Goal: Task Accomplishment & Management: Manage account settings

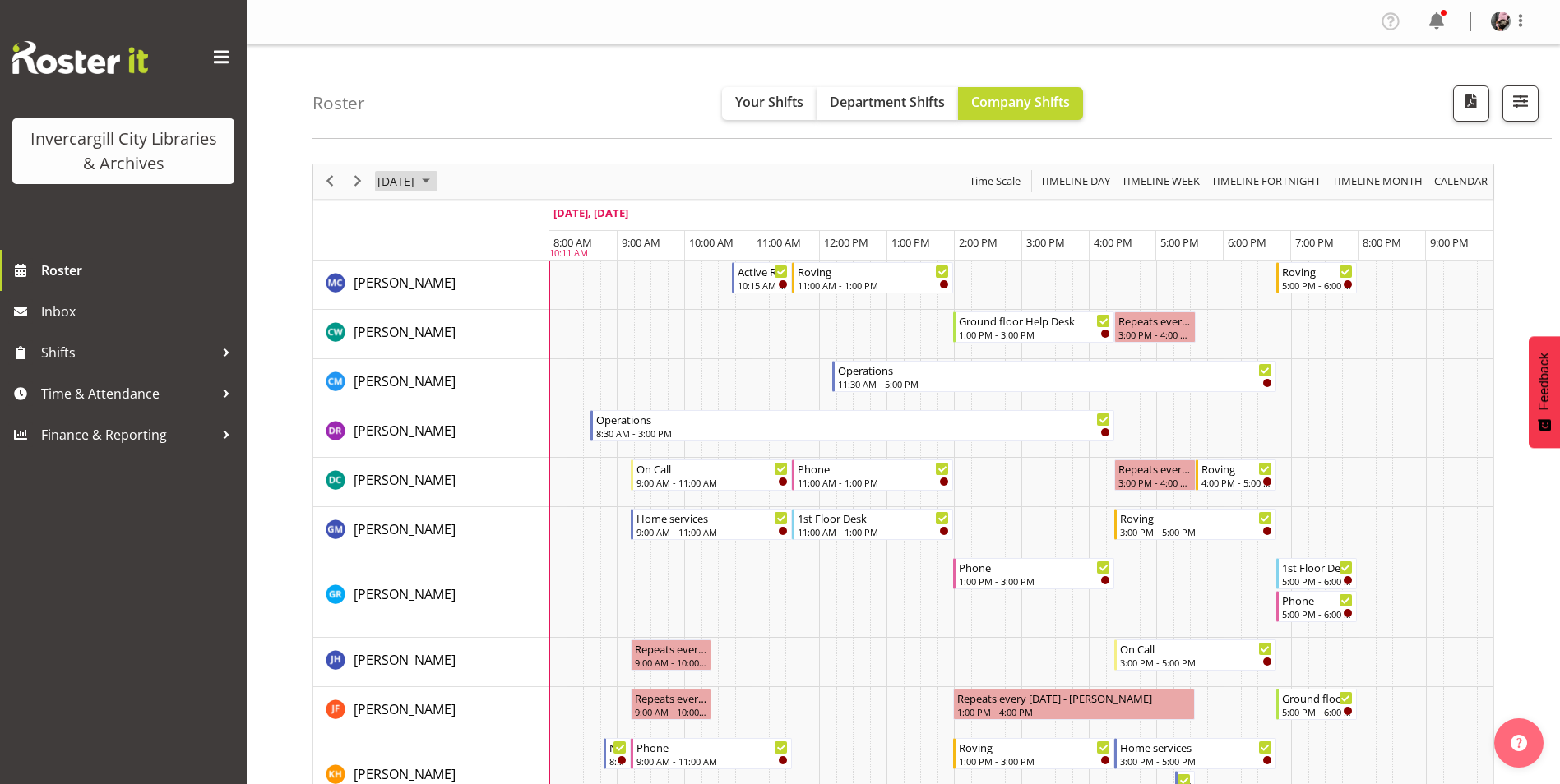
click at [399, 180] on span "October 7, 2025" at bounding box center [395, 181] width 40 height 21
click at [476, 306] on span "8" at bounding box center [473, 307] width 25 height 25
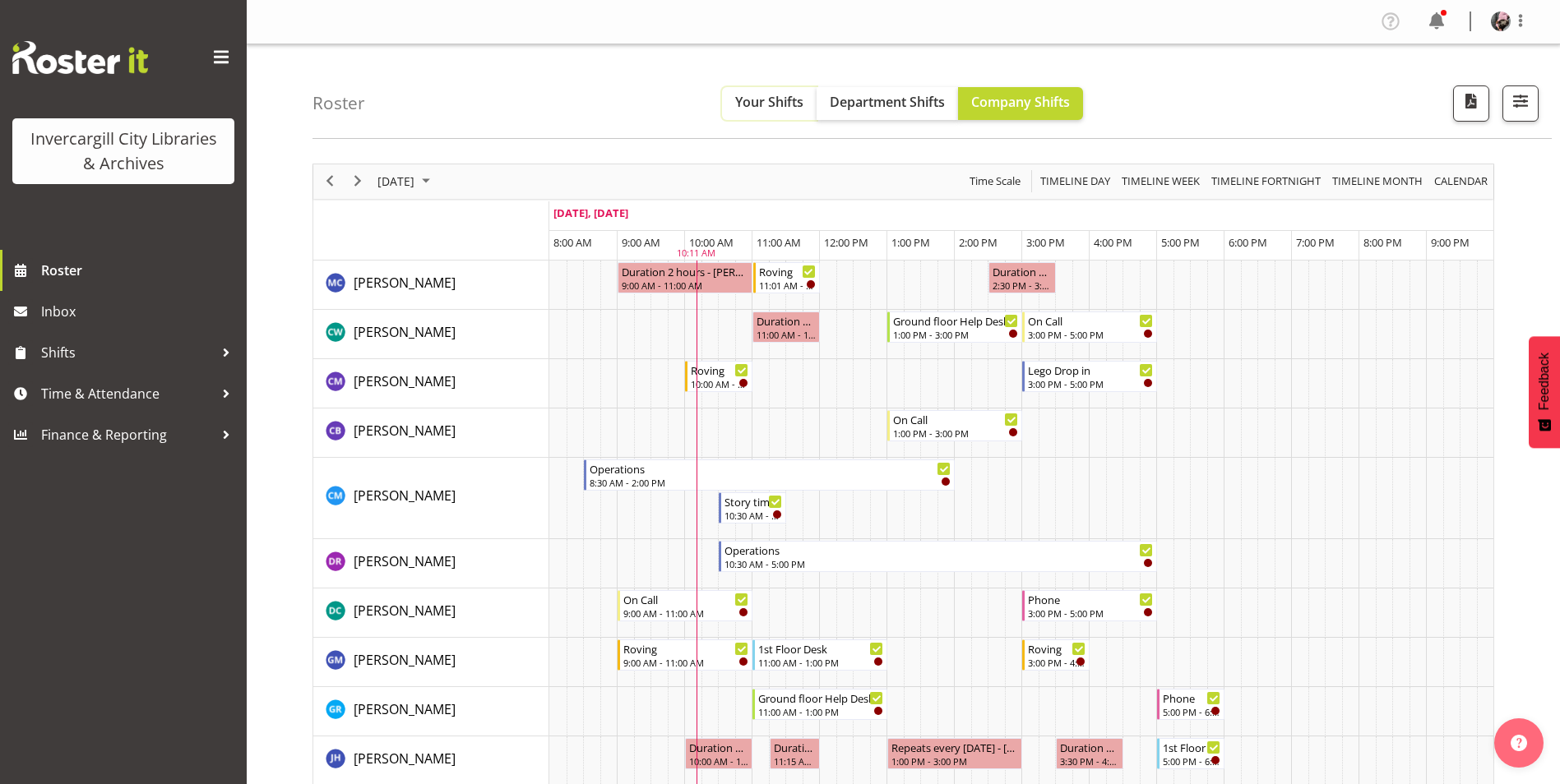
click at [780, 114] on button "Your Shifts" at bounding box center [769, 103] width 95 height 33
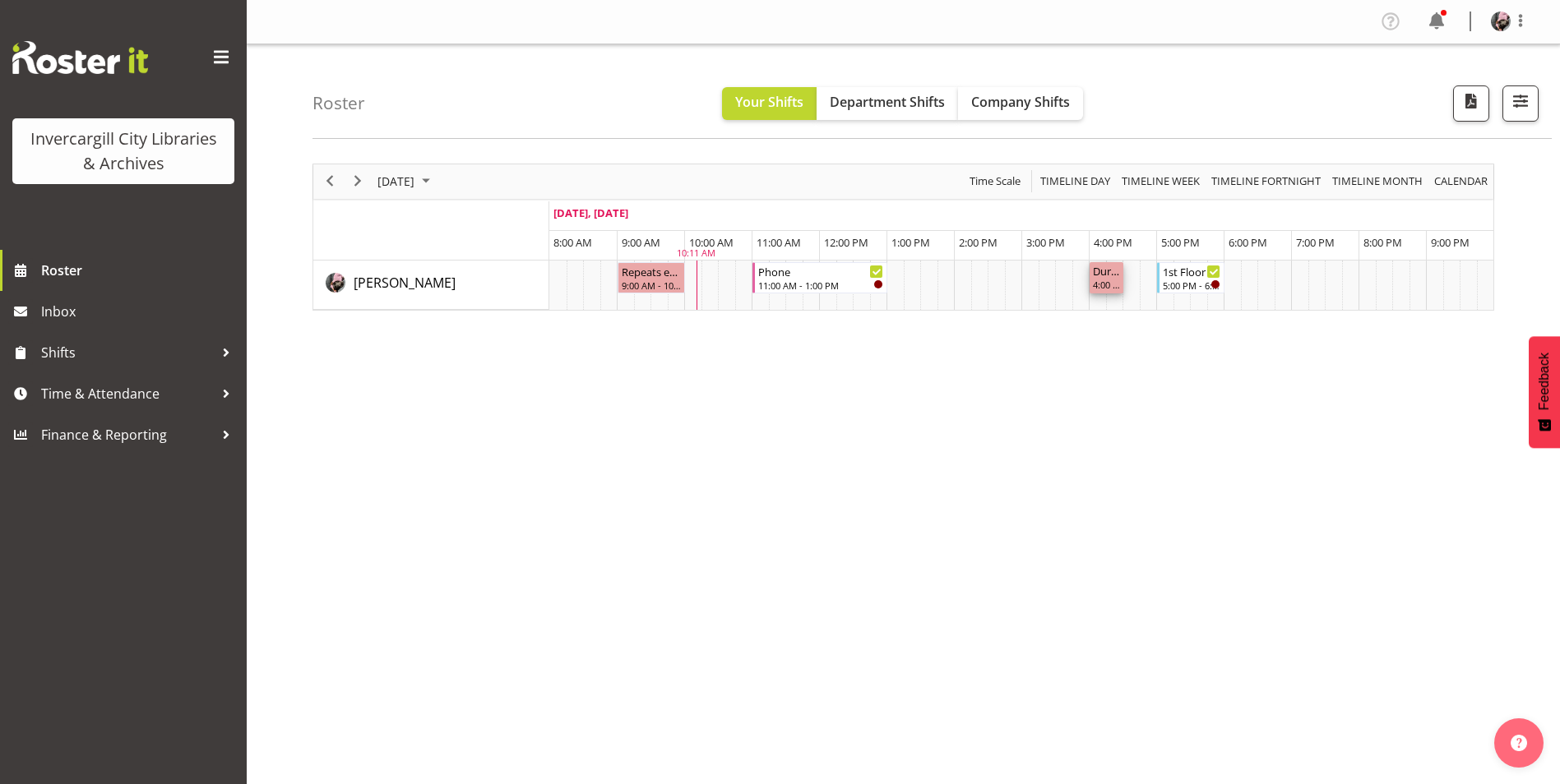
click at [1108, 284] on div "4:00 PM - 4:30 PM" at bounding box center [1106, 283] width 27 height 13
click at [12, 260] on span at bounding box center [20, 270] width 25 height 25
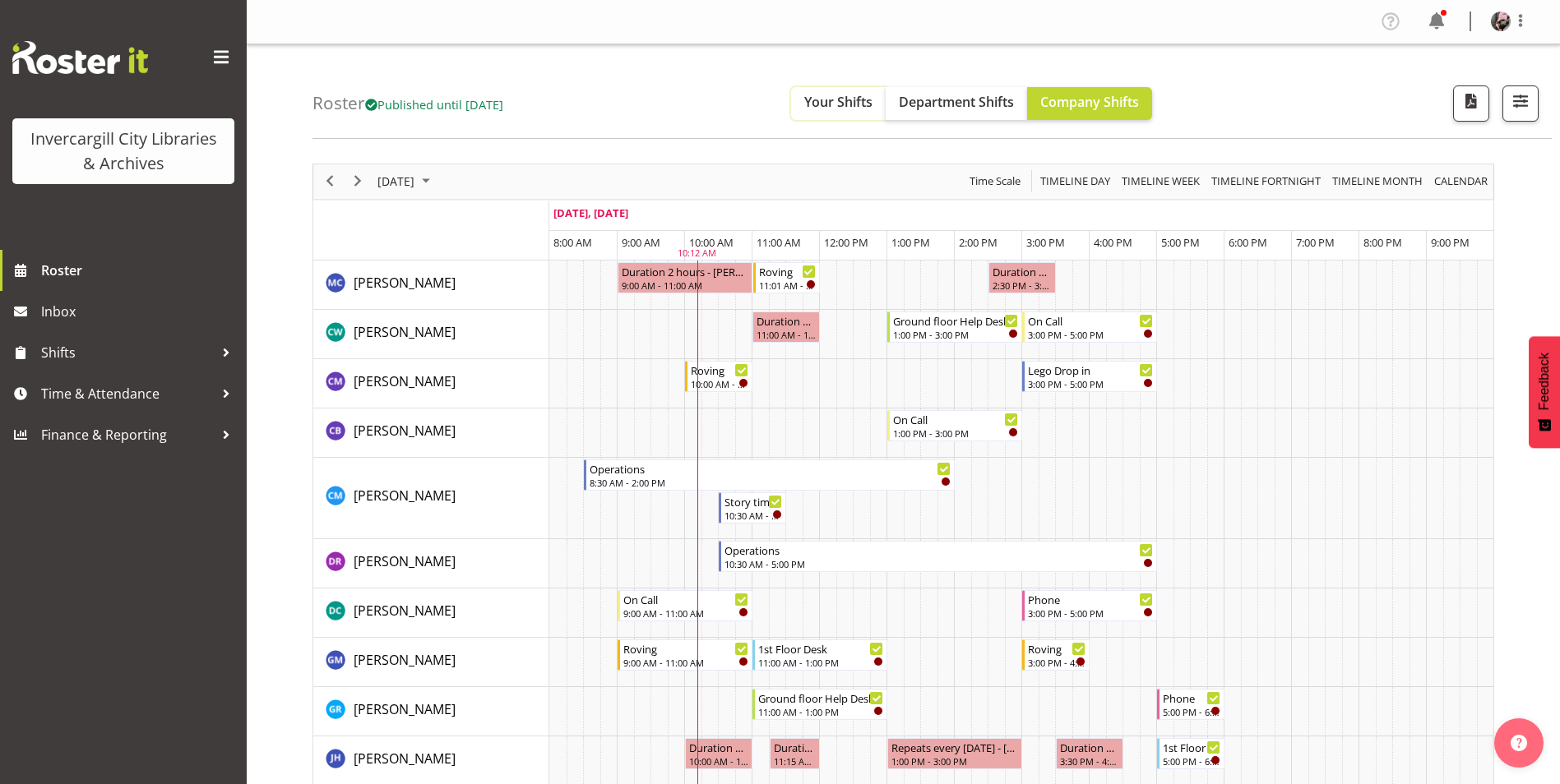
click at [873, 114] on button "Your Shifts" at bounding box center [837, 103] width 95 height 33
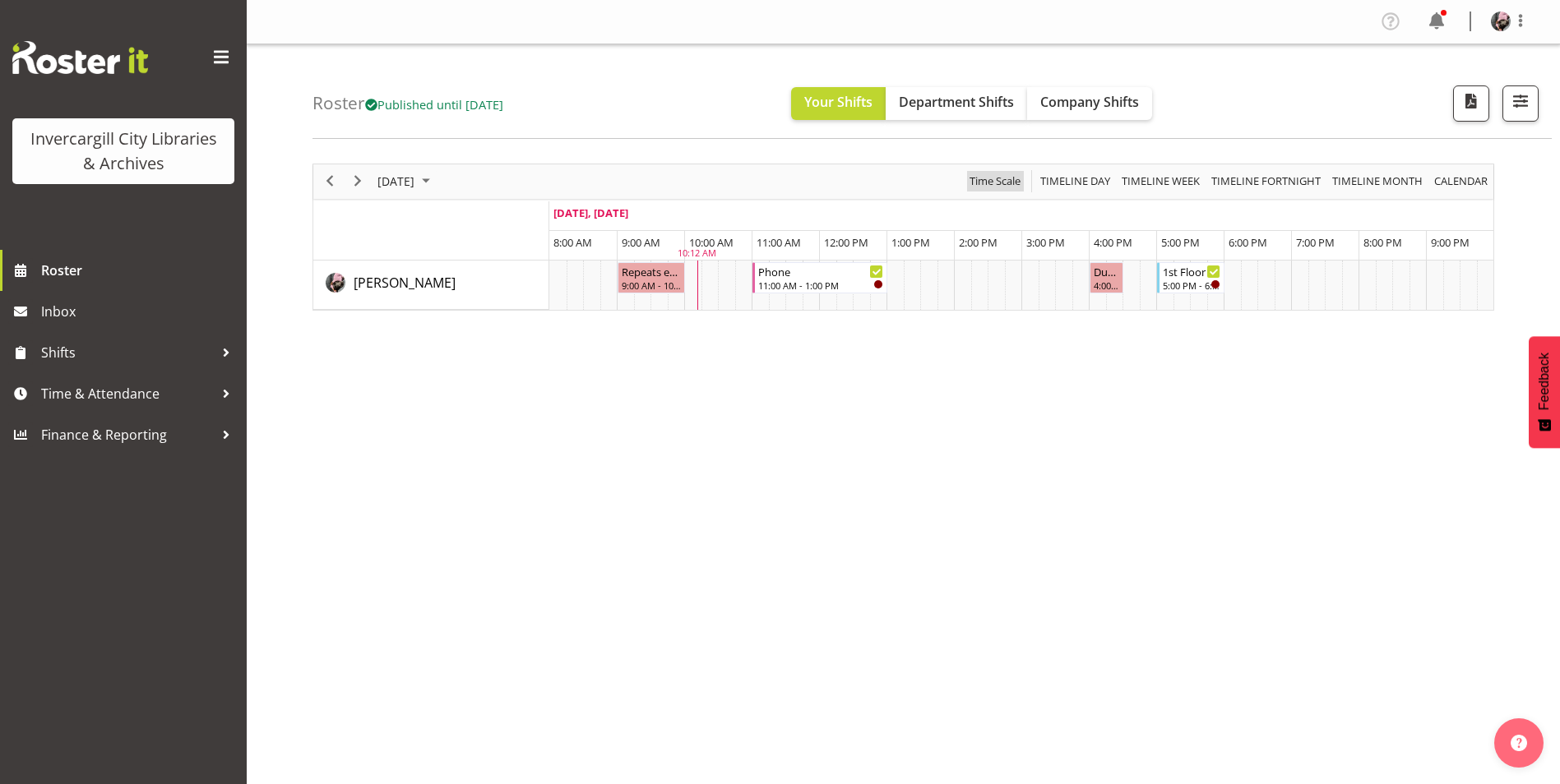
click at [1017, 188] on span "Time Scale" at bounding box center [995, 181] width 54 height 21
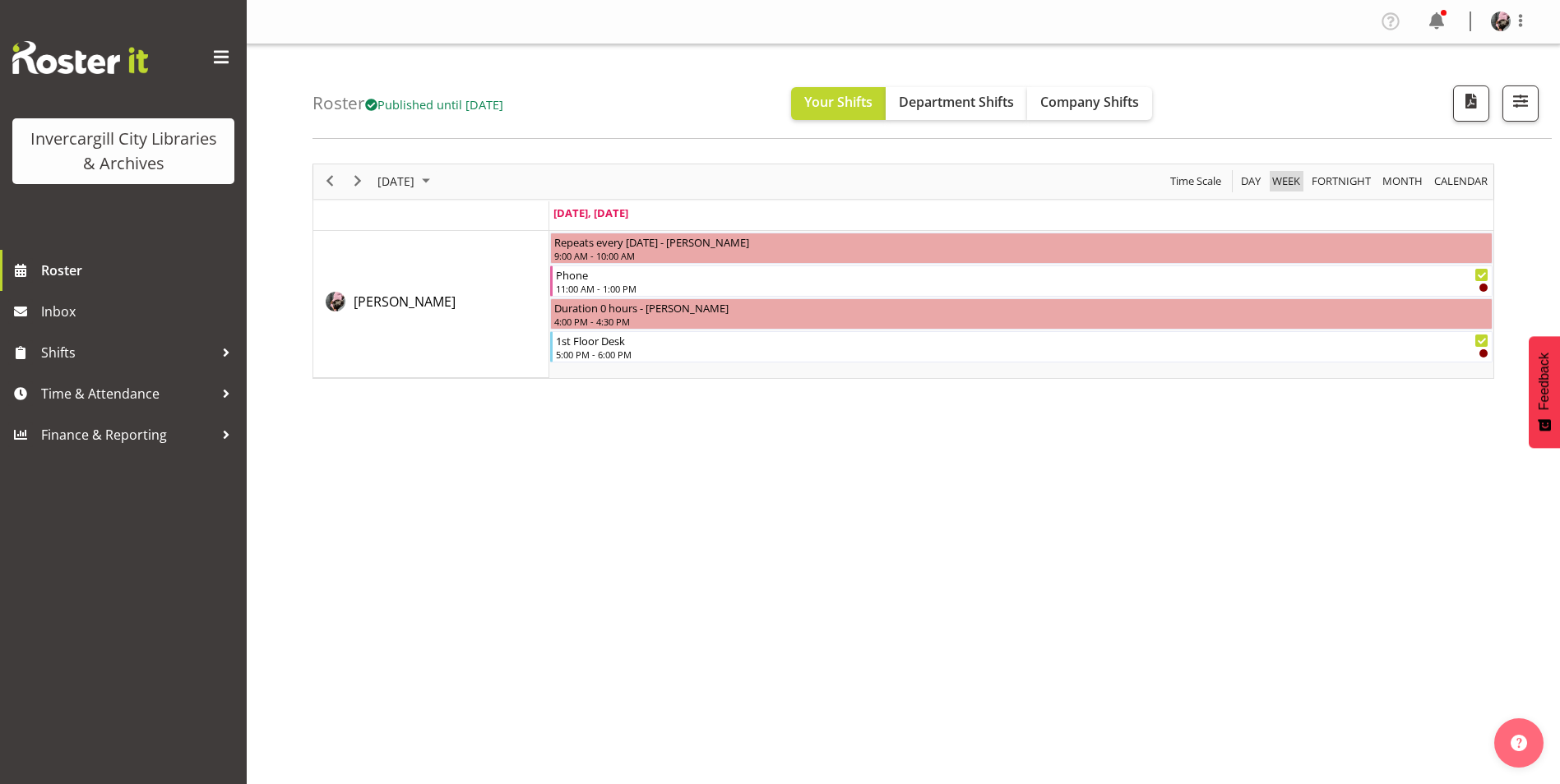
click at [1301, 185] on span "Week" at bounding box center [1286, 181] width 31 height 21
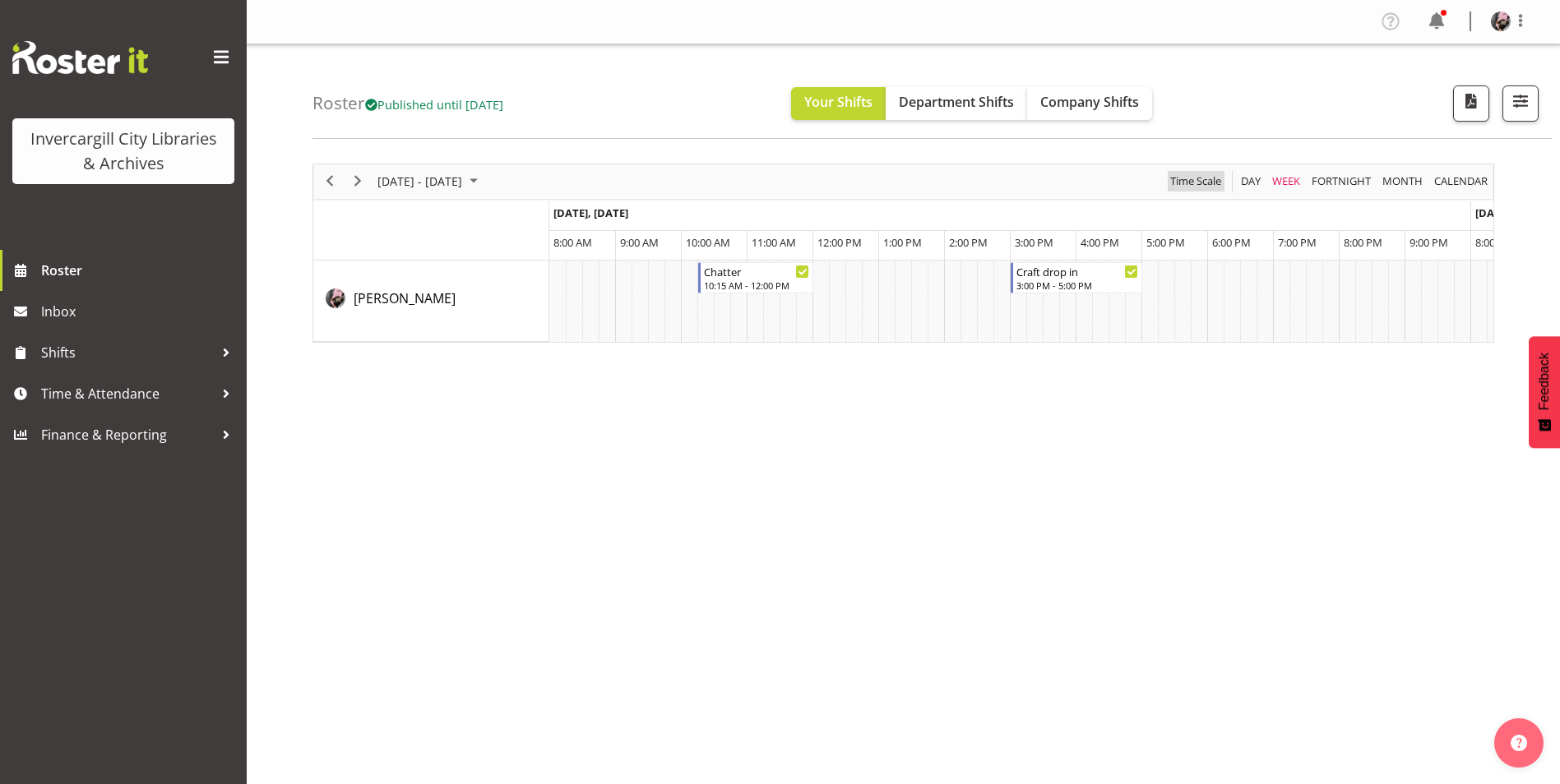
click at [1196, 184] on span "Time Scale" at bounding box center [1196, 181] width 54 height 21
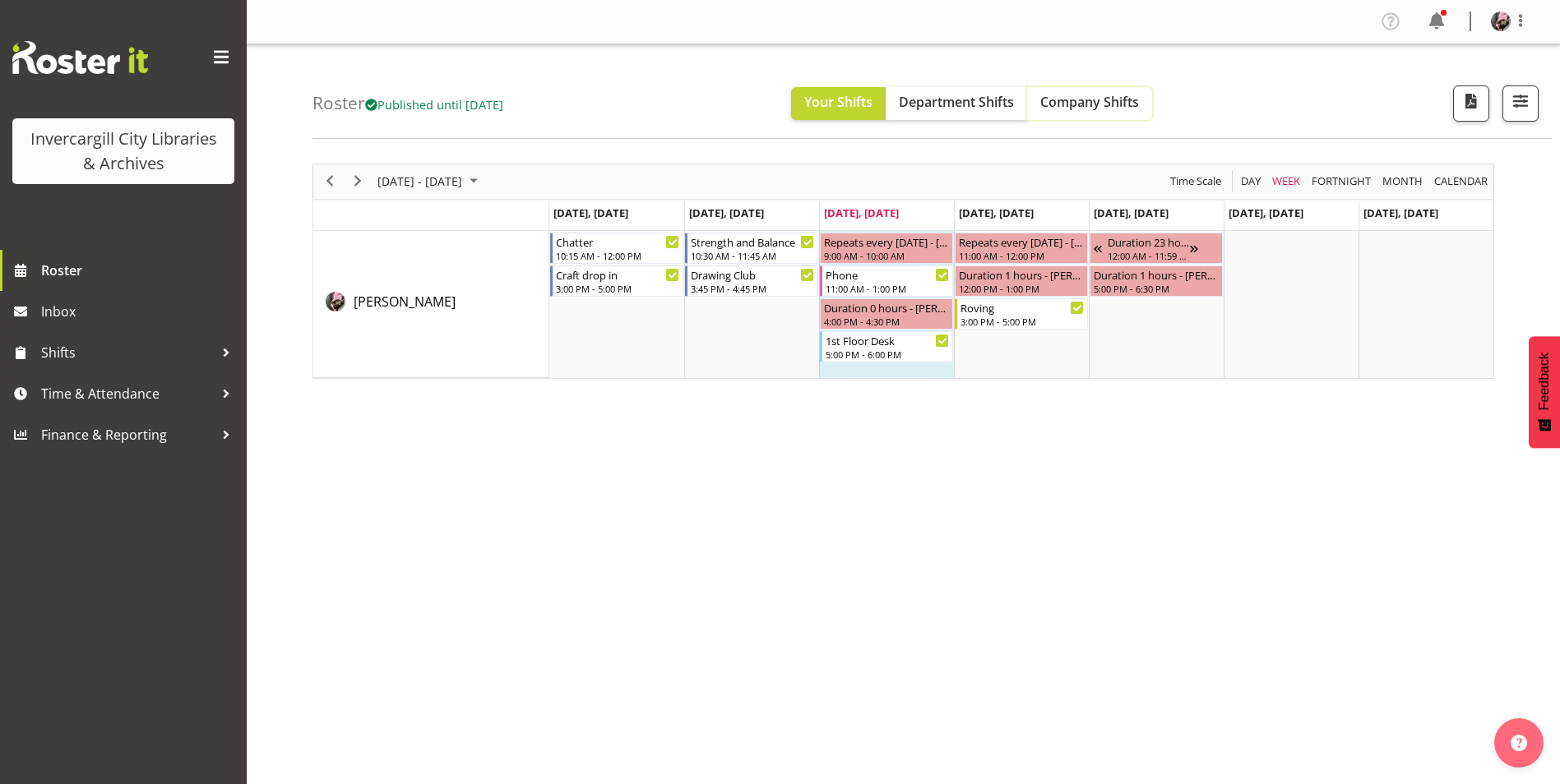
click at [1061, 101] on button "Company Shifts" at bounding box center [1089, 103] width 125 height 33
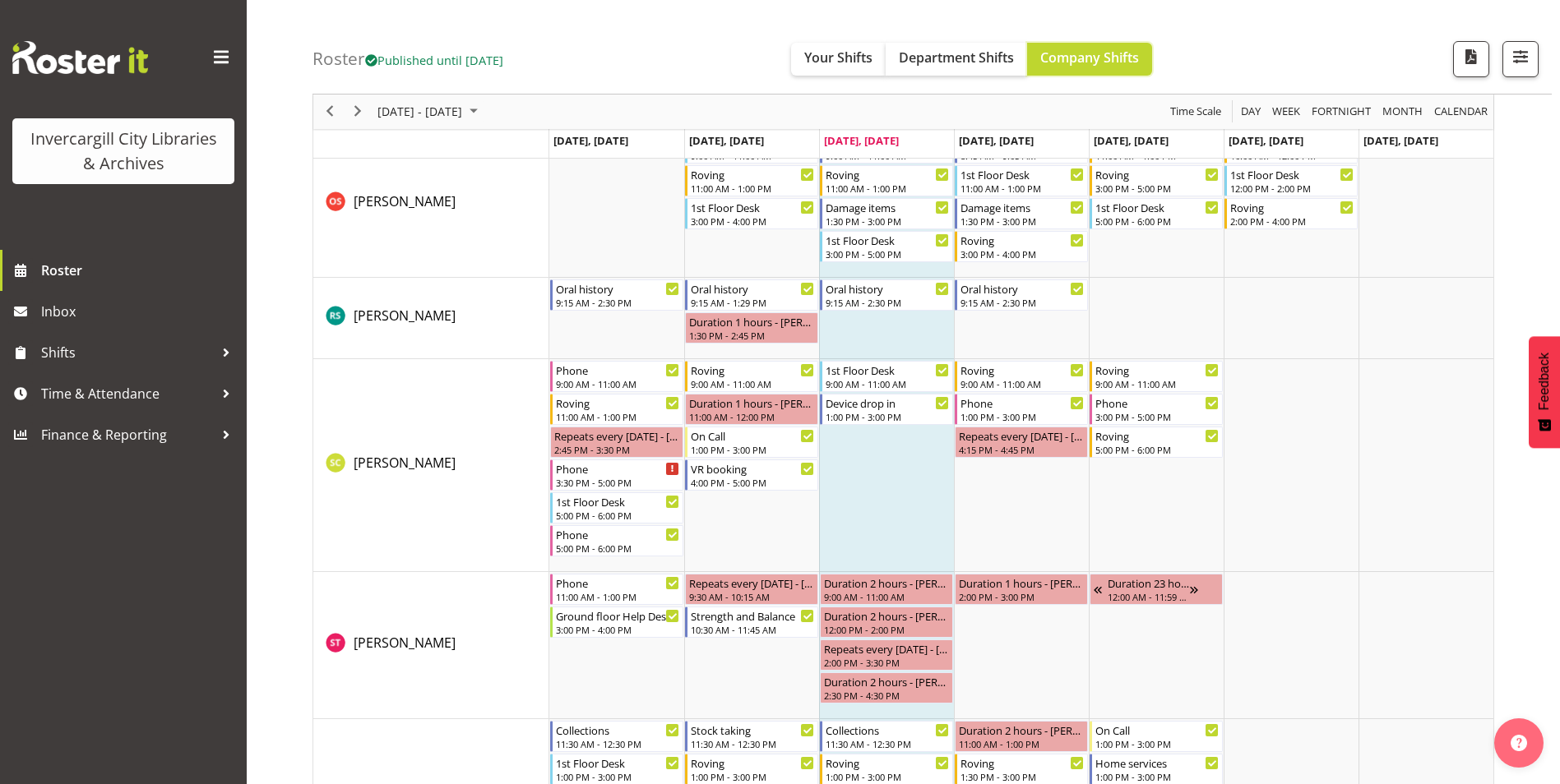
scroll to position [3287, 0]
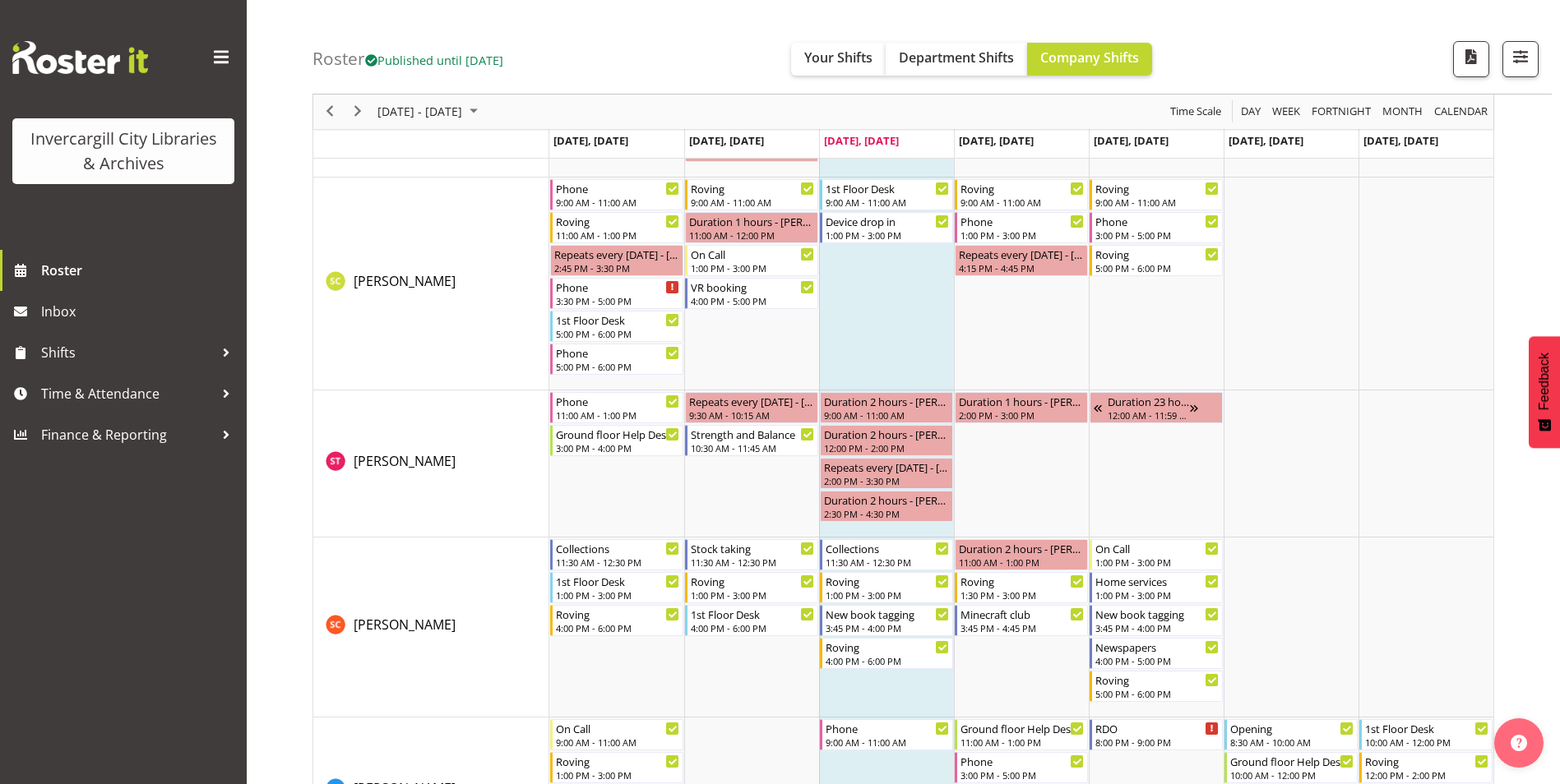
click at [113, 530] on div "Invercargill City Libraries & Archives Roster Inbox Shifts Time & Attendance Fi…" at bounding box center [123, 392] width 247 height 784
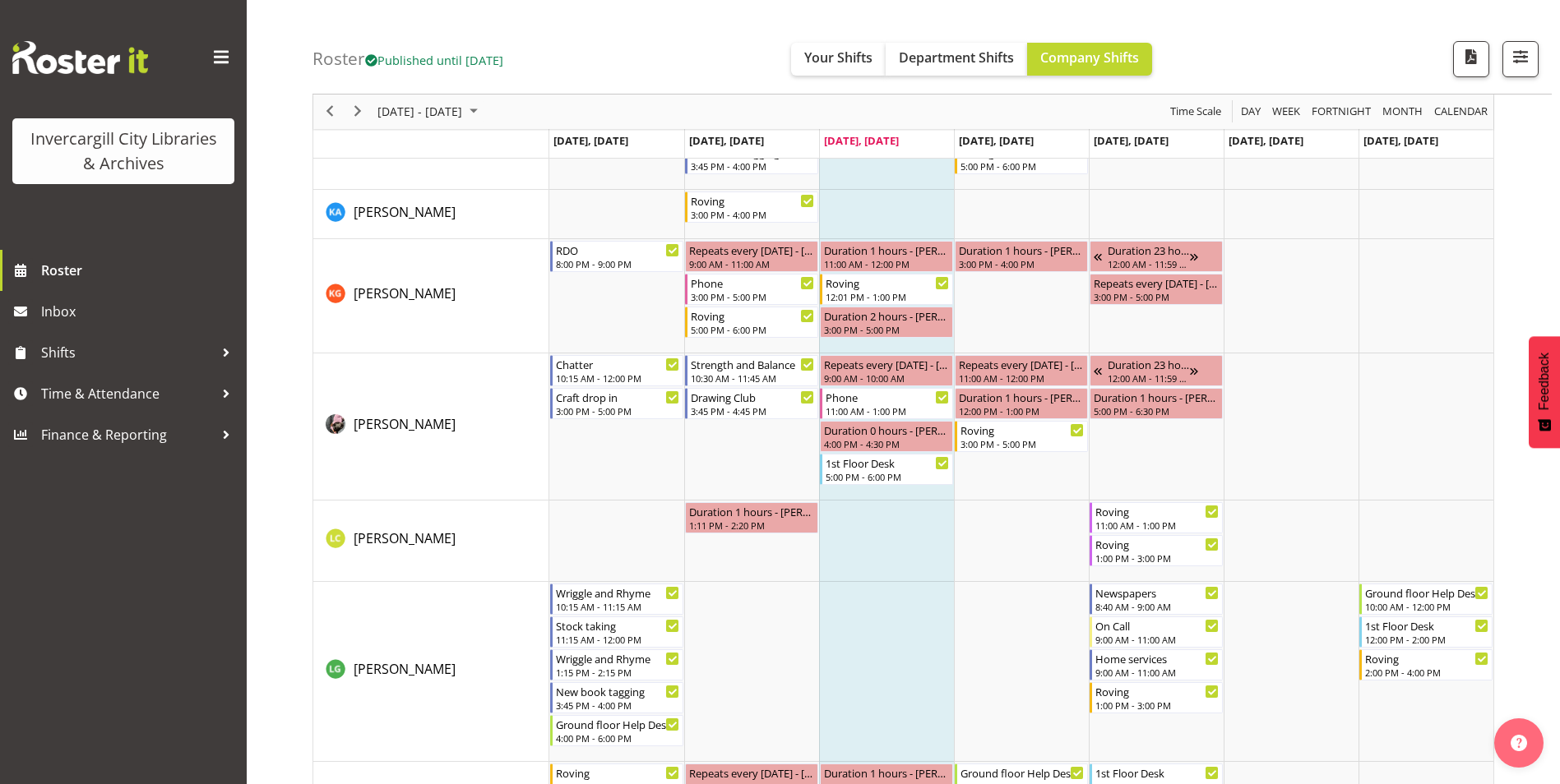
scroll to position [1726, 0]
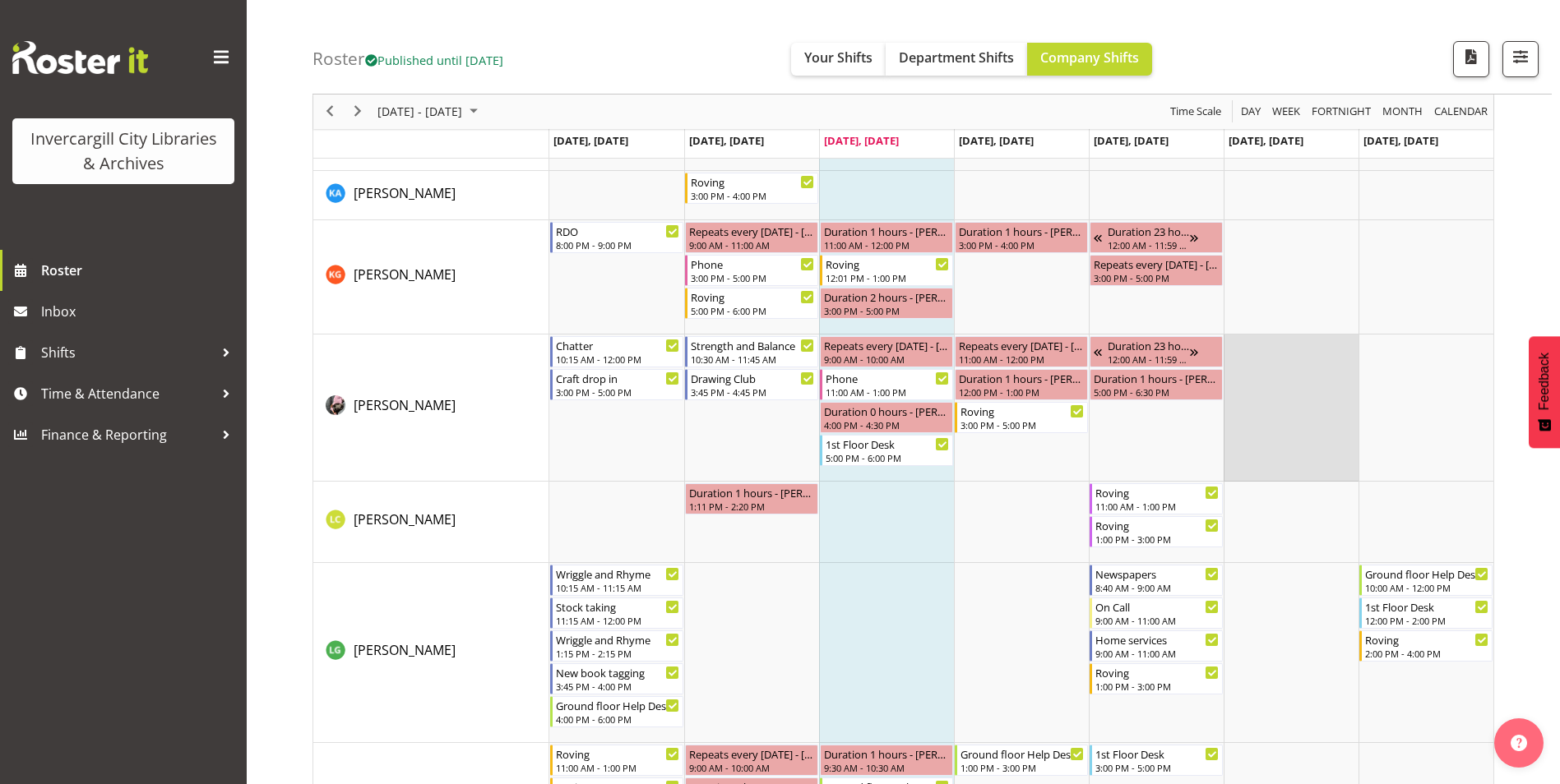
click at [1313, 361] on td "Timeline Week of October 8, 2025" at bounding box center [1291, 407] width 135 height 147
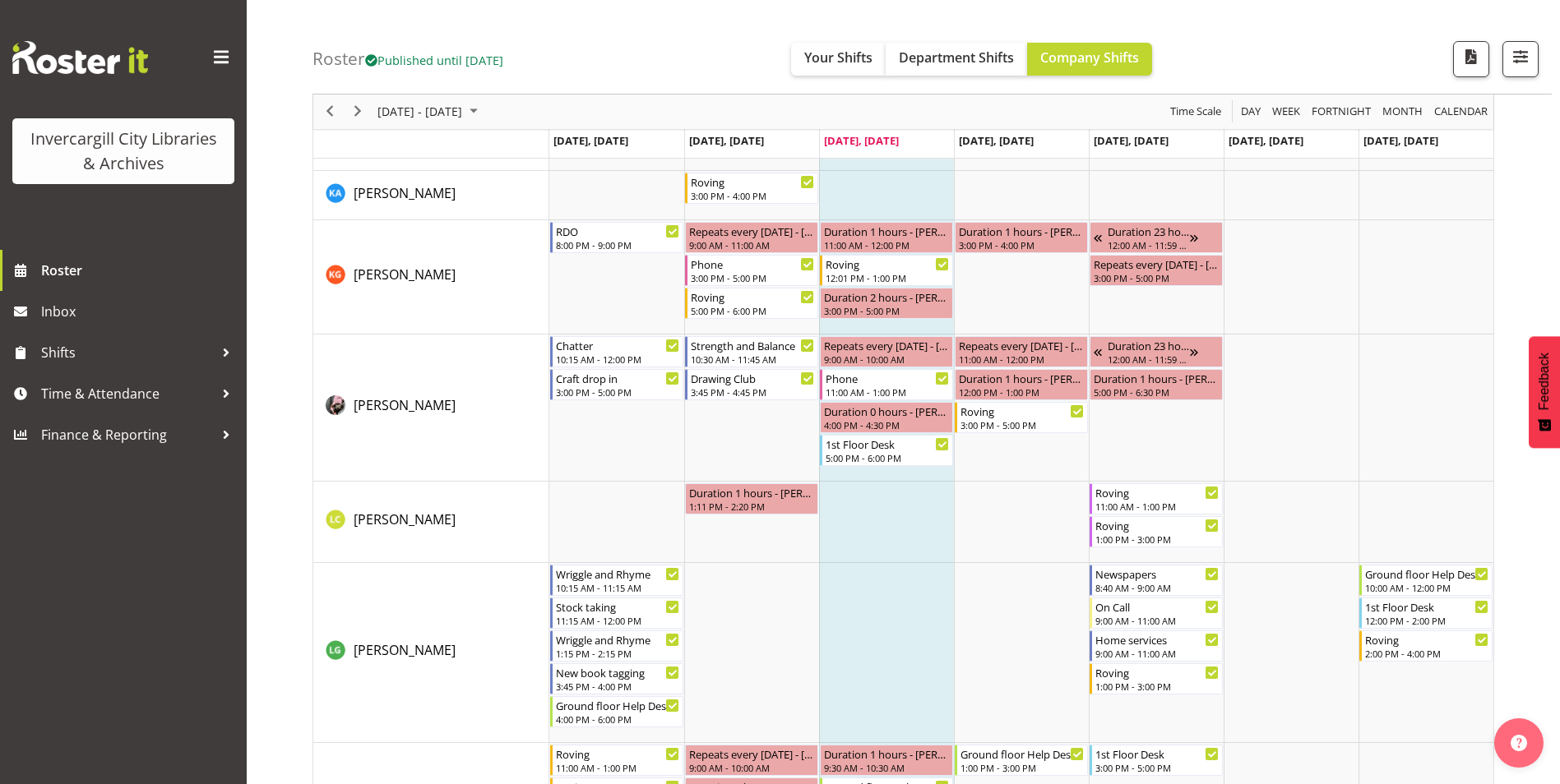
click at [733, 32] on div "Roster Published until Oct 19, 2025 Your Shifts Department Shifts Company Shift…" at bounding box center [931, 47] width 1239 height 95
click at [1027, 387] on div "12:00 PM - 1:00 PM" at bounding box center [1021, 391] width 127 height 13
click at [1049, 394] on div "12:00 PM - 1:00 PM" at bounding box center [1021, 391] width 127 height 13
click at [1035, 394] on div "12:00 PM - 1:00 PM" at bounding box center [1021, 391] width 127 height 13
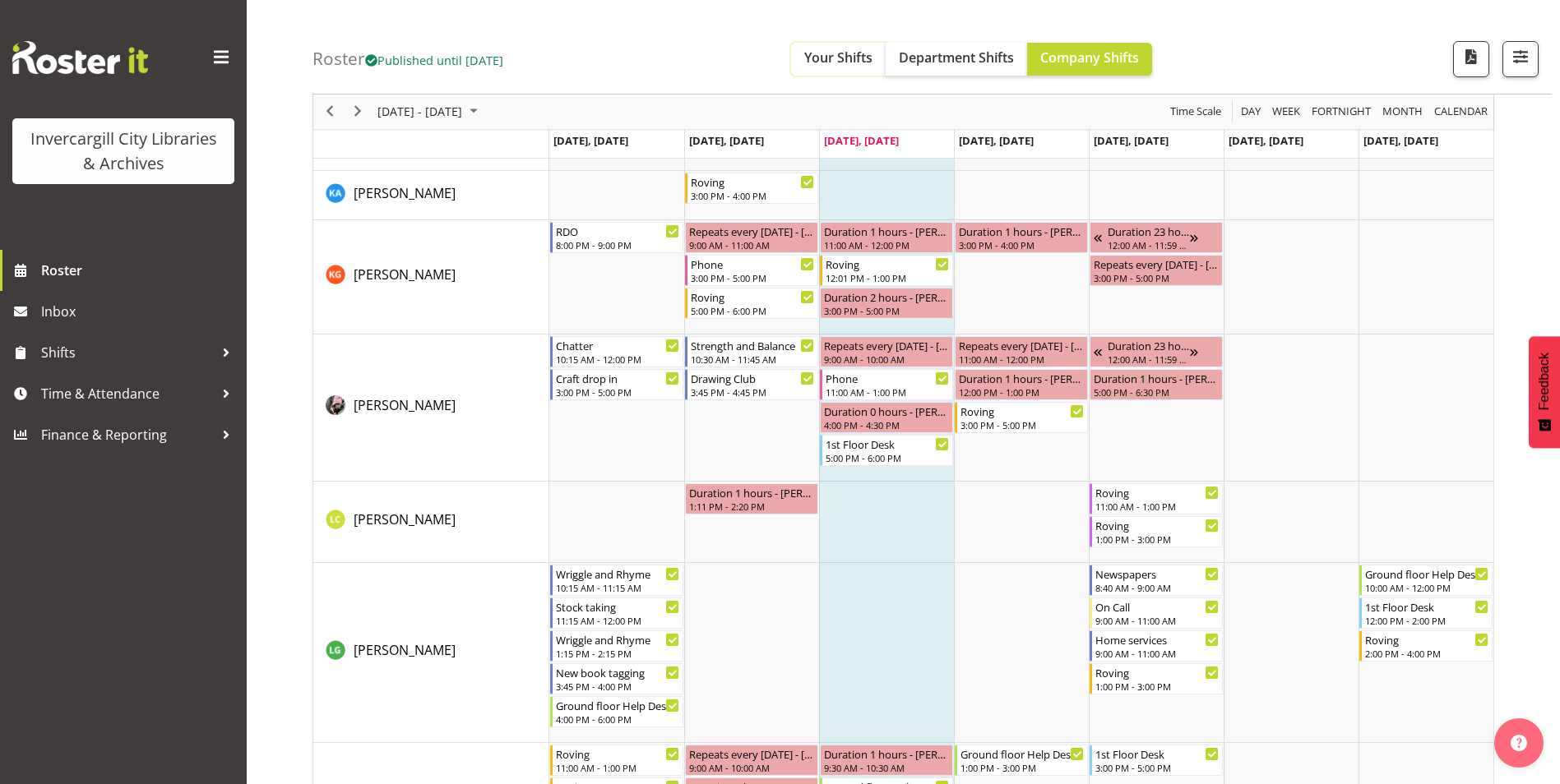
click at [844, 48] on button "Your Shifts" at bounding box center [837, 59] width 95 height 33
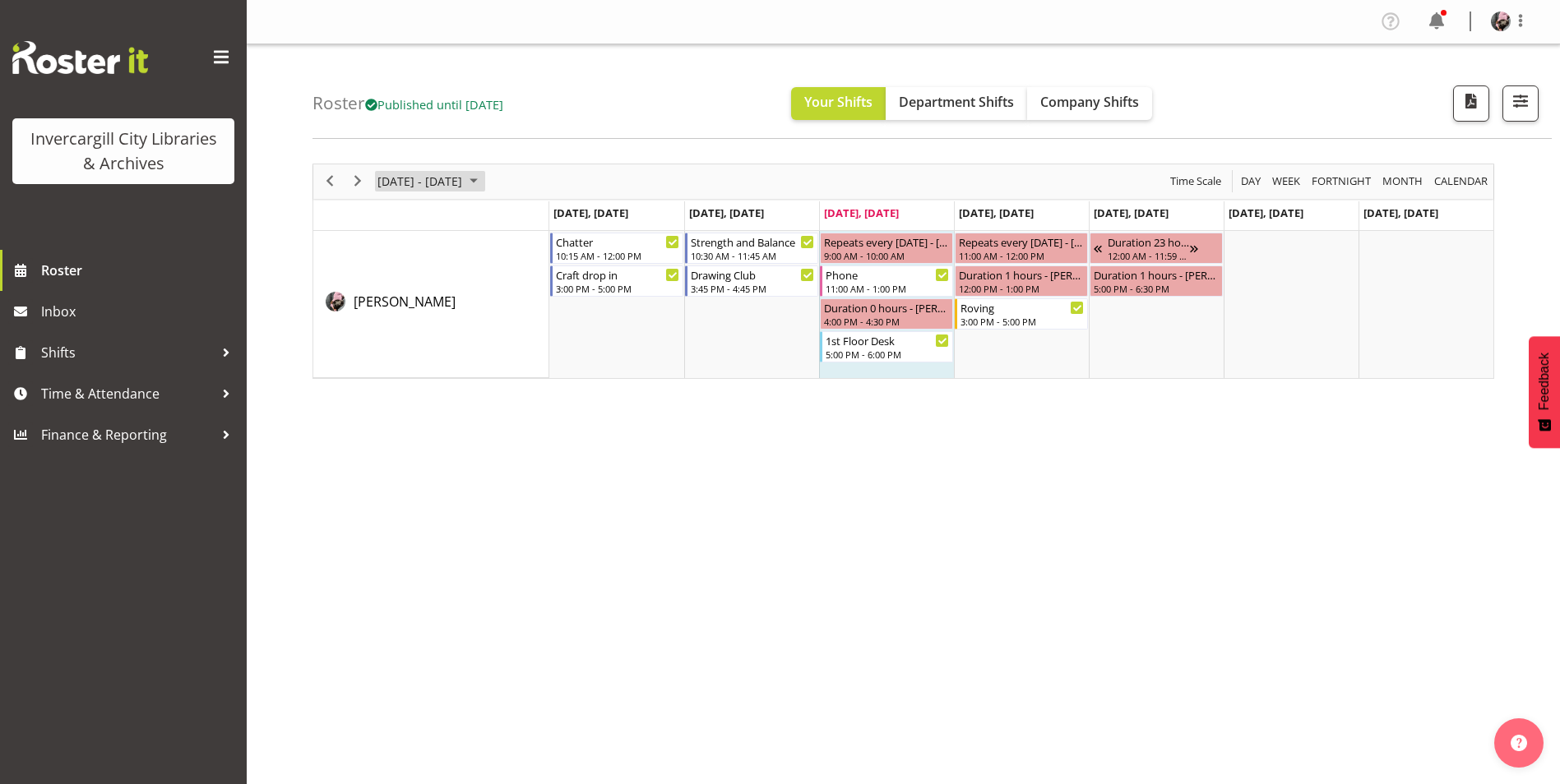
click at [452, 180] on span "October 06 - 12, 2025" at bounding box center [419, 181] width 88 height 21
click at [618, 104] on div "Roster Published until Oct 19, 2025 Your Shifts Department Shifts Company Shift…" at bounding box center [931, 91] width 1239 height 95
click at [362, 183] on span "Next" at bounding box center [357, 181] width 20 height 21
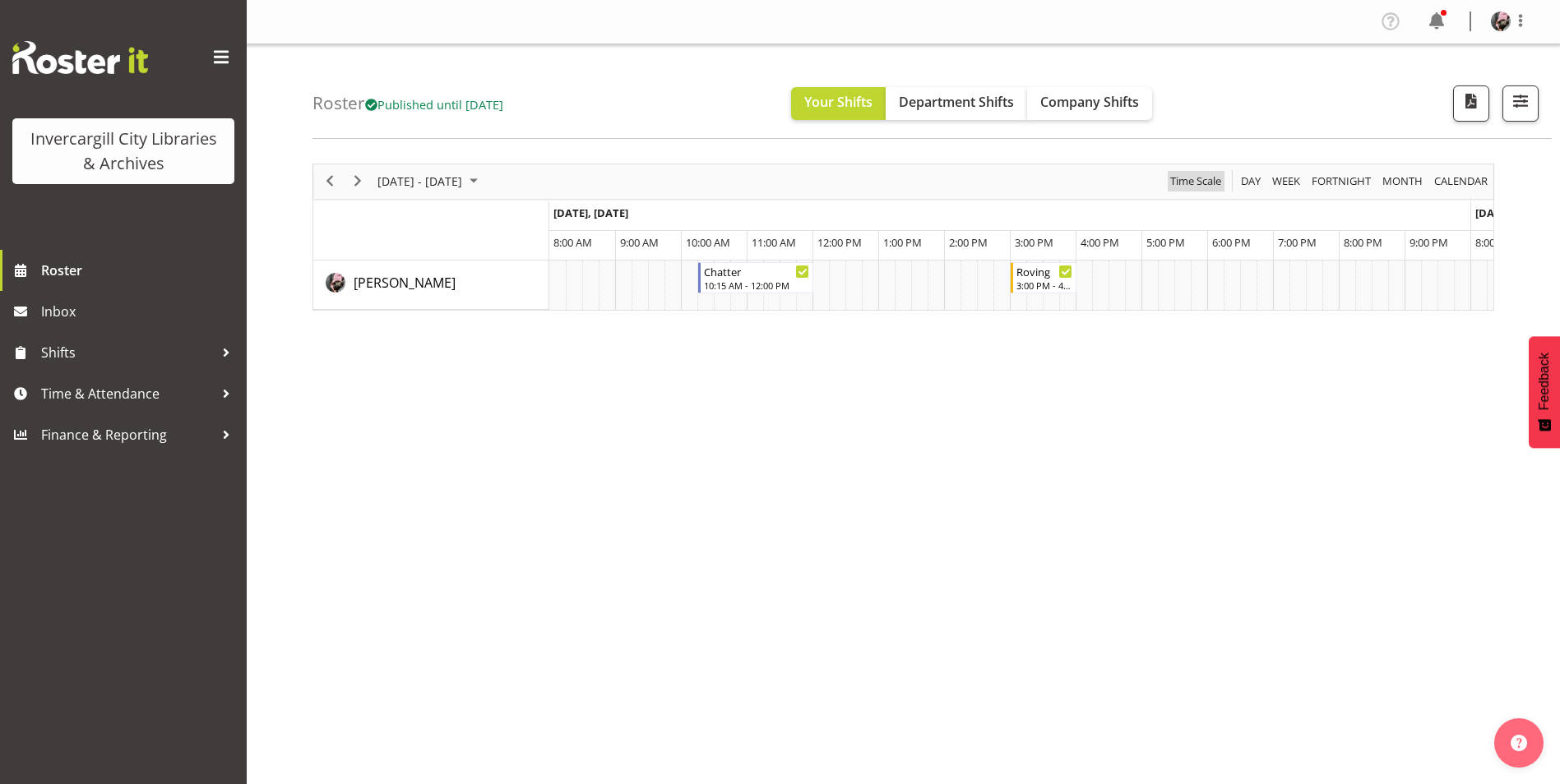
click at [1197, 184] on span "Time Scale" at bounding box center [1196, 181] width 54 height 21
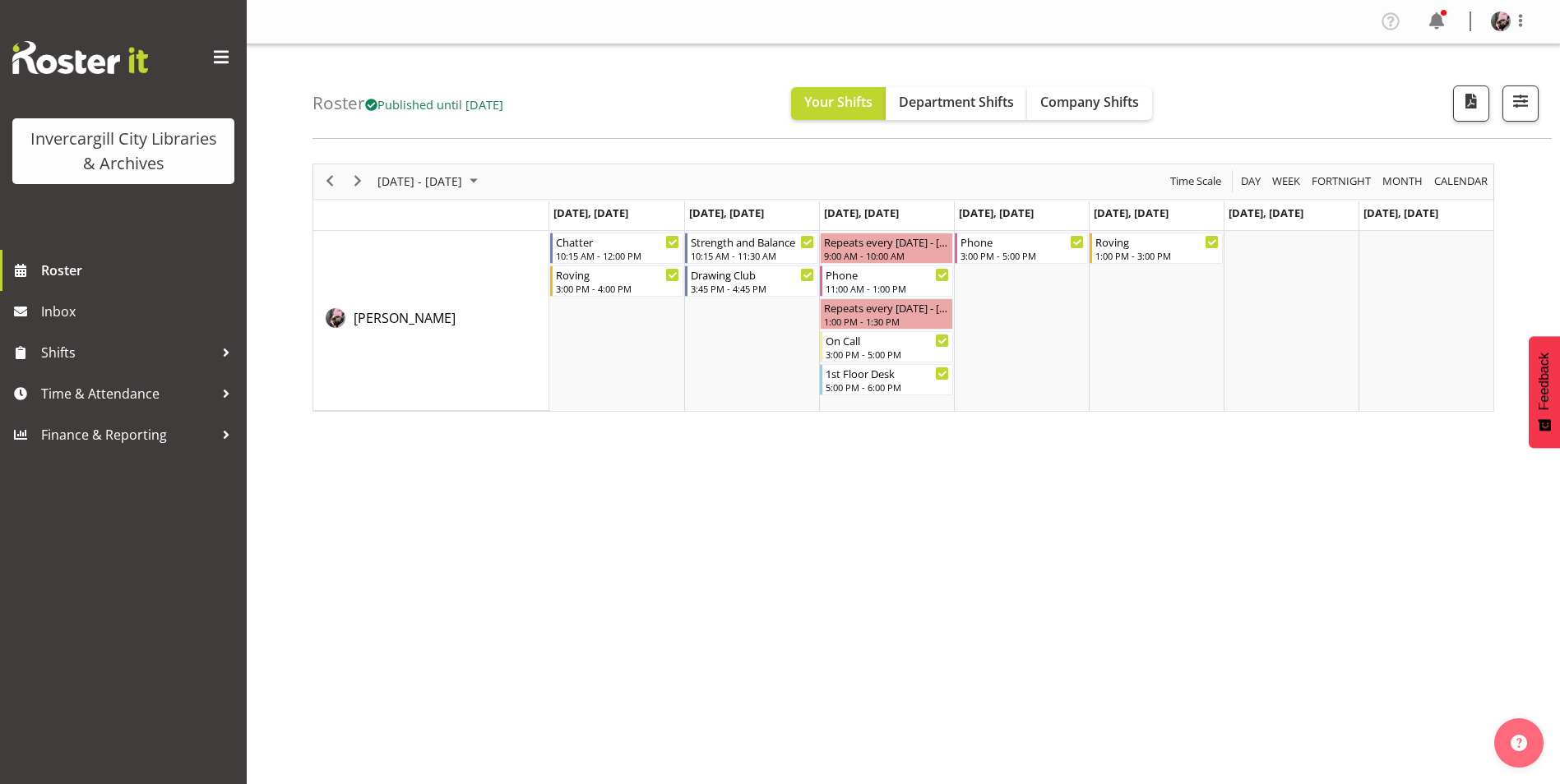
click at [1232, 619] on div "October 13 - 19, 2025 Today Day Week Fortnight Month calendar Month Agenda Time…" at bounding box center [936, 480] width 1248 height 657
click at [641, 103] on div "Roster Published until [DATE] Your Shifts Department Shifts Company Shifts All …" at bounding box center [931, 91] width 1239 height 95
click at [353, 184] on span "Next" at bounding box center [357, 181] width 20 height 21
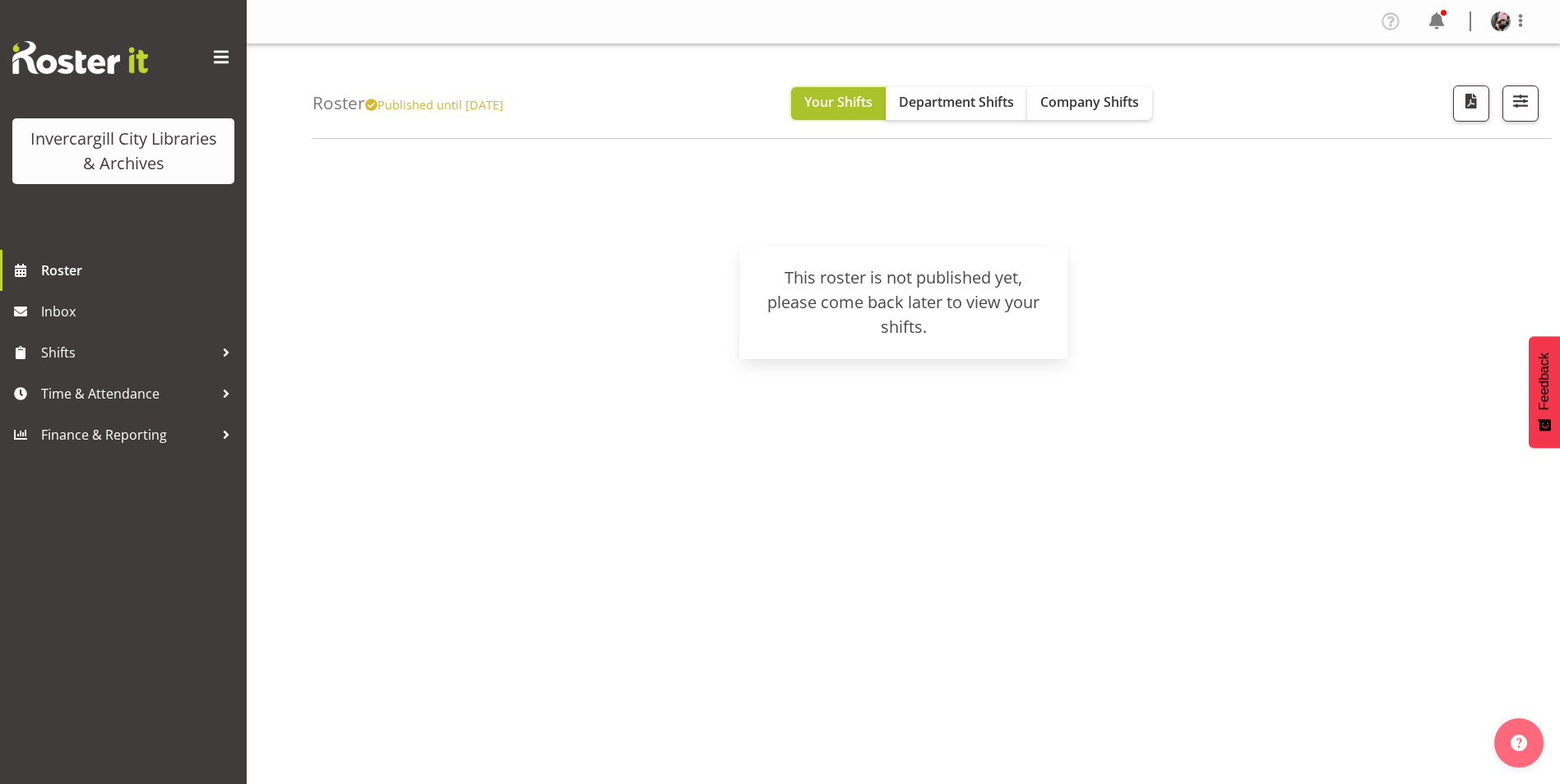
click at [851, 100] on span "Your Shifts" at bounding box center [838, 102] width 68 height 18
click at [85, 280] on span "Roster" at bounding box center [140, 270] width 198 height 25
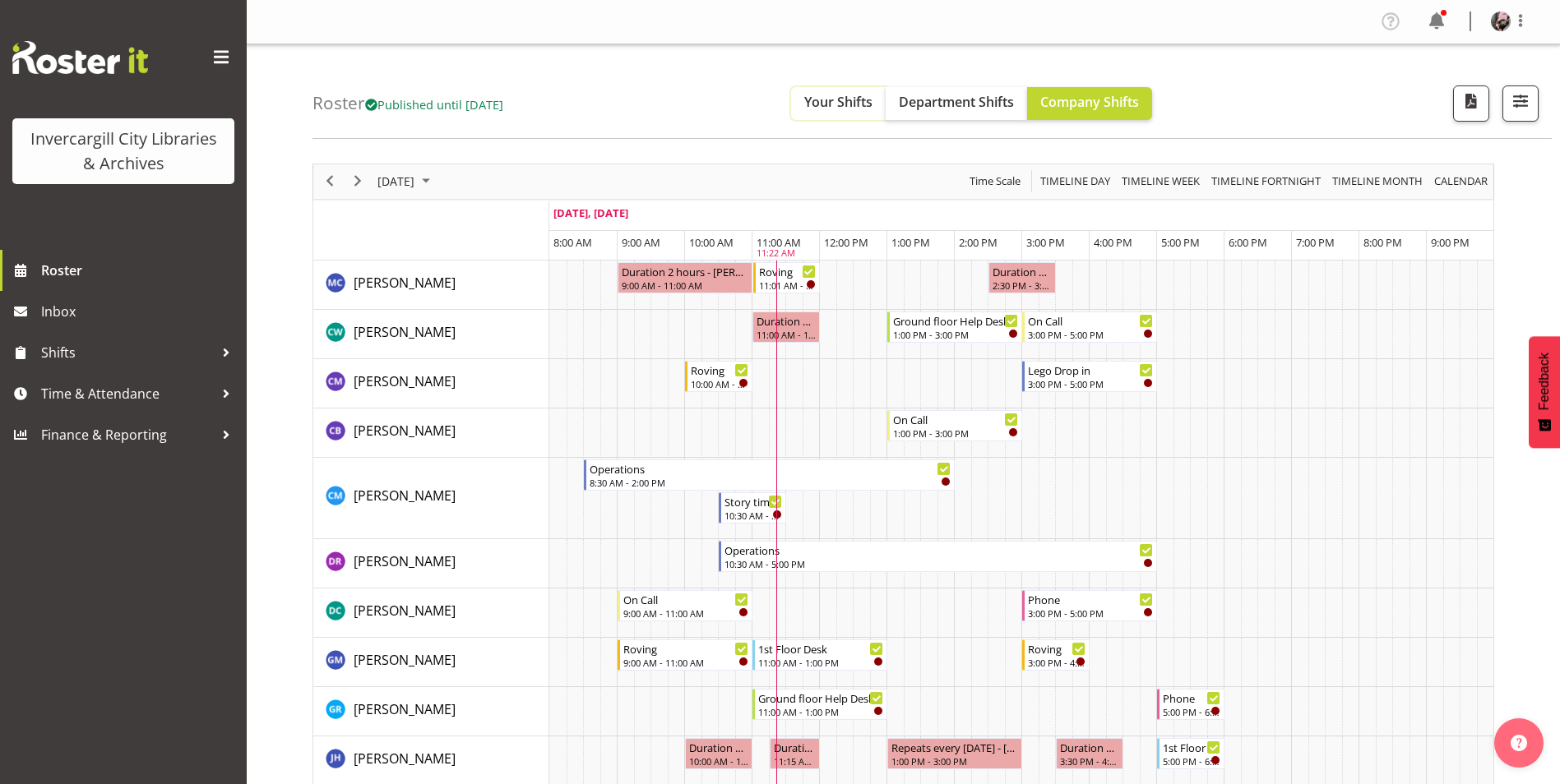
click at [872, 106] on span "Your Shifts" at bounding box center [838, 102] width 68 height 18
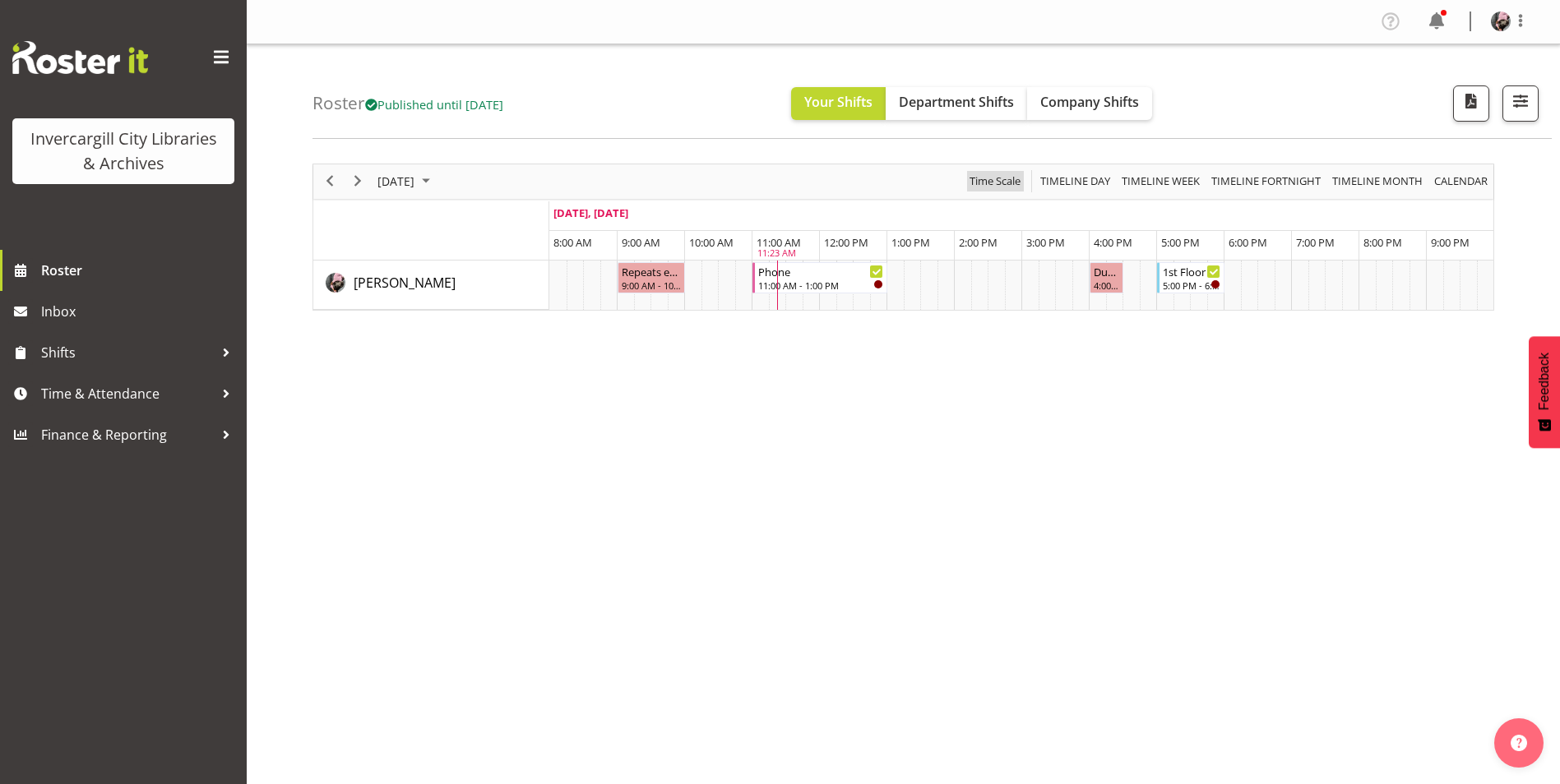
click at [997, 189] on span "Time Scale" at bounding box center [995, 181] width 54 height 21
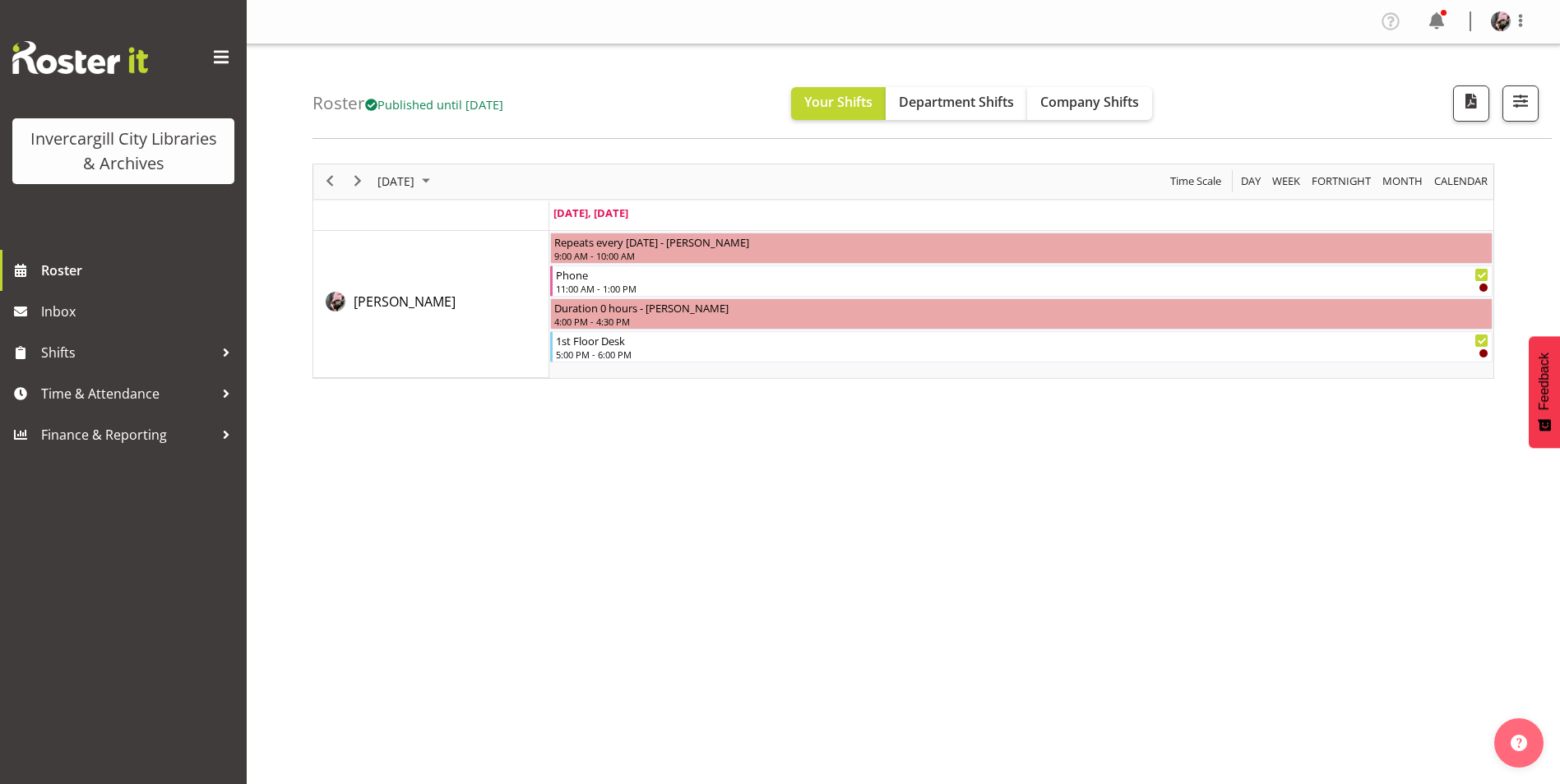
click at [1267, 188] on div "Week" at bounding box center [1287, 182] width 40 height 35
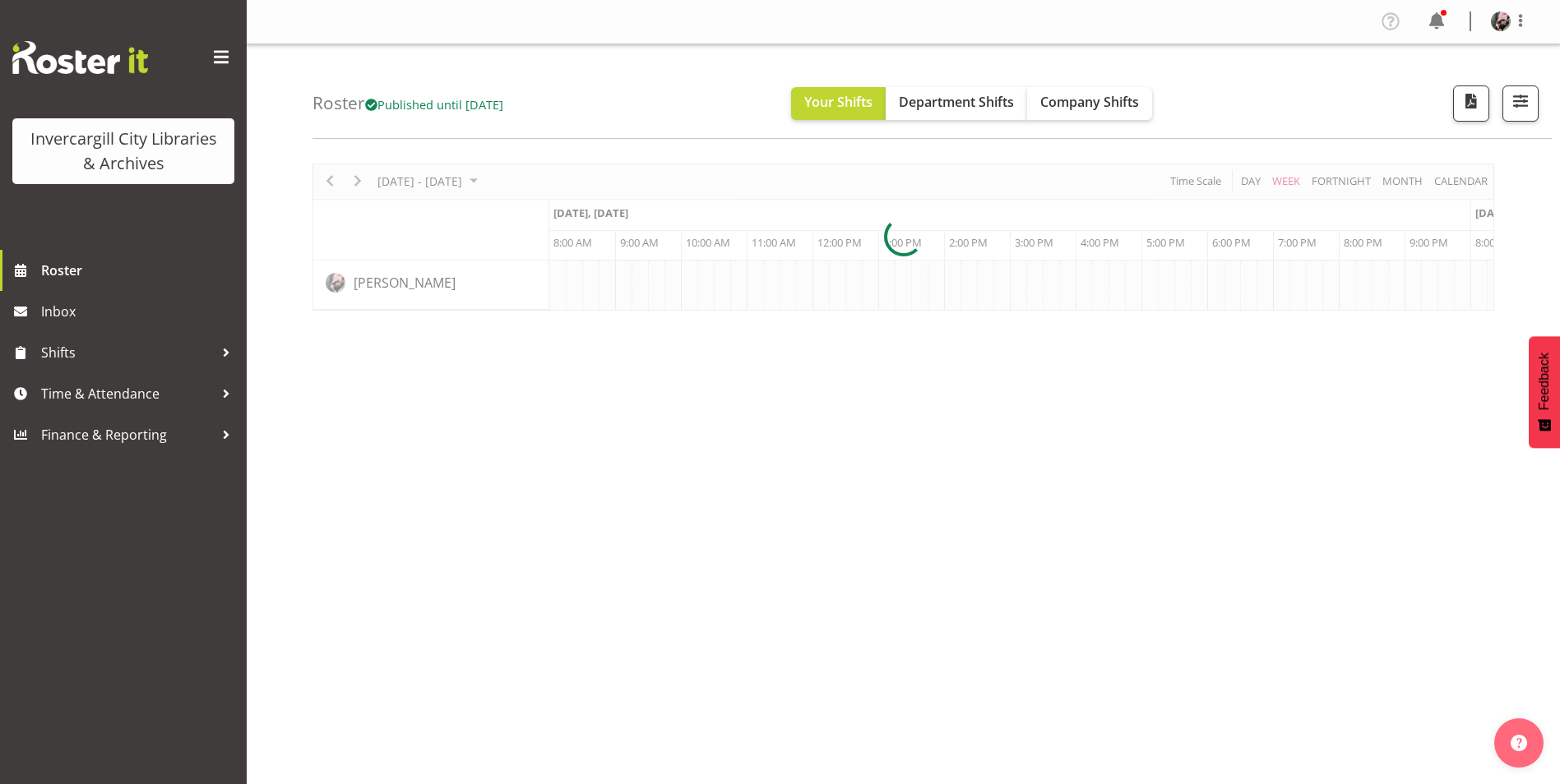
click at [1280, 179] on div at bounding box center [903, 236] width 1182 height 147
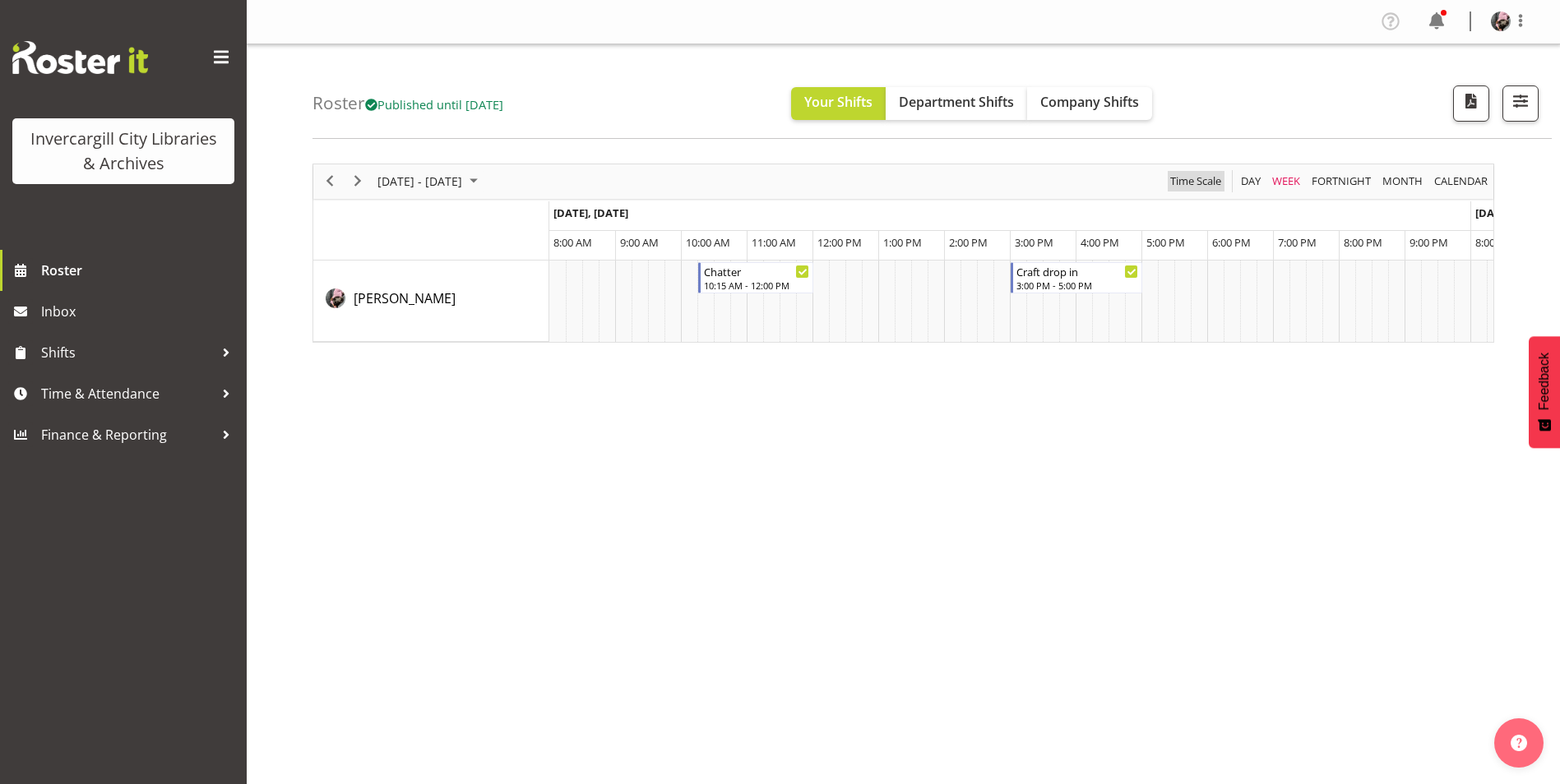
click at [1198, 185] on span "Time Scale" at bounding box center [1196, 181] width 54 height 21
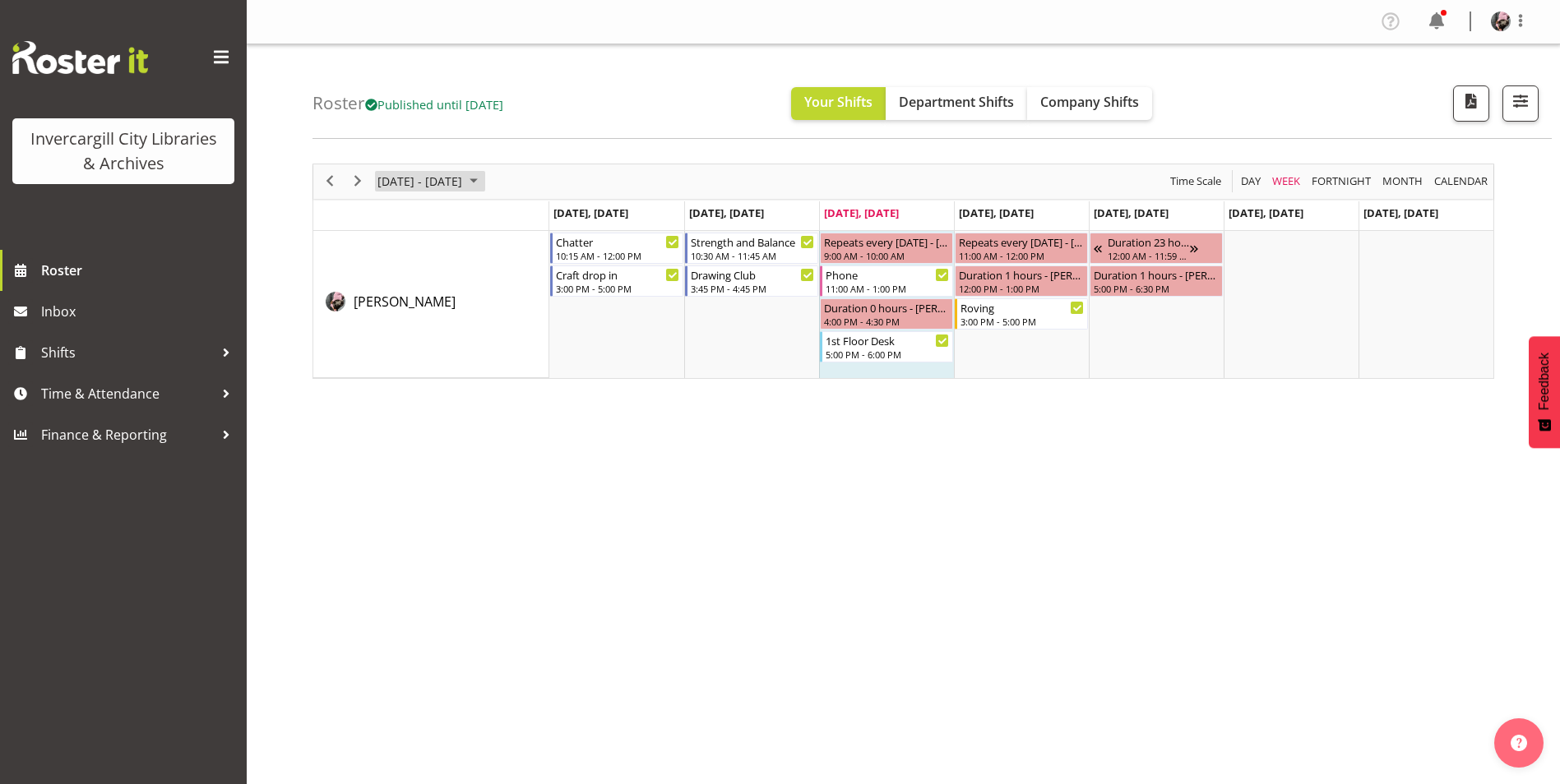
click at [464, 190] on span "October 06 - 12, 2025" at bounding box center [419, 181] width 88 height 21
click at [547, 154] on div "October 06 - 12, 2025 Today Day Week Fortnight Month calendar Month Agenda Time…" at bounding box center [936, 480] width 1248 height 657
click at [351, 182] on span "Next" at bounding box center [357, 181] width 20 height 21
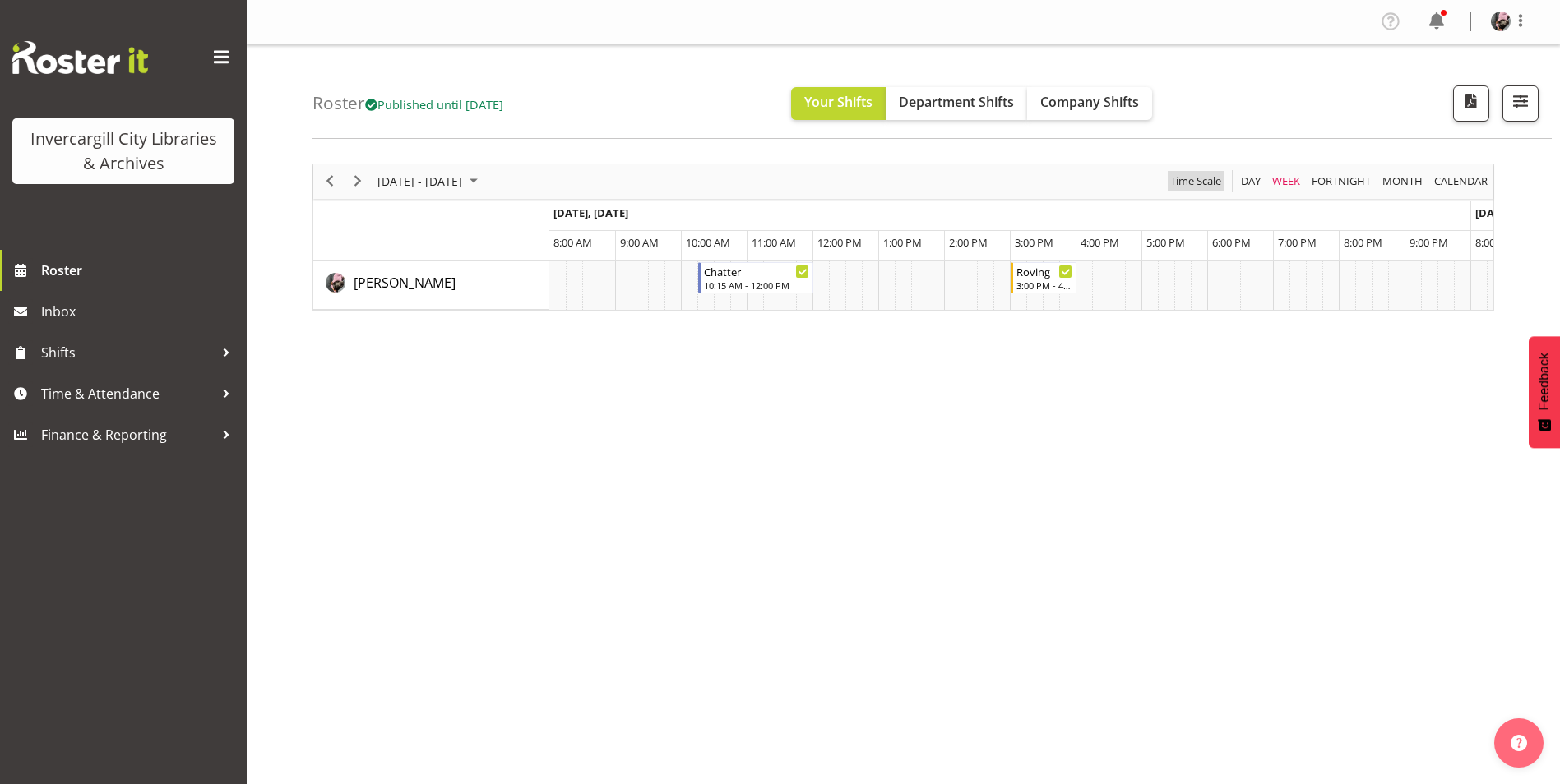
click at [1183, 184] on span "Time Scale" at bounding box center [1196, 181] width 54 height 21
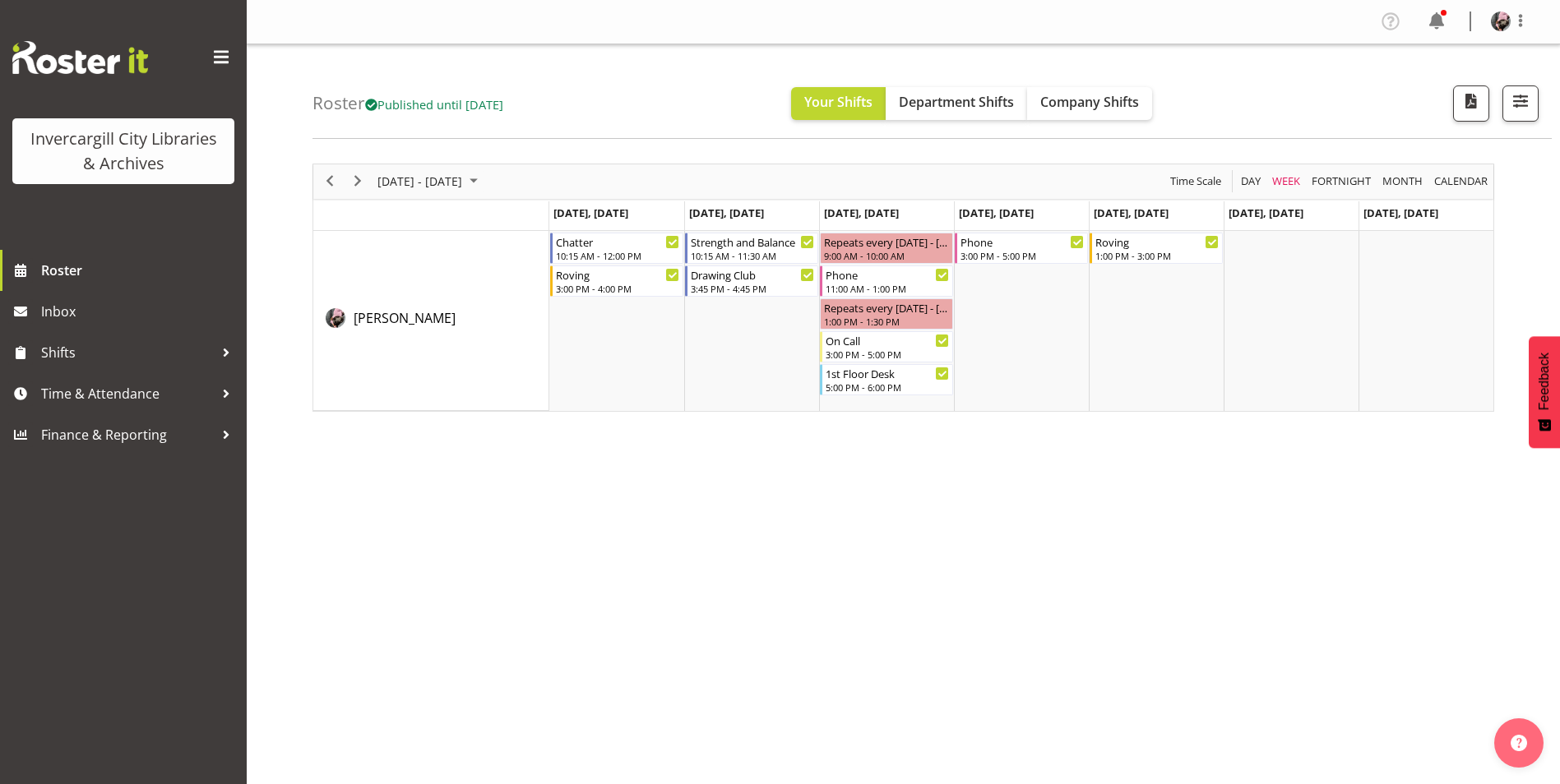
click at [896, 180] on div "October 13 - 19, 2025 Today Day Week Fortnight Month calendar Month Agenda Time…" at bounding box center [903, 182] width 1180 height 35
click at [1108, 97] on span "Company Shifts" at bounding box center [1089, 102] width 99 height 18
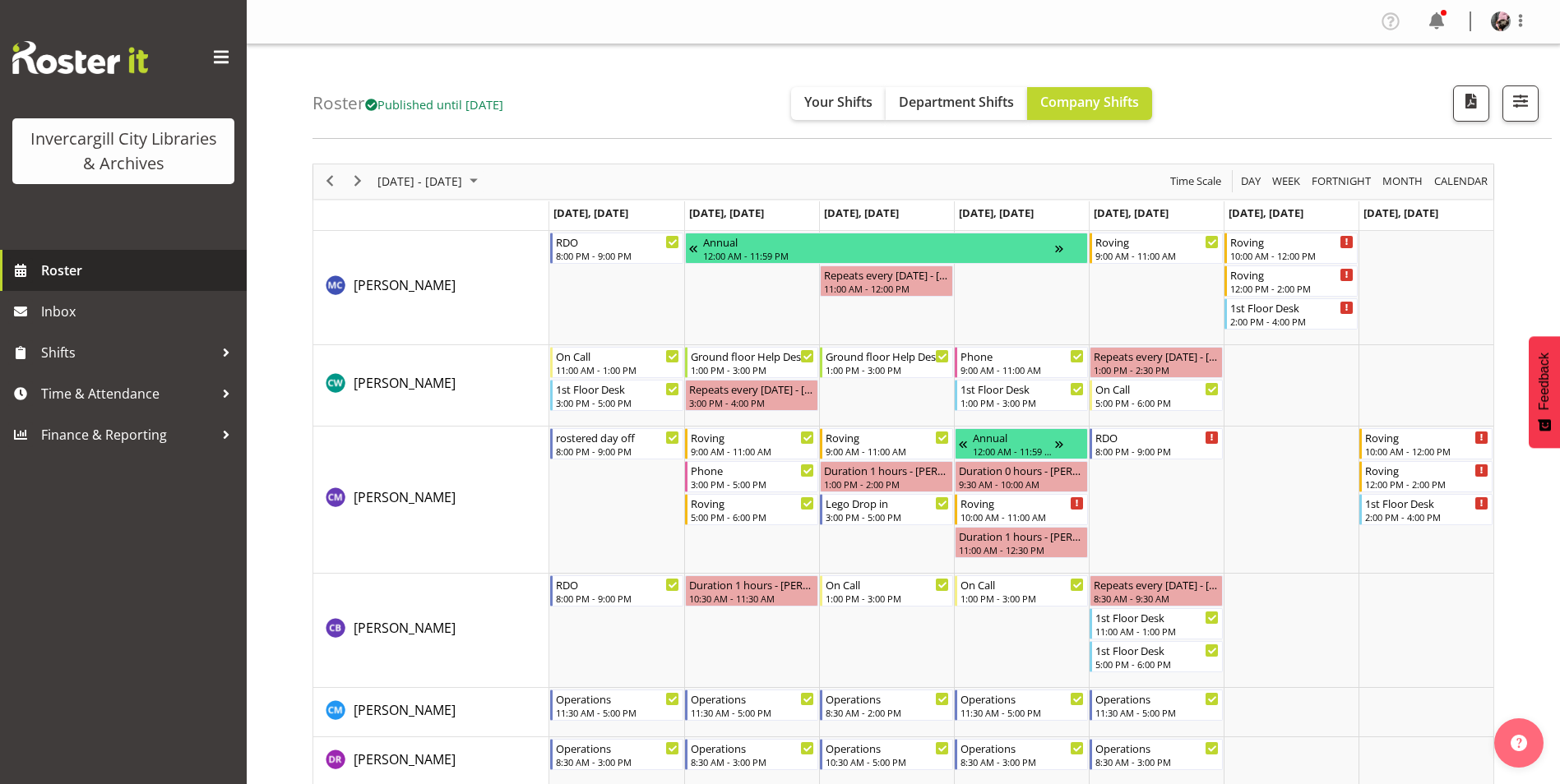
click at [18, 268] on span at bounding box center [20, 270] width 25 height 25
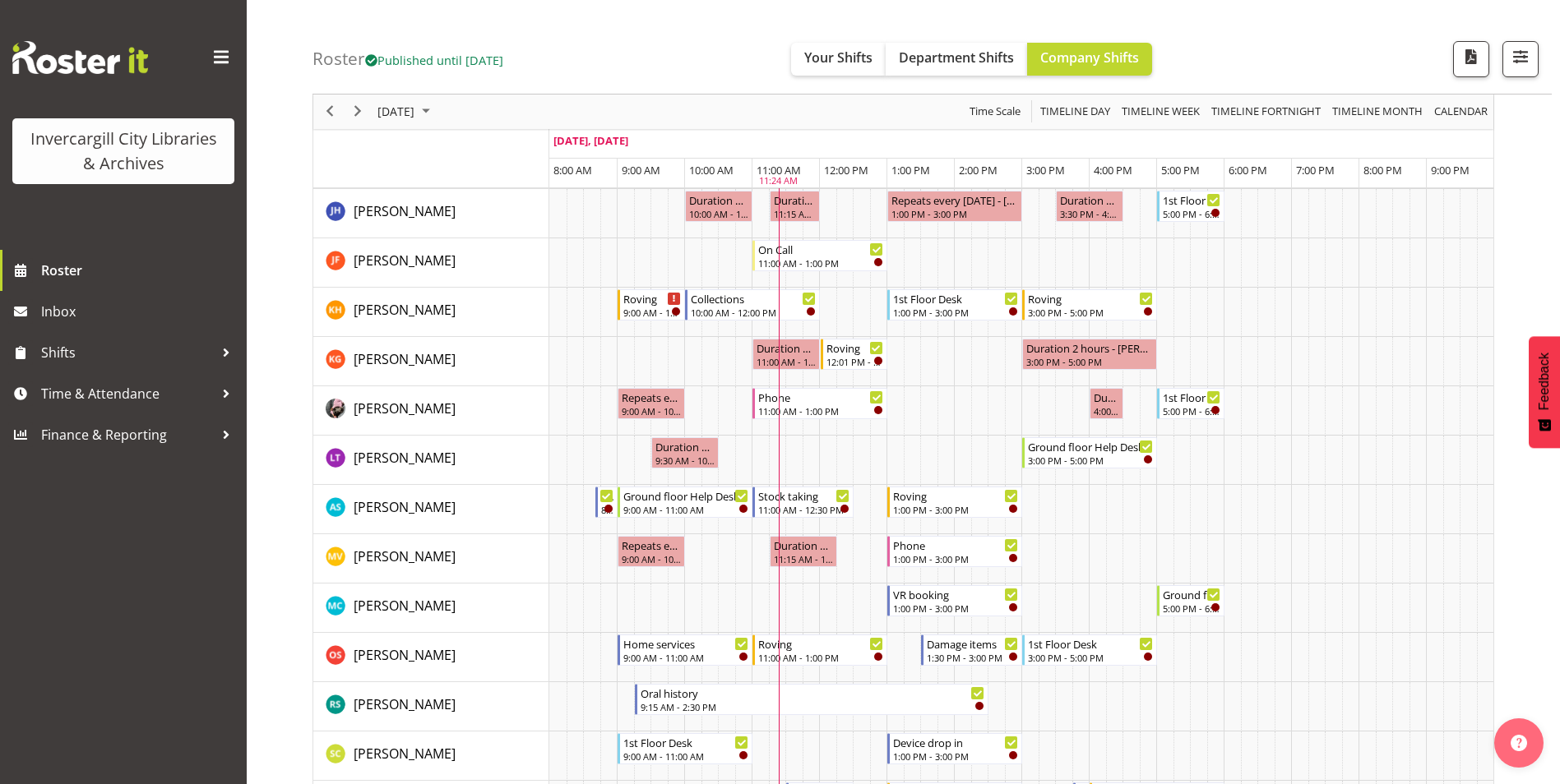
scroll to position [576, 0]
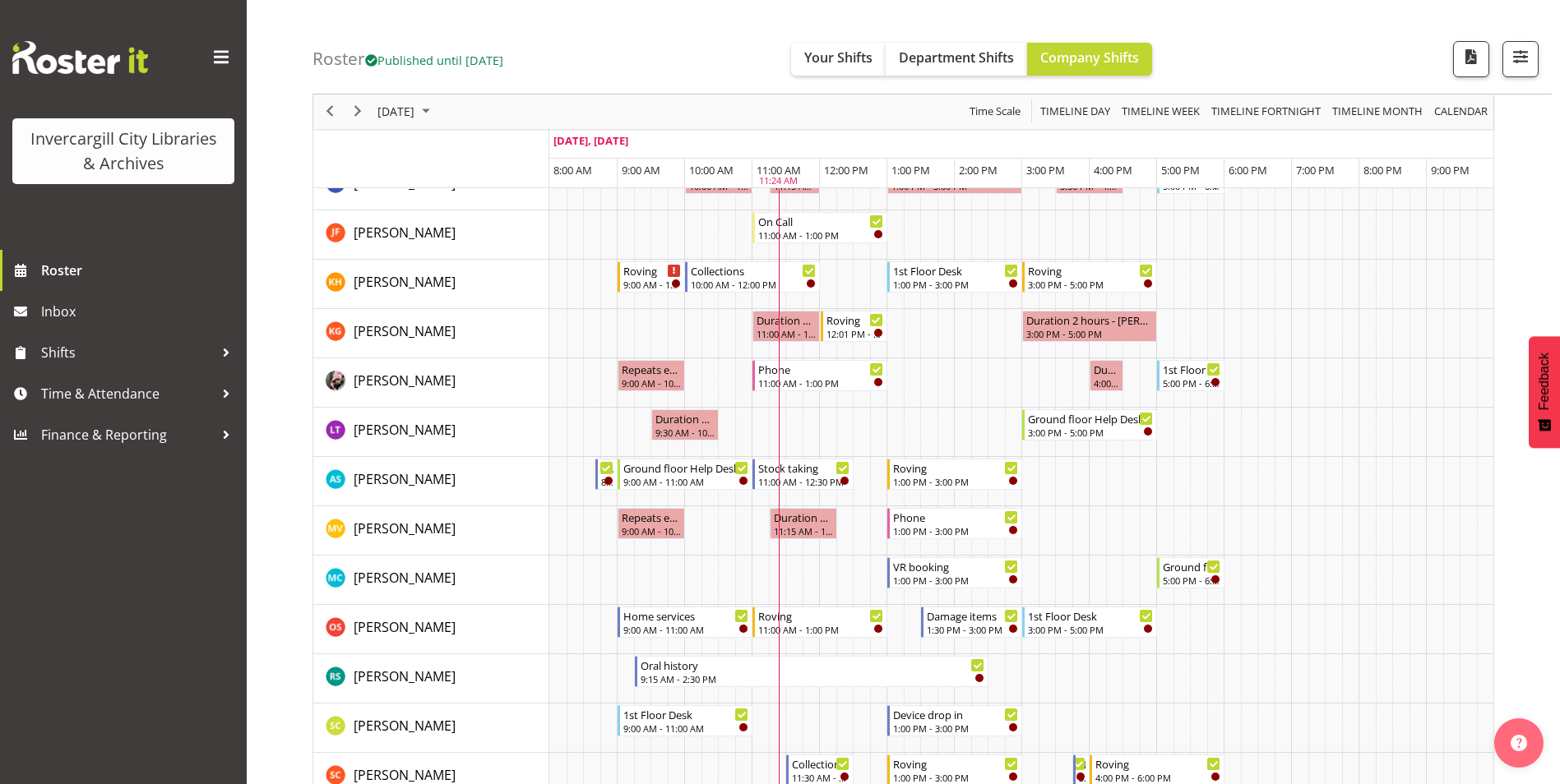
click at [593, 24] on div "Roster Published until Oct 19, 2025 Your Shifts Department Shifts Company Shift…" at bounding box center [931, 47] width 1239 height 95
click at [865, 62] on span "Your Shifts" at bounding box center [838, 58] width 68 height 18
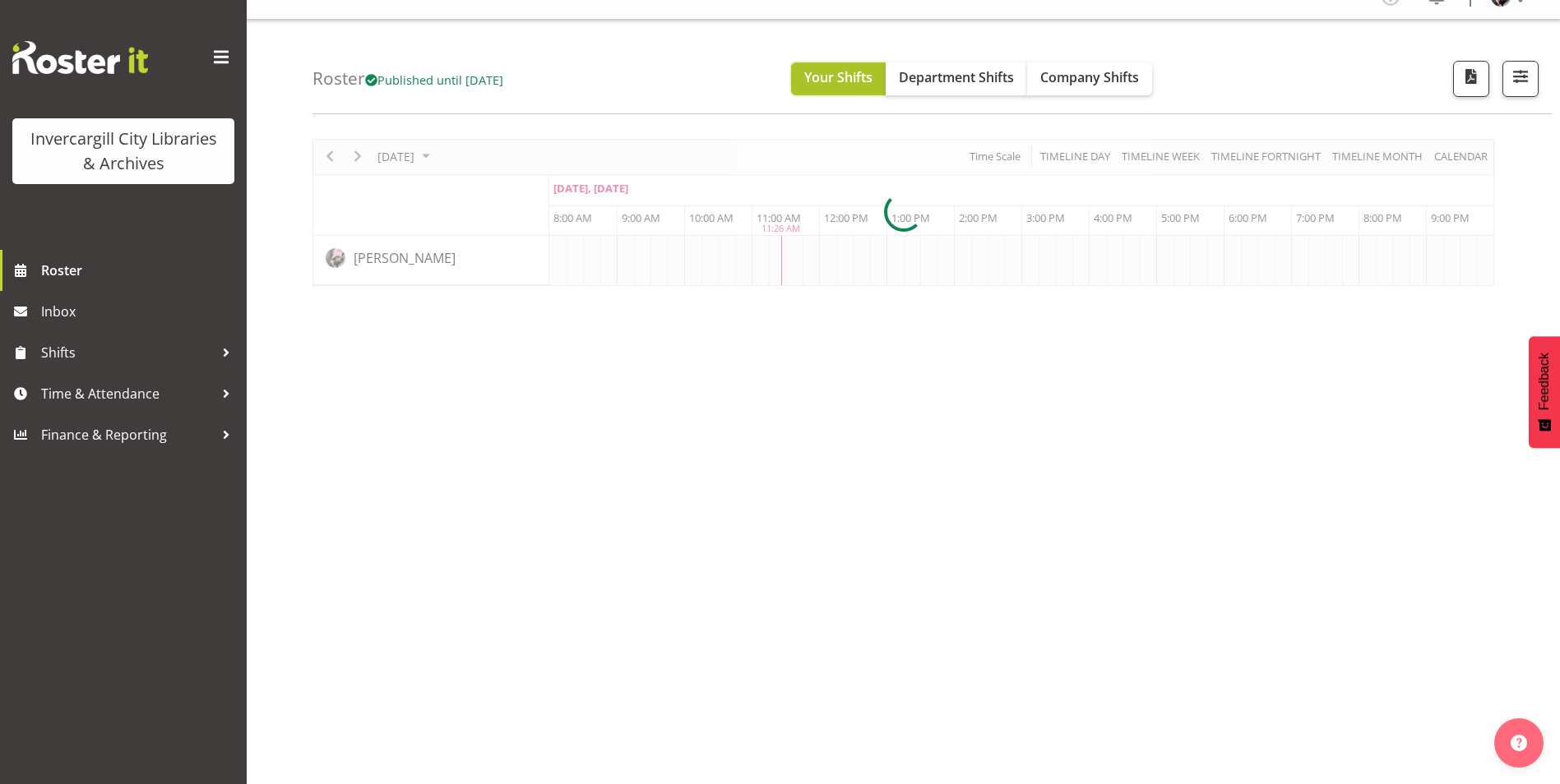
scroll to position [0, 0]
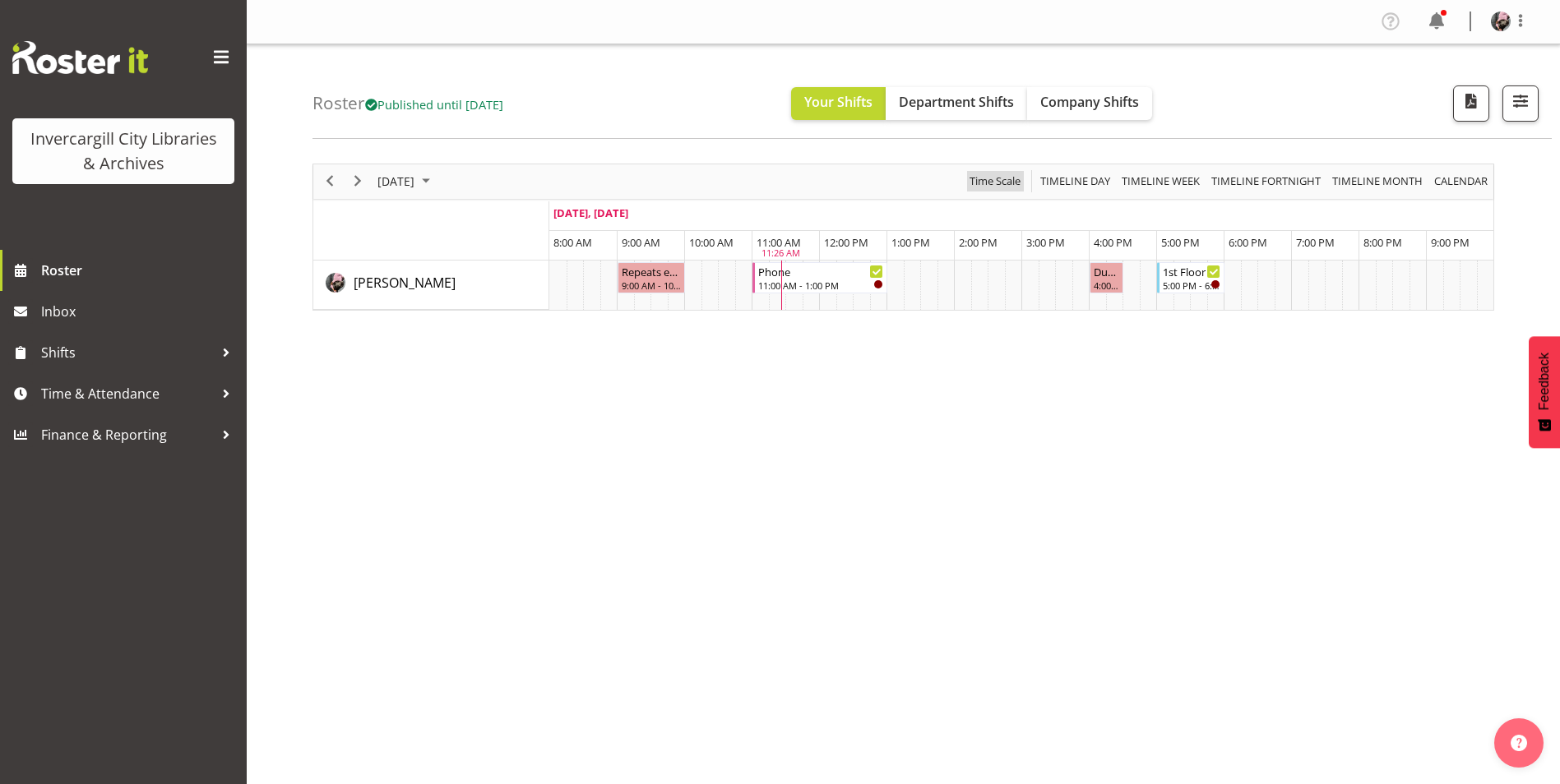
click at [1005, 185] on span "Time Scale" at bounding box center [995, 181] width 54 height 21
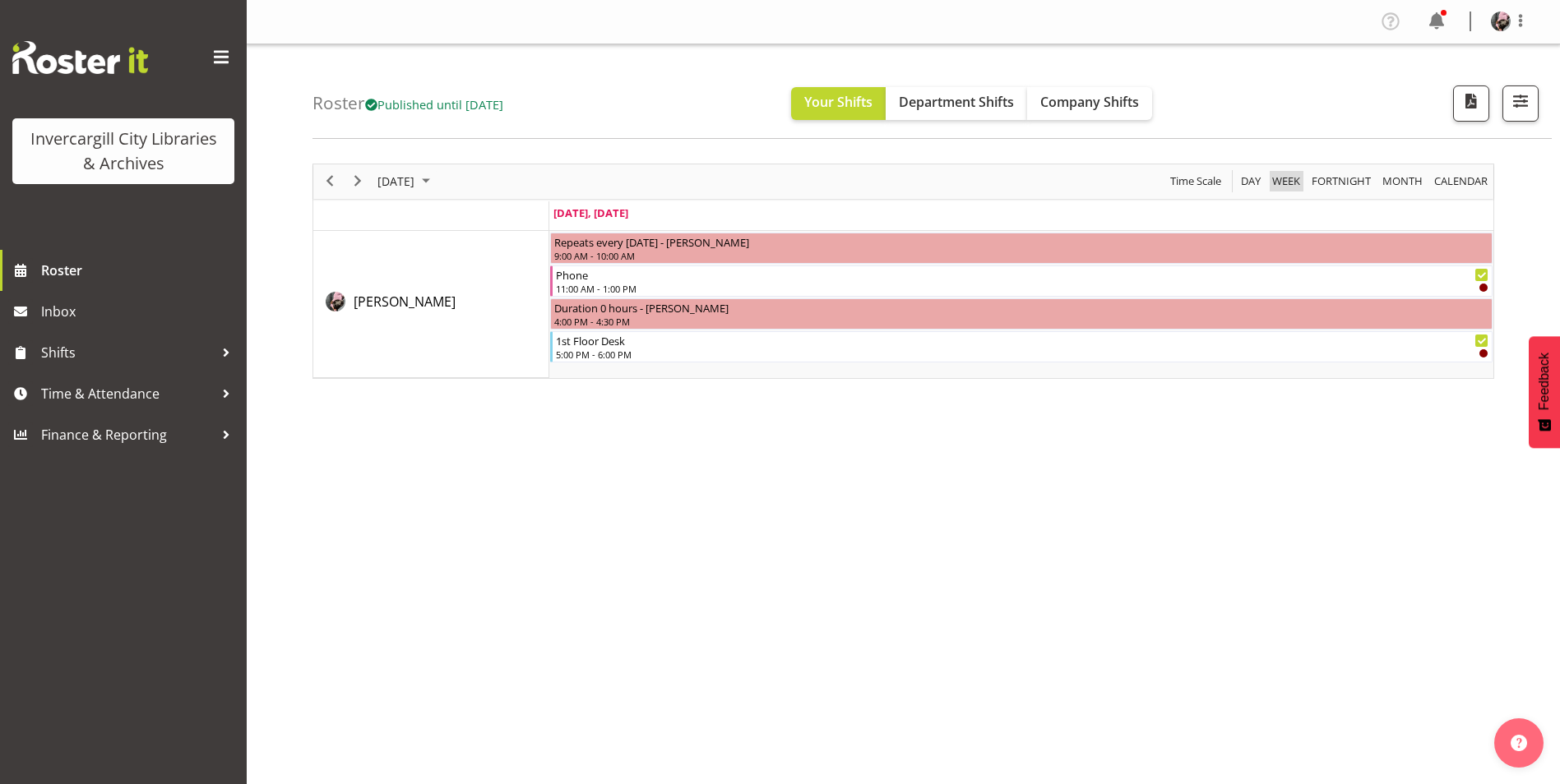
click at [1289, 187] on span "Week" at bounding box center [1286, 181] width 31 height 21
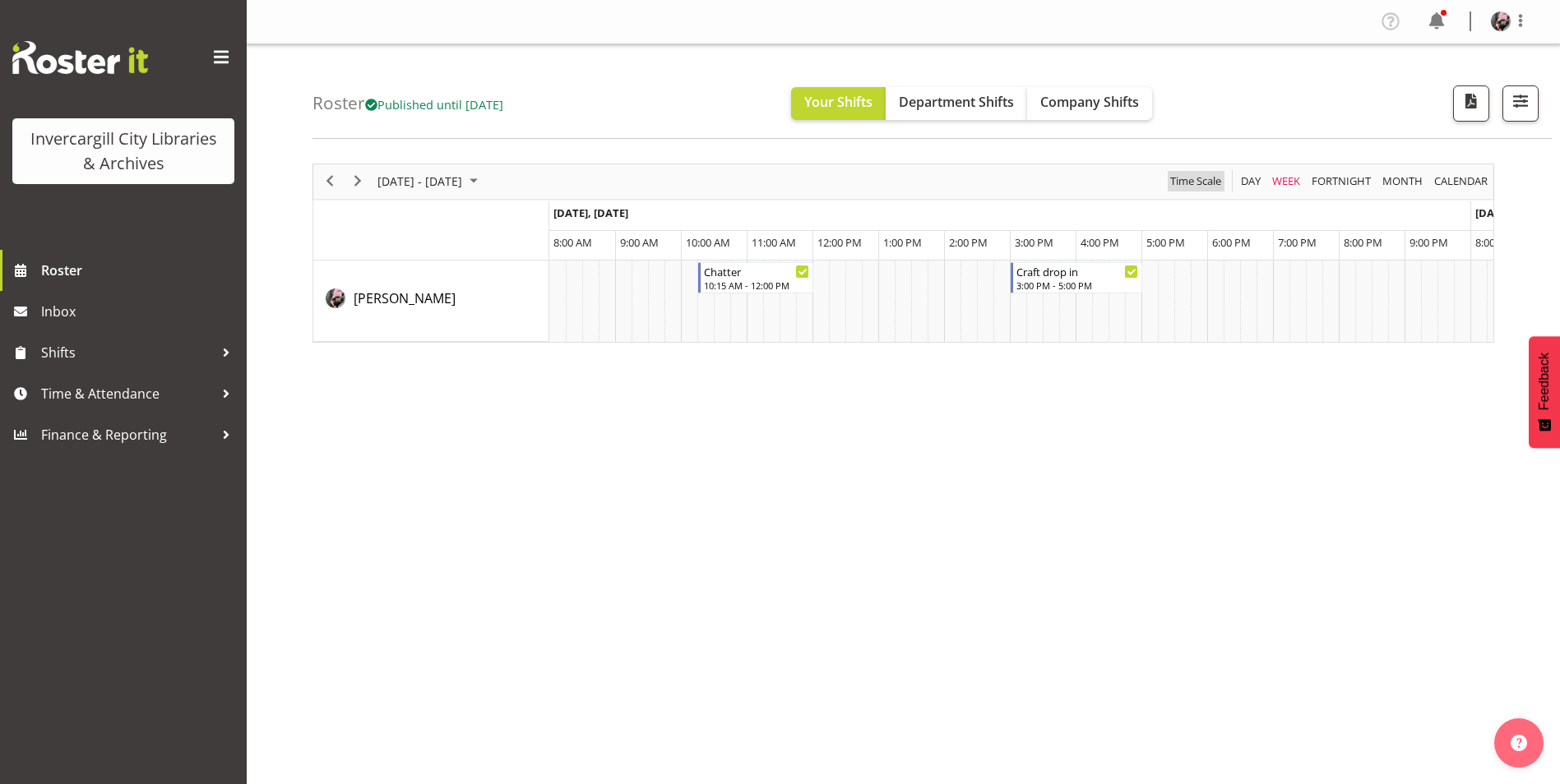
click at [1189, 185] on span "Time Scale" at bounding box center [1196, 181] width 54 height 21
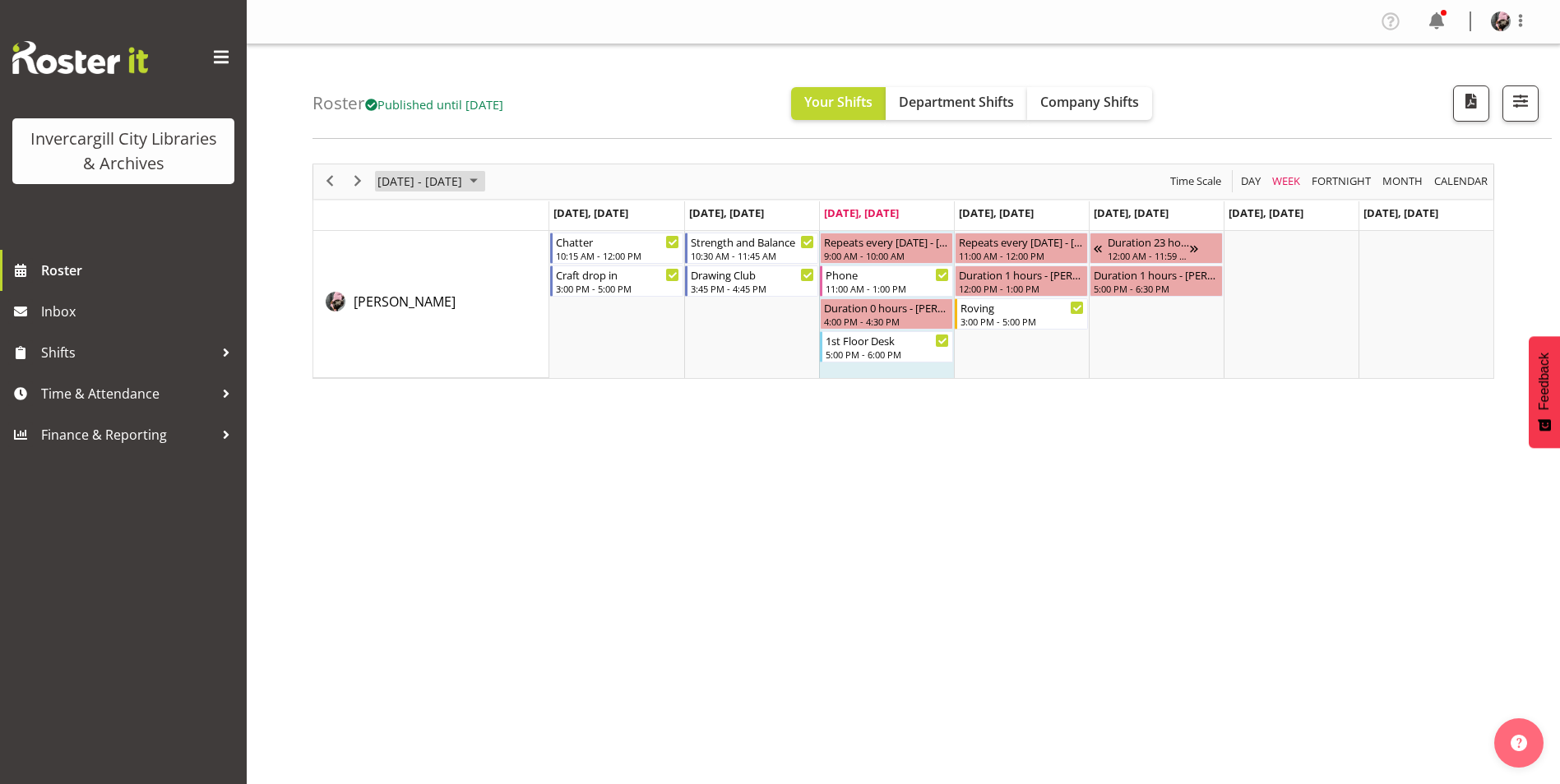
click at [441, 173] on span "October 06 - 12, 2025" at bounding box center [419, 181] width 88 height 21
click at [394, 335] on span "13" at bounding box center [394, 335] width 25 height 25
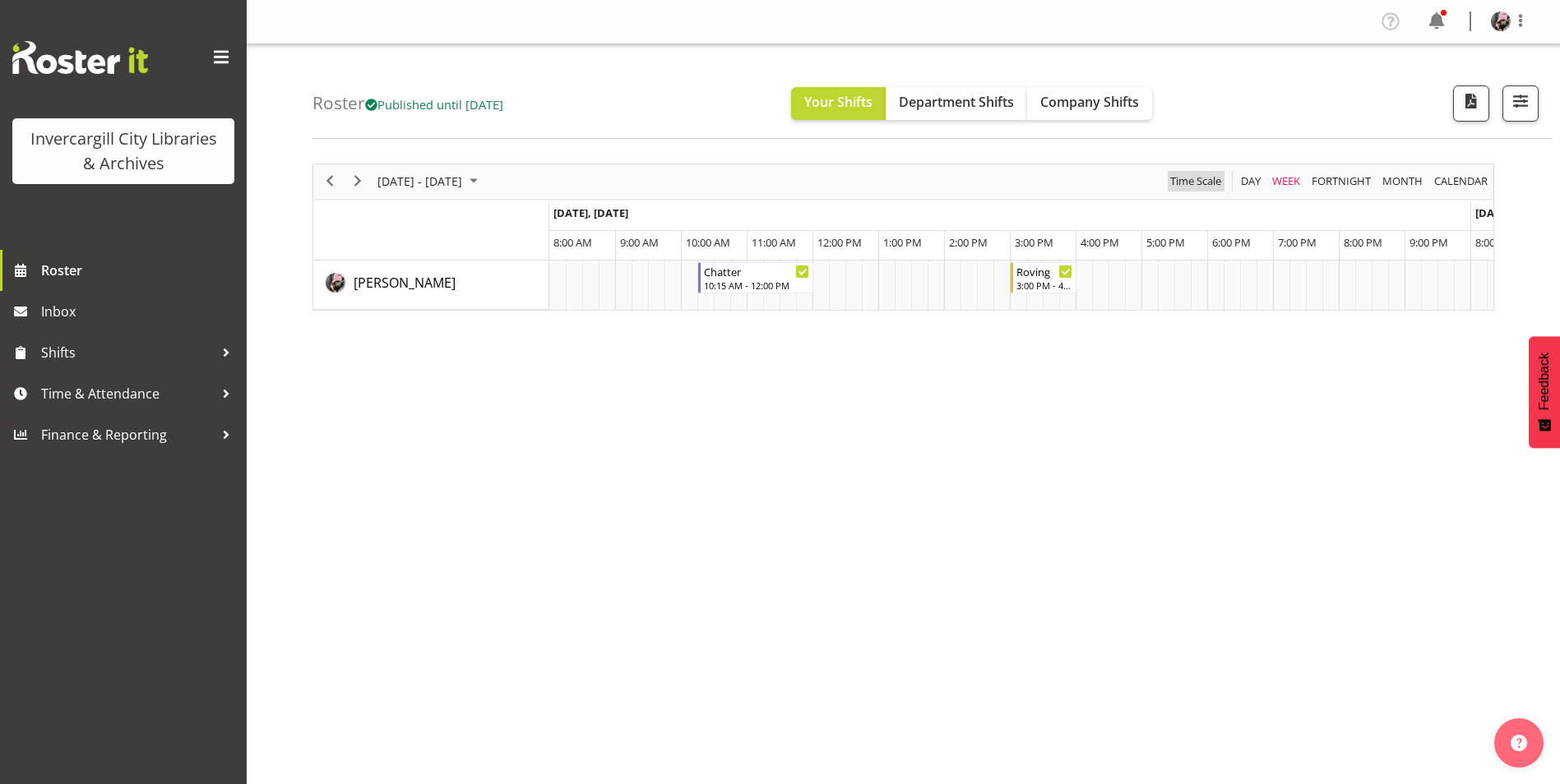
click at [1183, 184] on span "Time Scale" at bounding box center [1196, 181] width 54 height 21
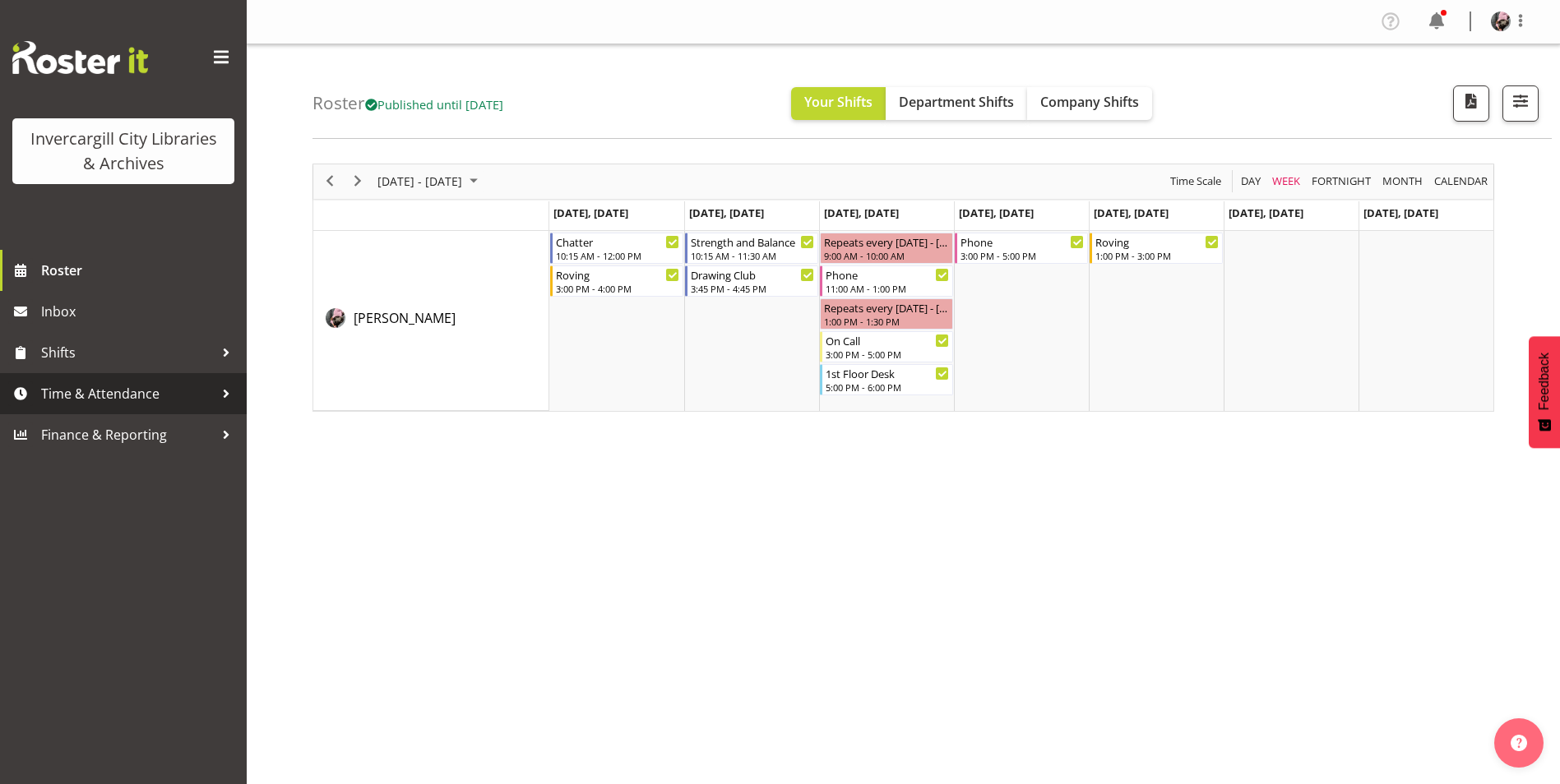
click at [119, 394] on span "Time & Attendance" at bounding box center [127, 393] width 173 height 25
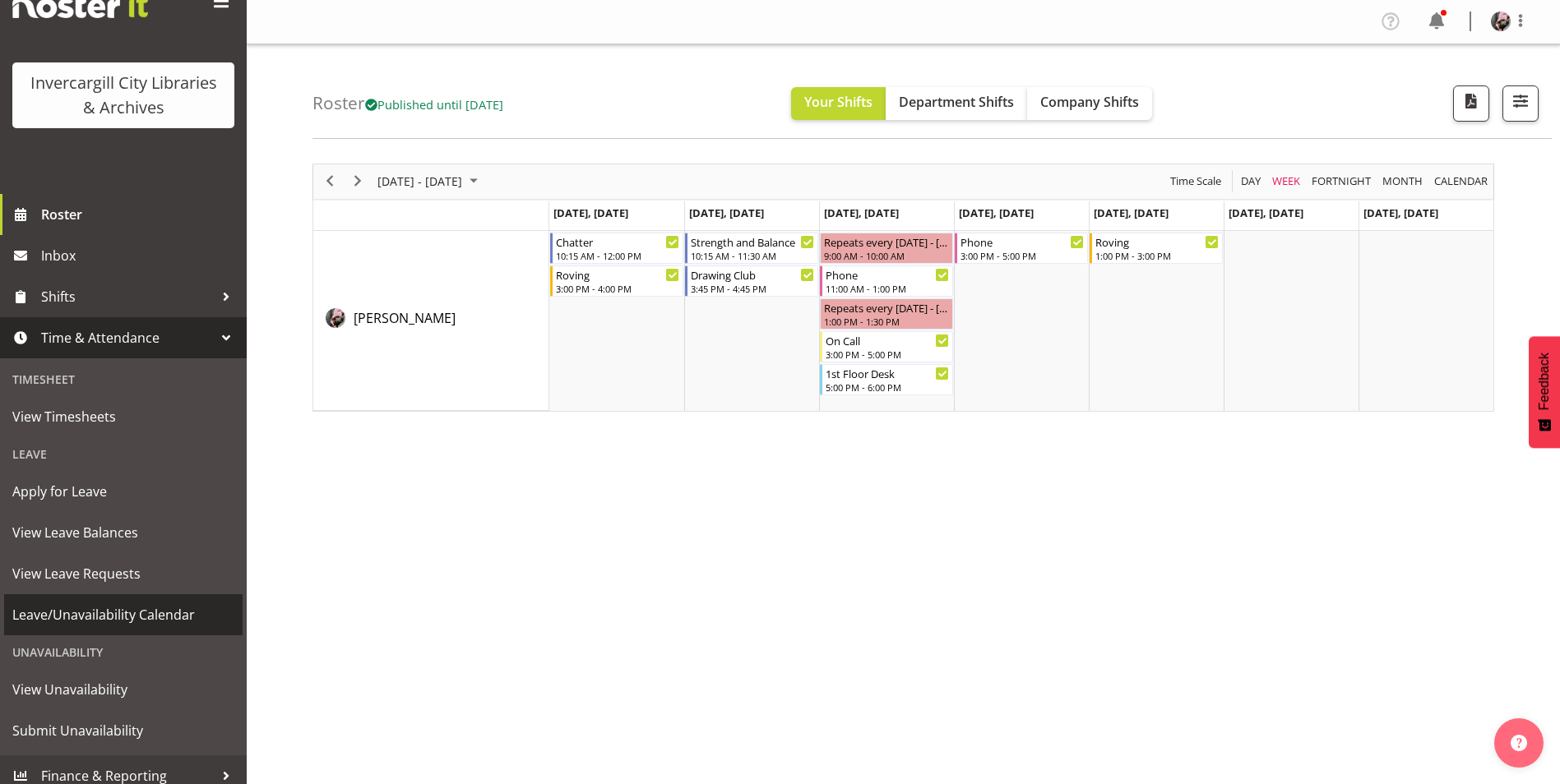
scroll to position [68, 0]
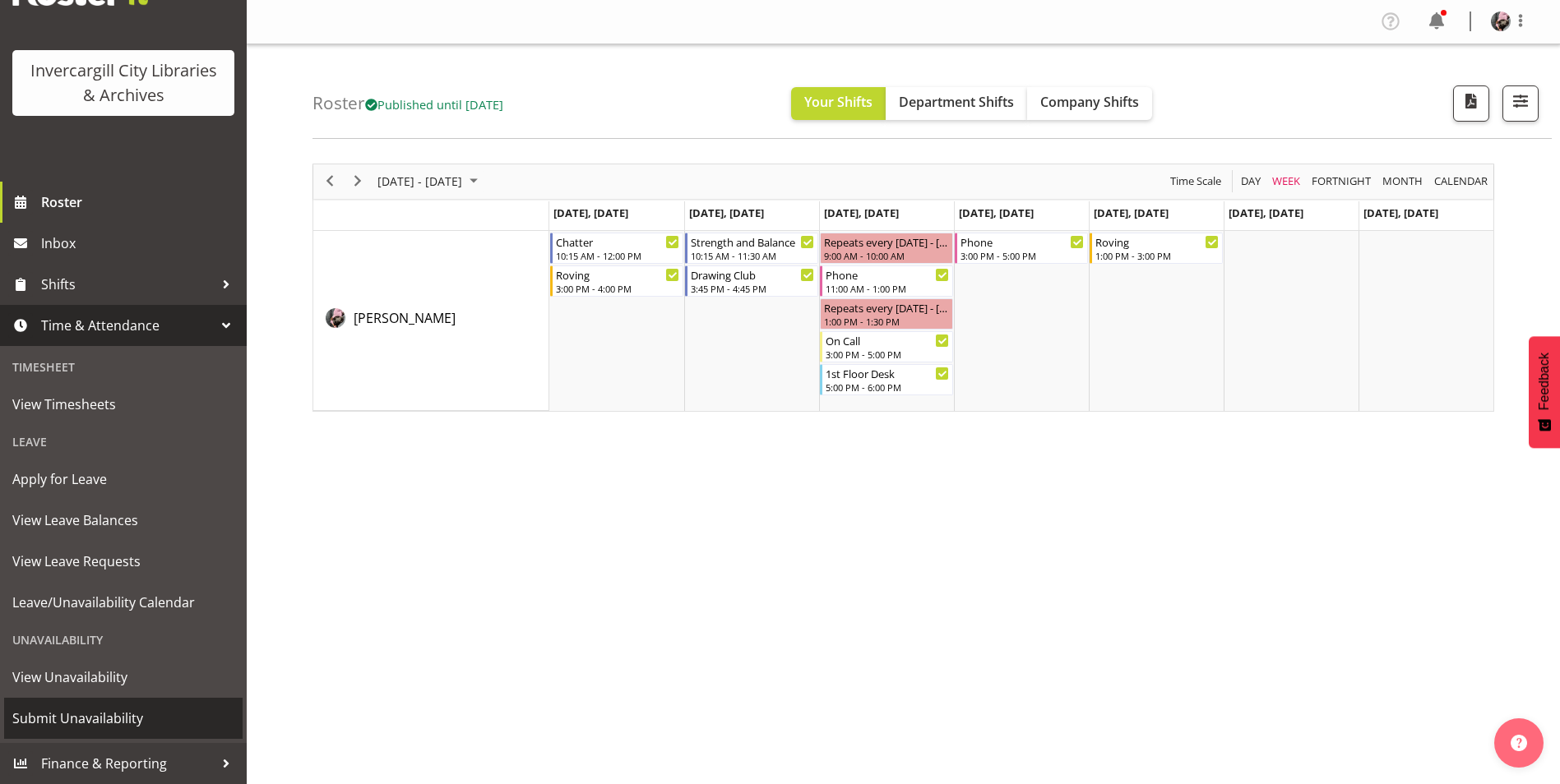
click at [105, 713] on span "Submit Unavailability" at bounding box center [123, 718] width 222 height 25
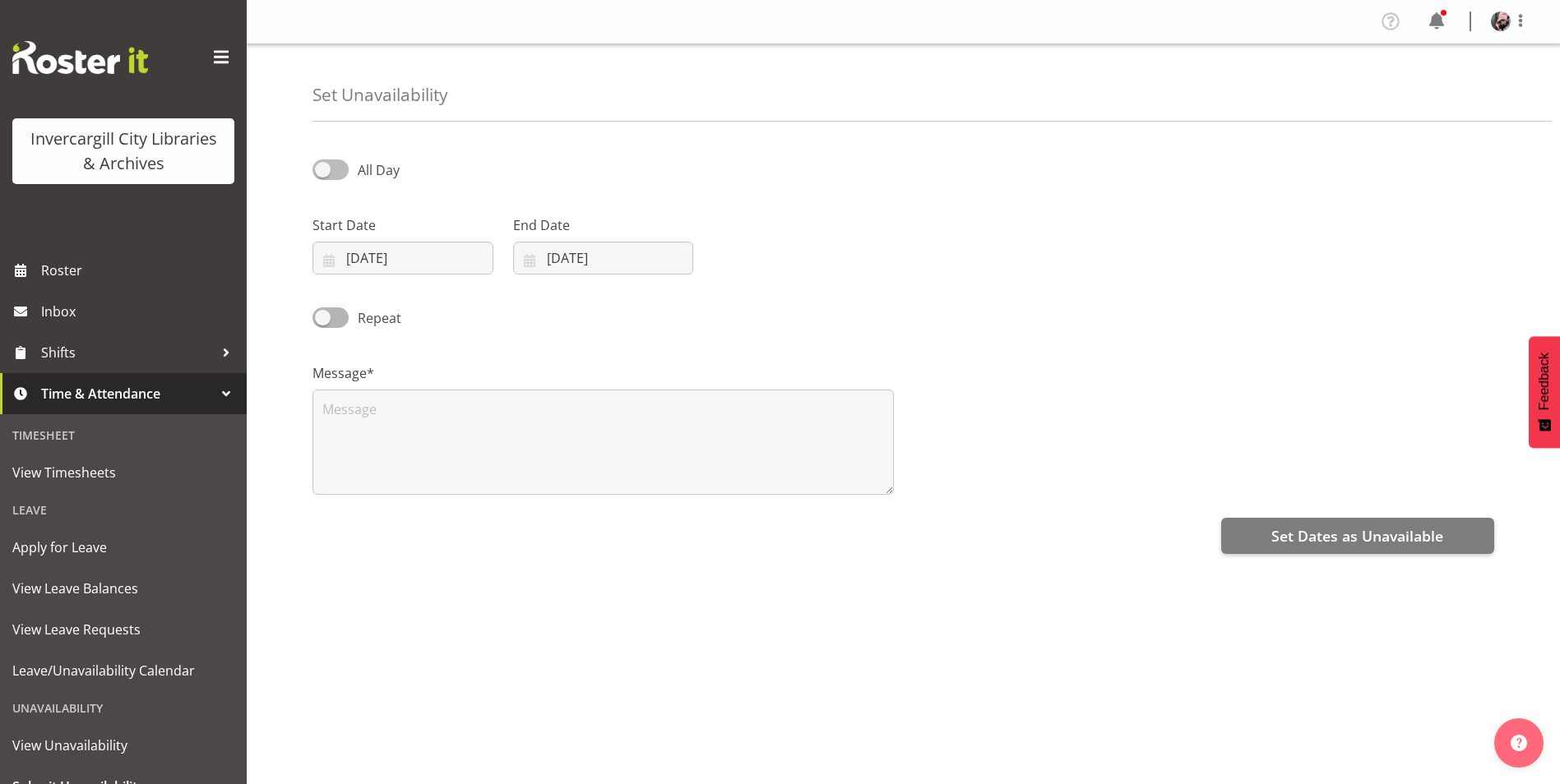
click at [343, 170] on span at bounding box center [330, 170] width 36 height 21
click at [323, 170] on input "All Day" at bounding box center [317, 170] width 11 height 11
checkbox input "true"
click at [405, 263] on input "[DATE]" at bounding box center [402, 257] width 181 height 33
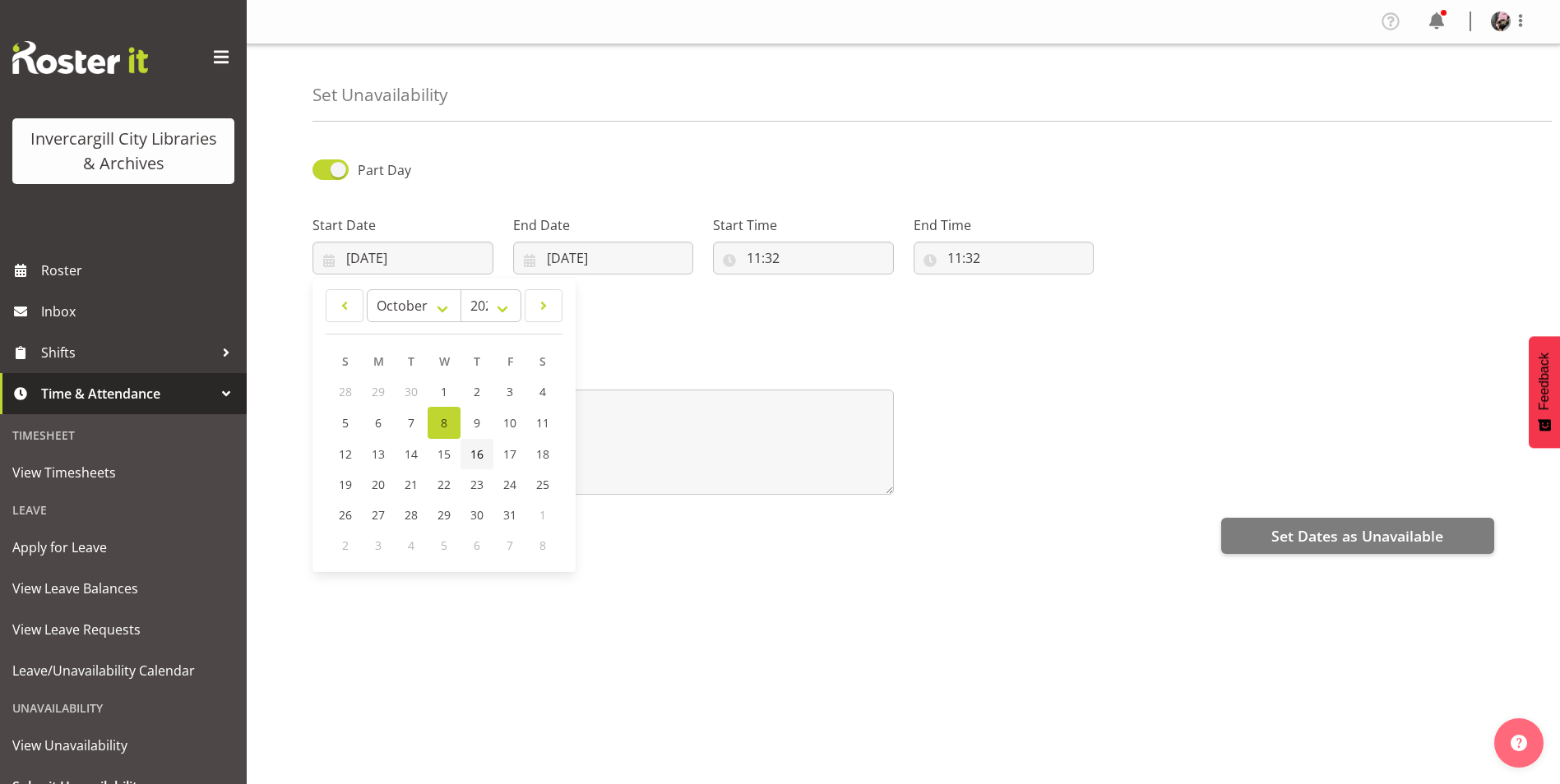
click at [479, 448] on span "16" at bounding box center [476, 454] width 13 height 16
type input "[DATE]"
click at [581, 260] on input "[DATE]" at bounding box center [603, 257] width 181 height 33
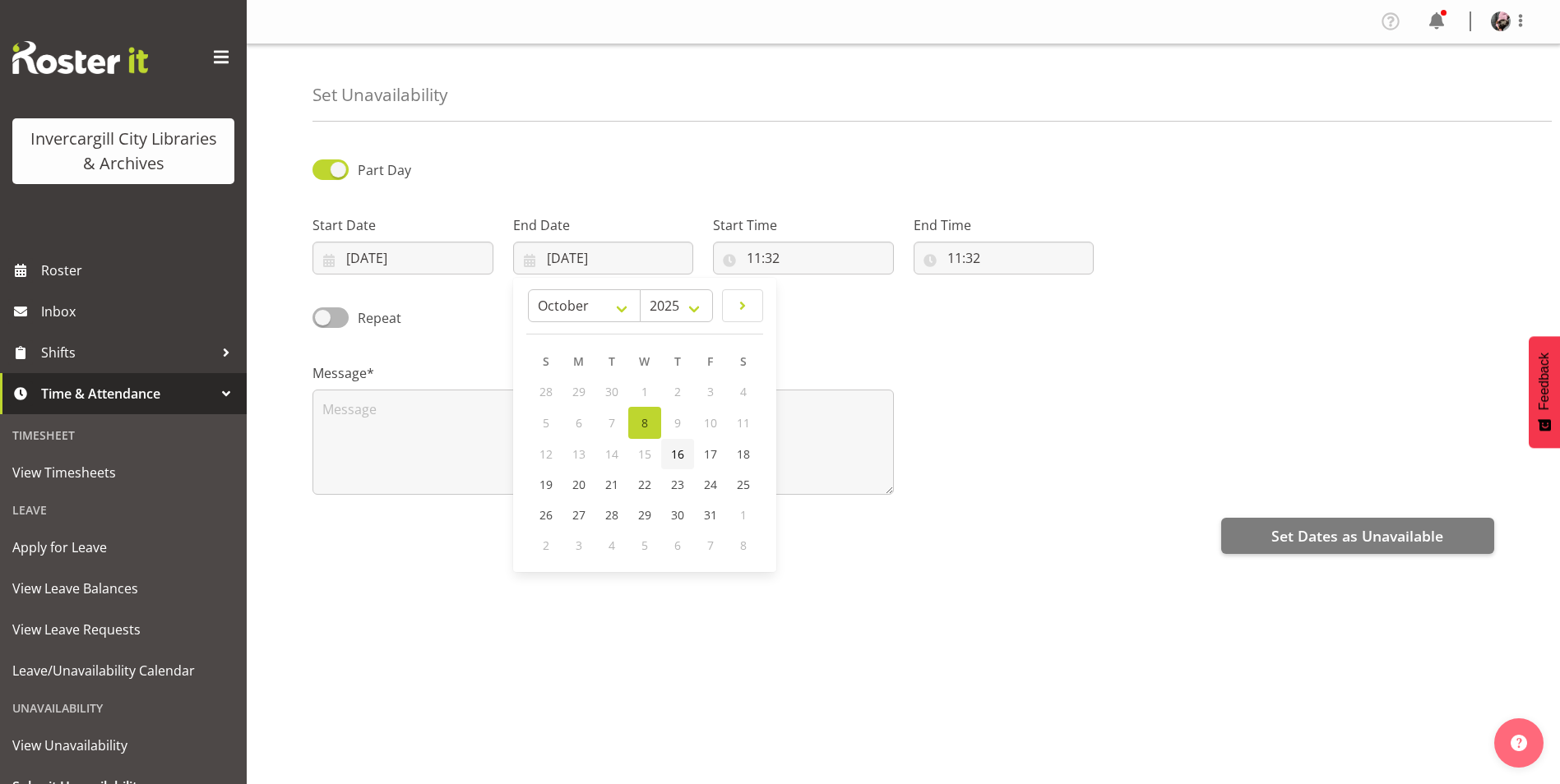
click at [686, 455] on link "16" at bounding box center [677, 454] width 33 height 30
type input "[DATE]"
click at [759, 239] on div "Start Time 11:32 00 01 02 03 04 05 06 07 08 09 10 11 12 13 14 15 16 17 18 19 20…" at bounding box center [802, 244] width 181 height 59
click at [776, 256] on input "11:32" at bounding box center [802, 257] width 181 height 33
click at [828, 297] on select "00 01 02 03 04 05 06 07 08 09 10 11 12 13 14 15 16 17 18 19 20 21 22 23" at bounding box center [824, 300] width 37 height 33
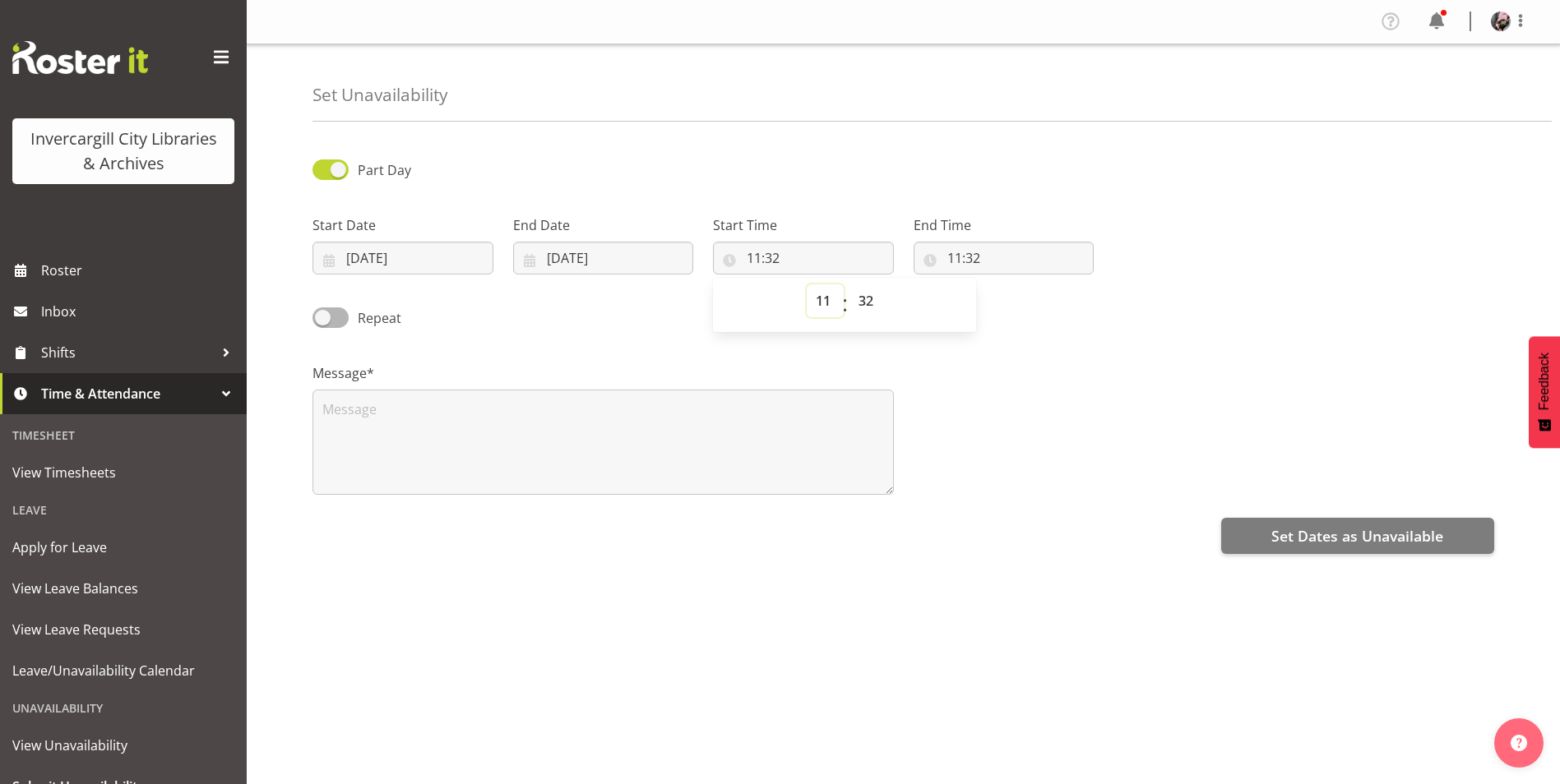
select select "9"
click at [806, 284] on select "00 01 02 03 04 05 06 07 08 09 10 11 12 13 14 15 16 17 18 19 20 21 22 23" at bounding box center [824, 300] width 37 height 33
type input "09:32"
click at [867, 295] on select "00 01 02 03 04 05 06 07 08 09 10 11 12 13 14 15 16 17 18 19 20 21 22 23 24 25 2…" at bounding box center [867, 300] width 37 height 33
select select "30"
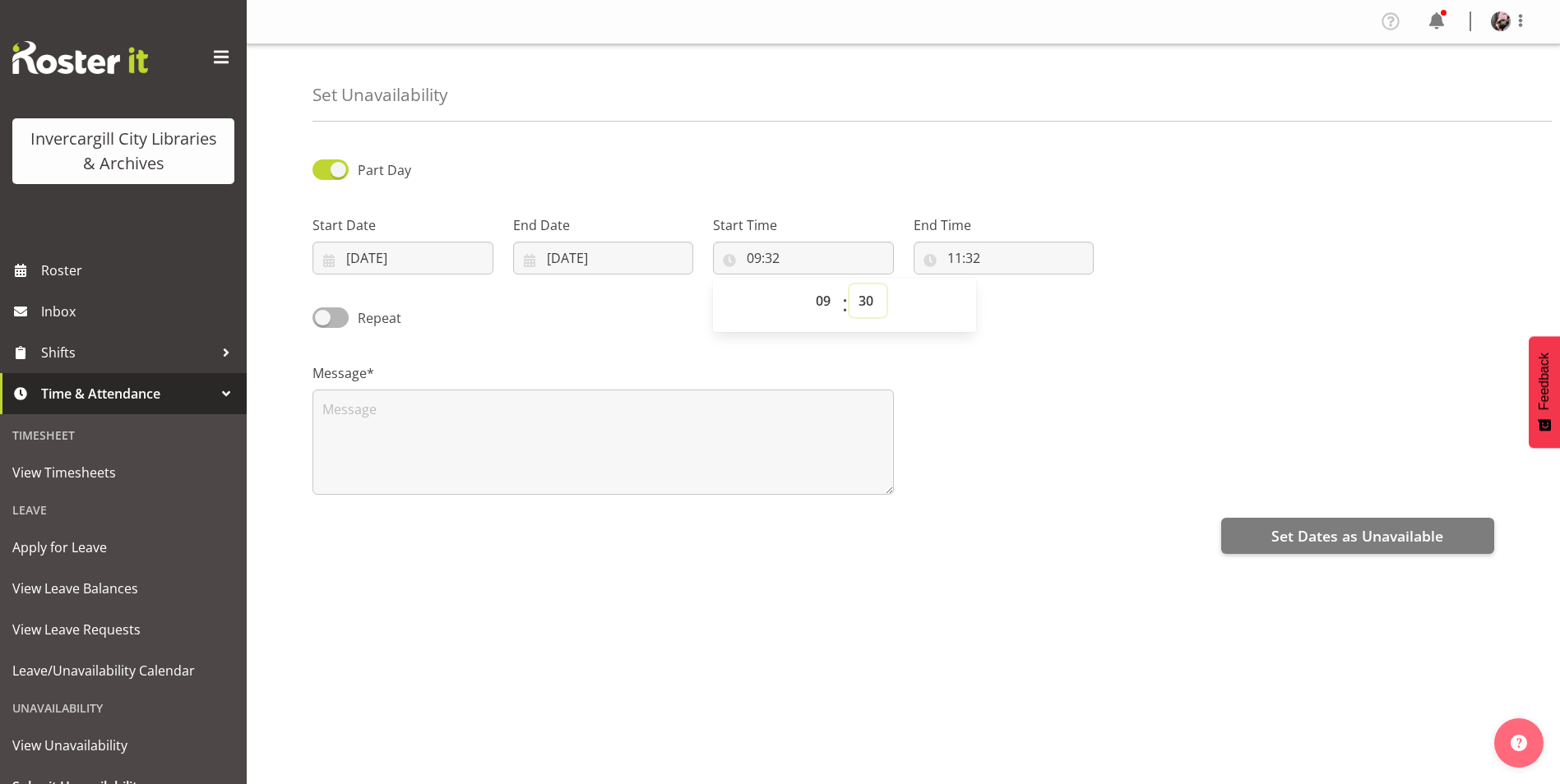
click at [849, 284] on select "00 01 02 03 04 05 06 07 08 09 10 11 12 13 14 15 16 17 18 19 20 21 22 23 24 25 2…" at bounding box center [867, 300] width 37 height 33
type input "09:30"
click at [999, 326] on div "Repeat" at bounding box center [903, 312] width 1202 height 56
click at [977, 261] on input "11:32" at bounding box center [1003, 257] width 181 height 33
click at [1028, 298] on select "00 01 02 03 04 05 06 07 08 09 10 11 12 13 14 15 16 17 18 19 20 21 22 23" at bounding box center [1025, 300] width 37 height 33
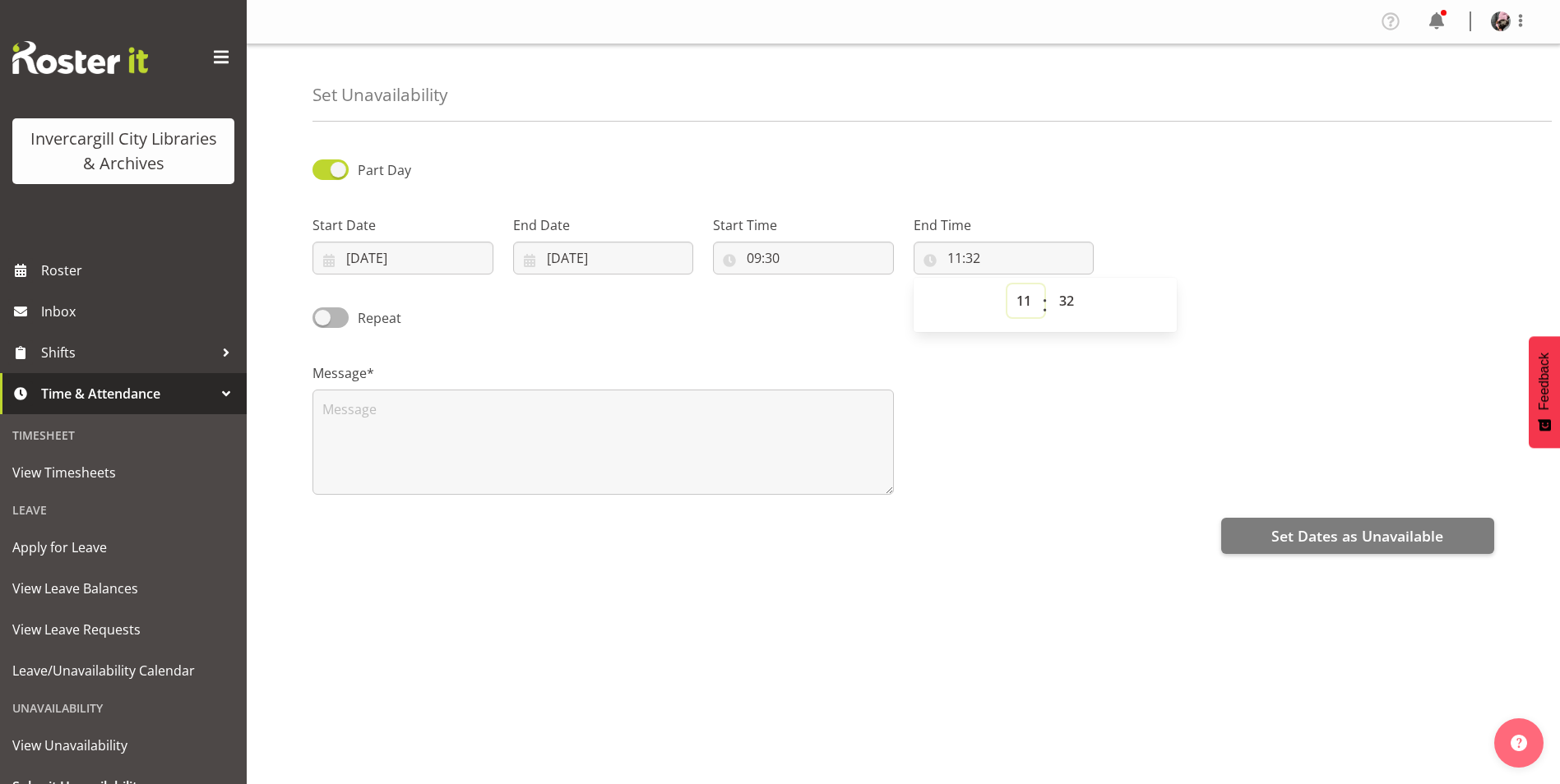
select select "10"
click at [1007, 284] on select "00 01 02 03 04 05 06 07 08 09 10 11 12 13 14 15 16 17 18 19 20 21 22 23" at bounding box center [1025, 300] width 37 height 33
type input "10:32"
click at [1067, 297] on select "00 01 02 03 04 05 06 07 08 09 10 11 12 13 14 15 16 17 18 19 20 21 22 23 24 25 2…" at bounding box center [1068, 300] width 37 height 33
select select "0"
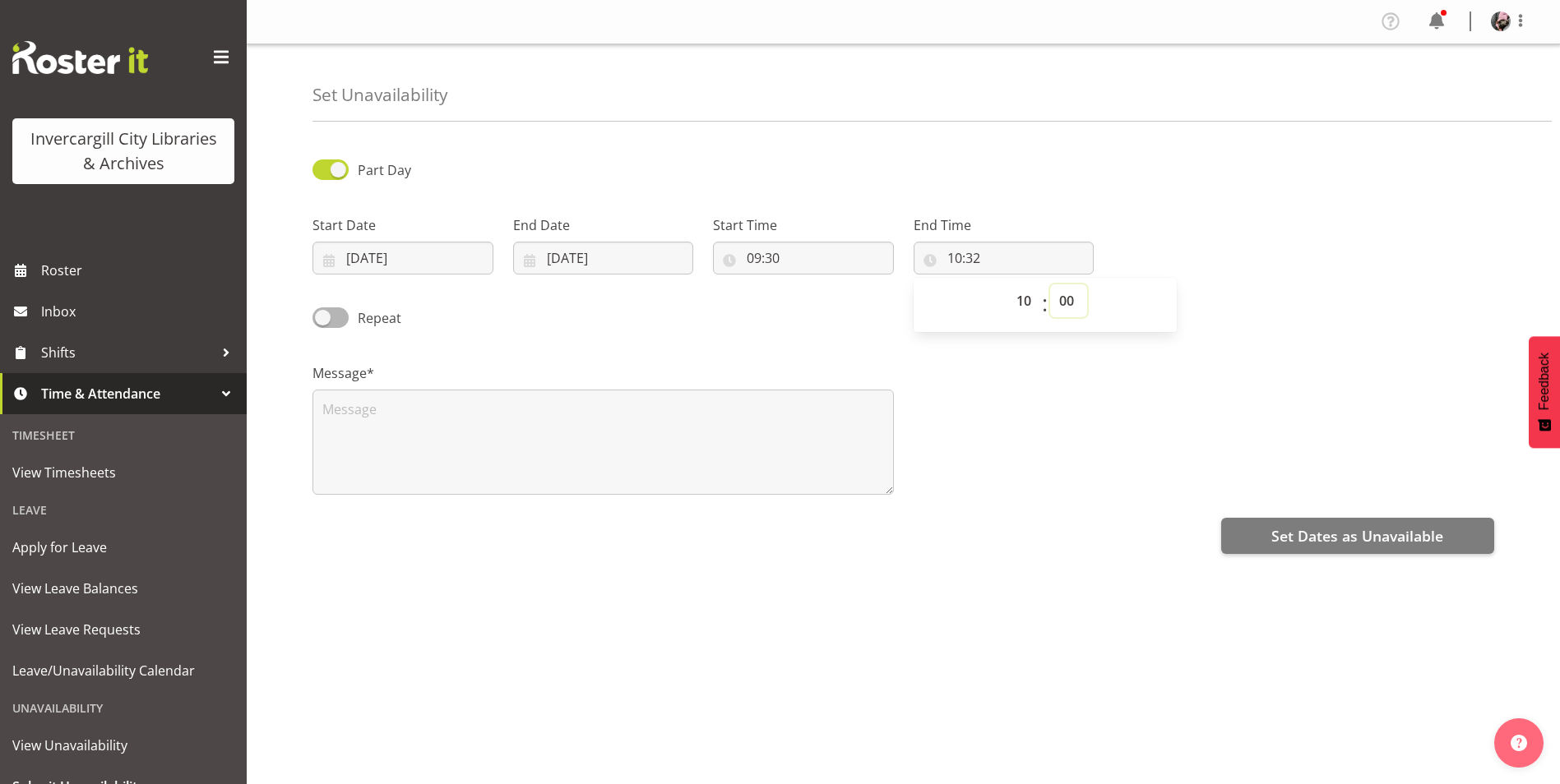
click at [1050, 284] on select "00 01 02 03 04 05 06 07 08 09 10 11 12 13 14 15 16 17 18 19 20 21 22 23 24 25 2…" at bounding box center [1068, 300] width 37 height 33
type input "10:00"
click at [1024, 399] on div "Message*" at bounding box center [903, 422] width 1202 height 165
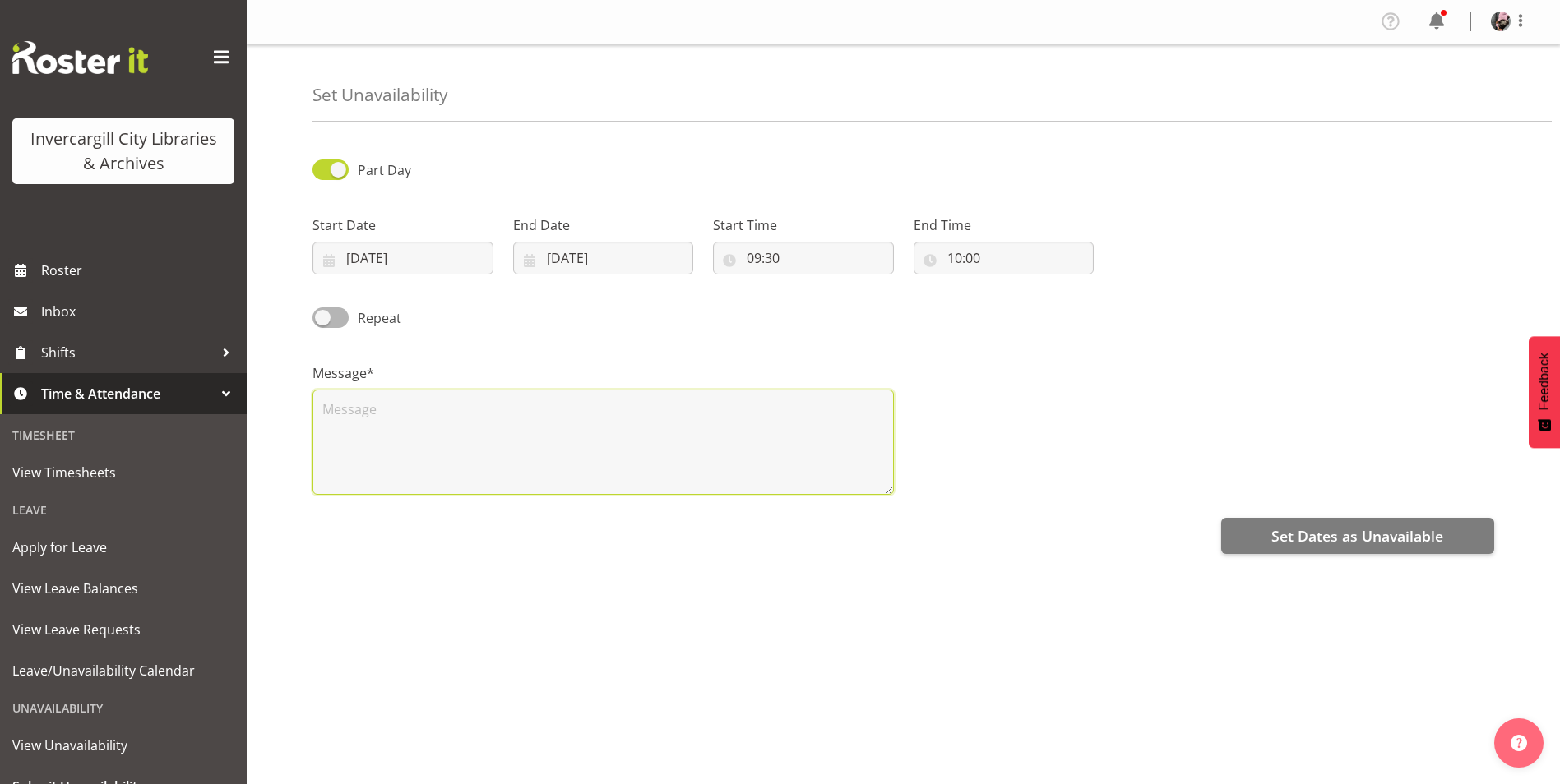
click at [511, 424] on textarea at bounding box center [603, 441] width 581 height 105
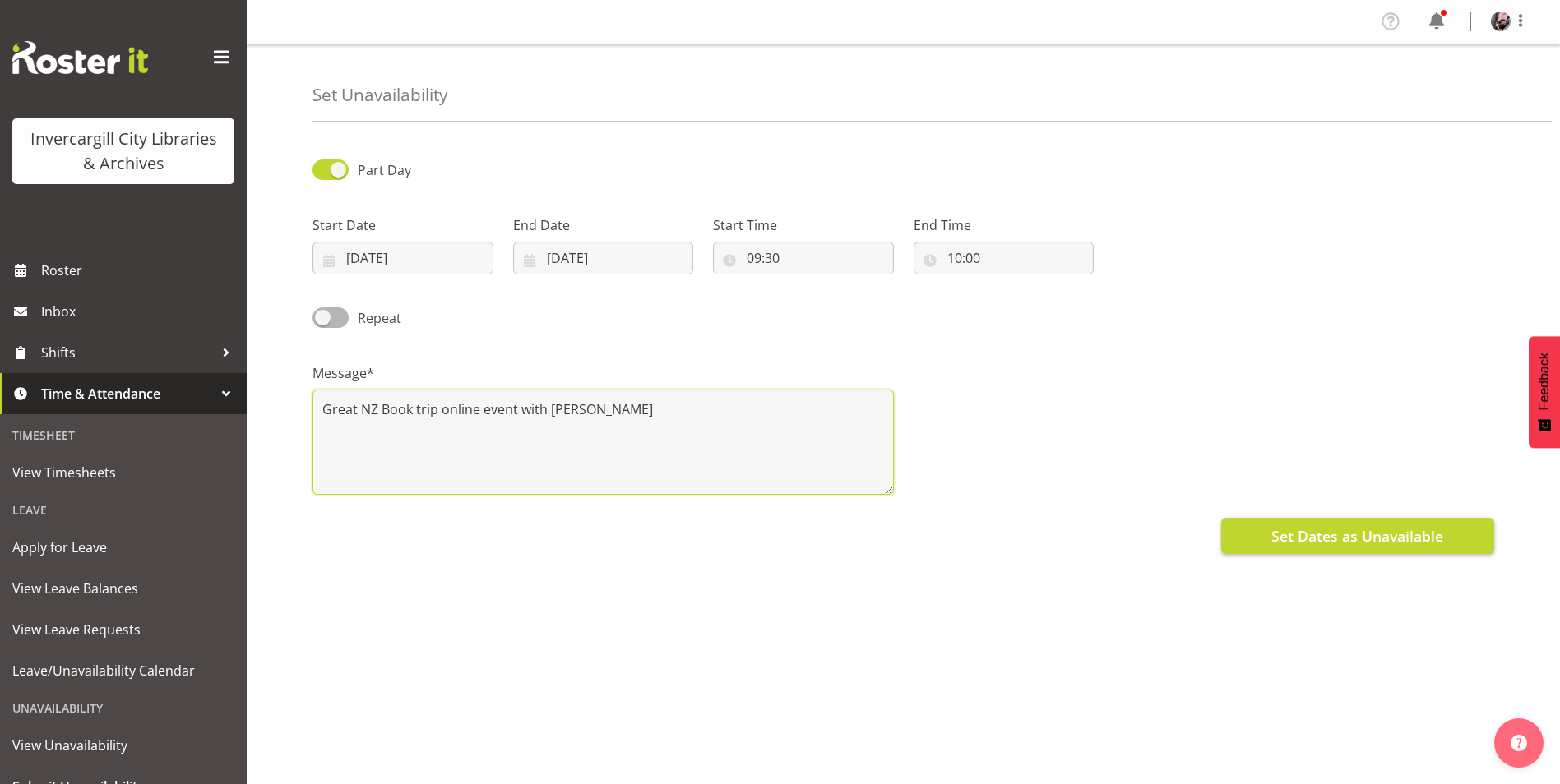
type textarea "Great NZ Book trip online event with [PERSON_NAME]"
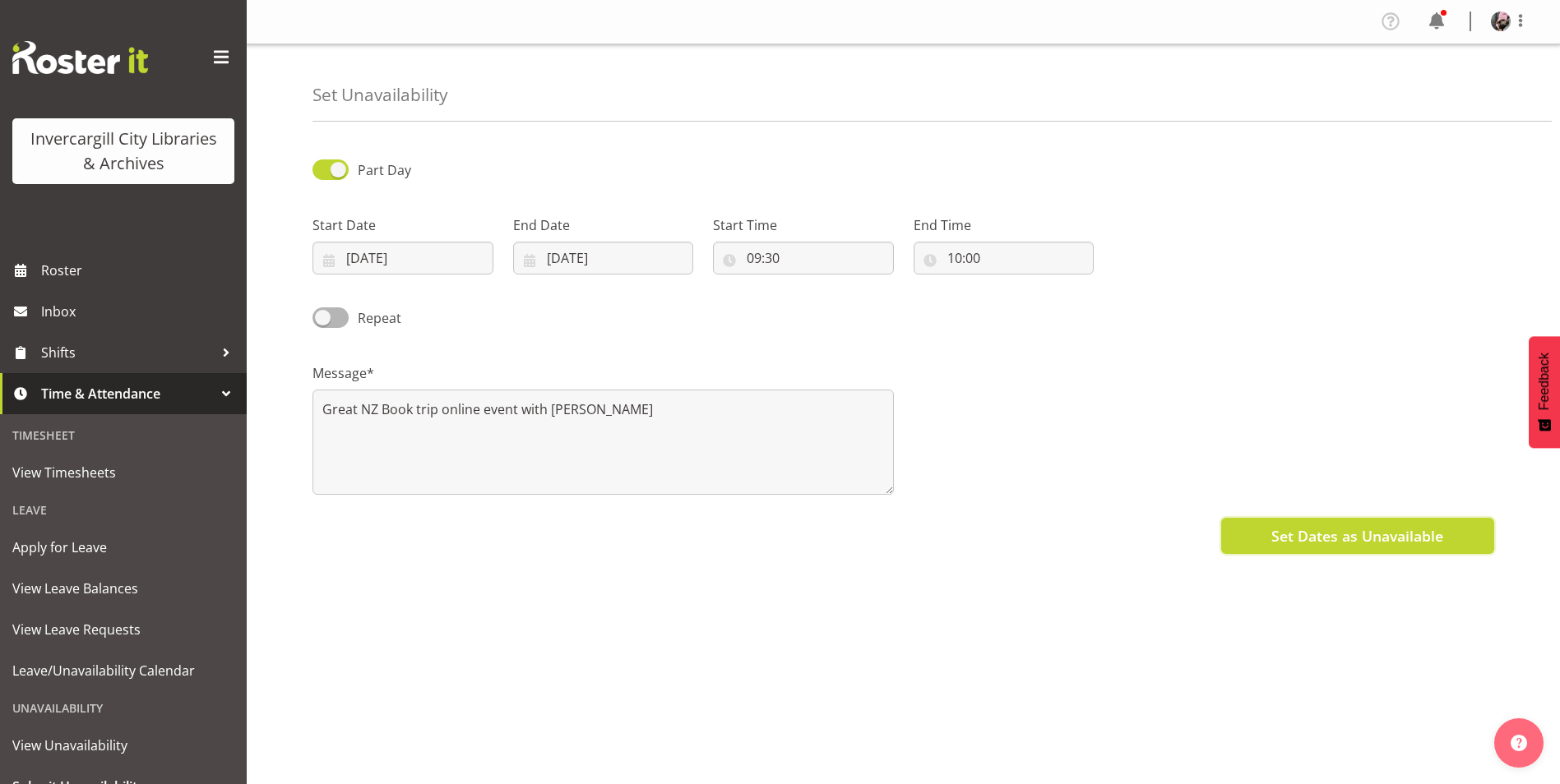
click at [1444, 540] on button "Set Dates as Unavailable" at bounding box center [1356, 536] width 272 height 36
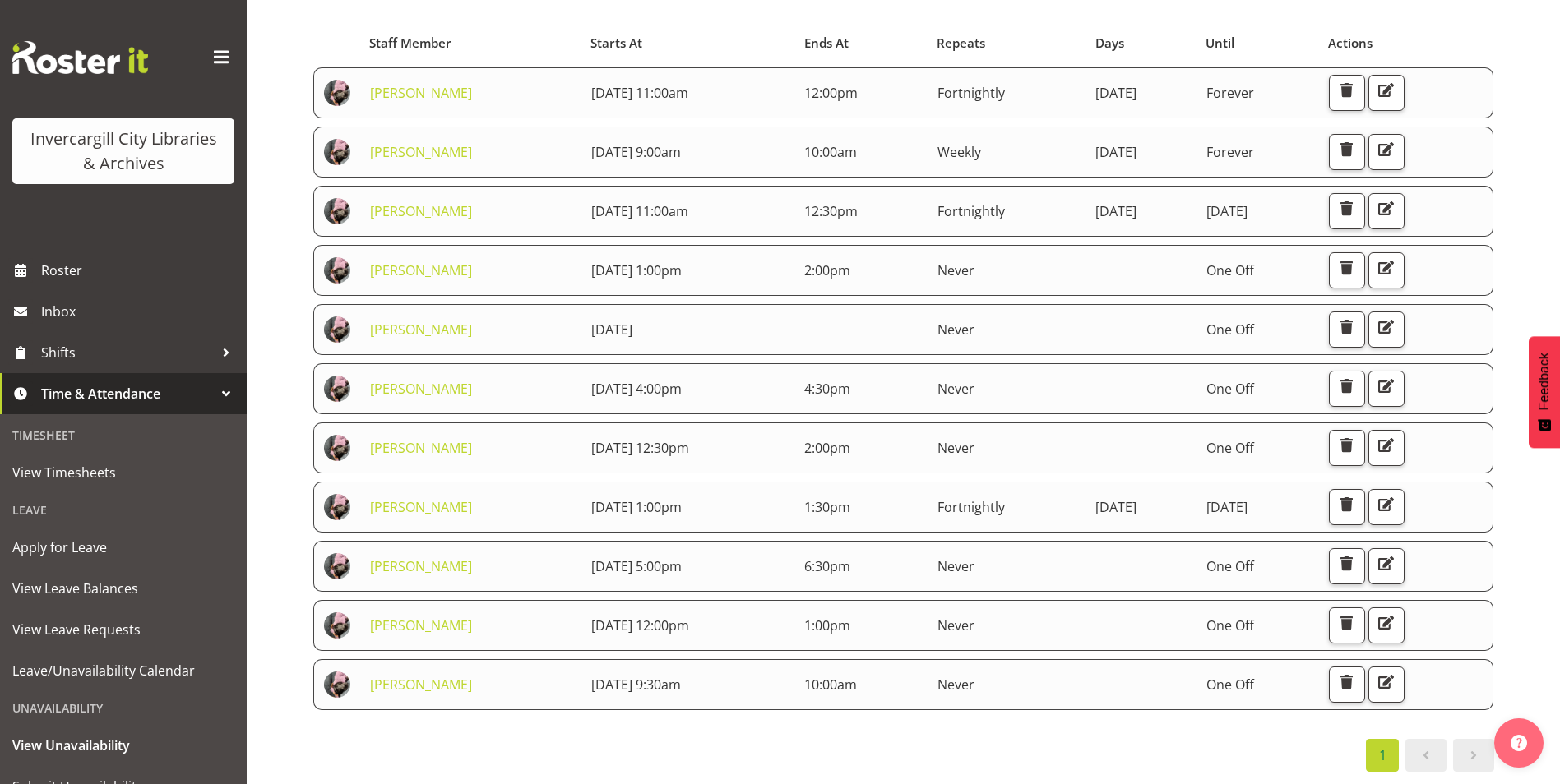
scroll to position [161, 0]
click at [69, 273] on span "Roster" at bounding box center [140, 270] width 198 height 25
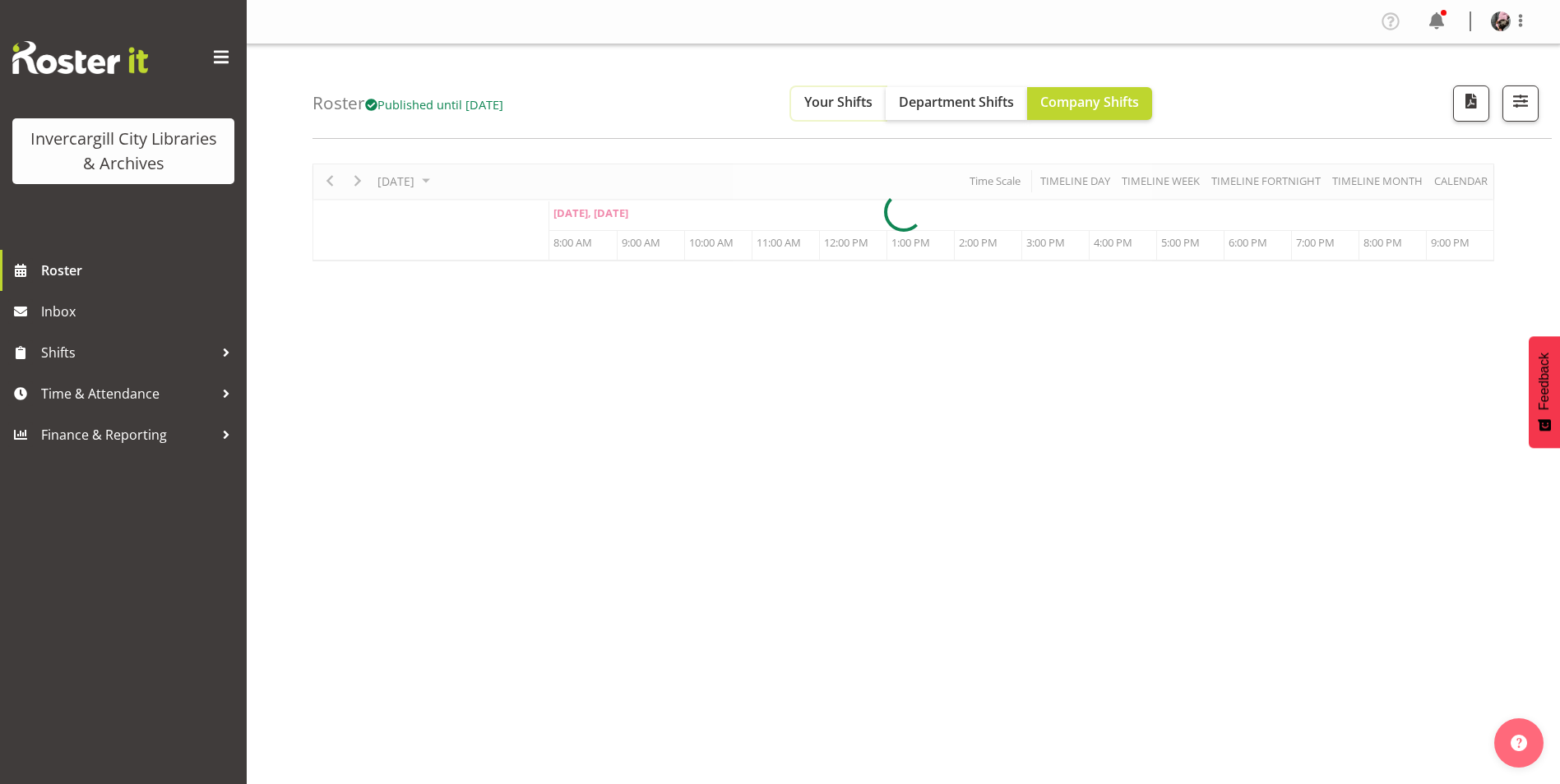
click at [823, 108] on span "Your Shifts" at bounding box center [838, 102] width 68 height 18
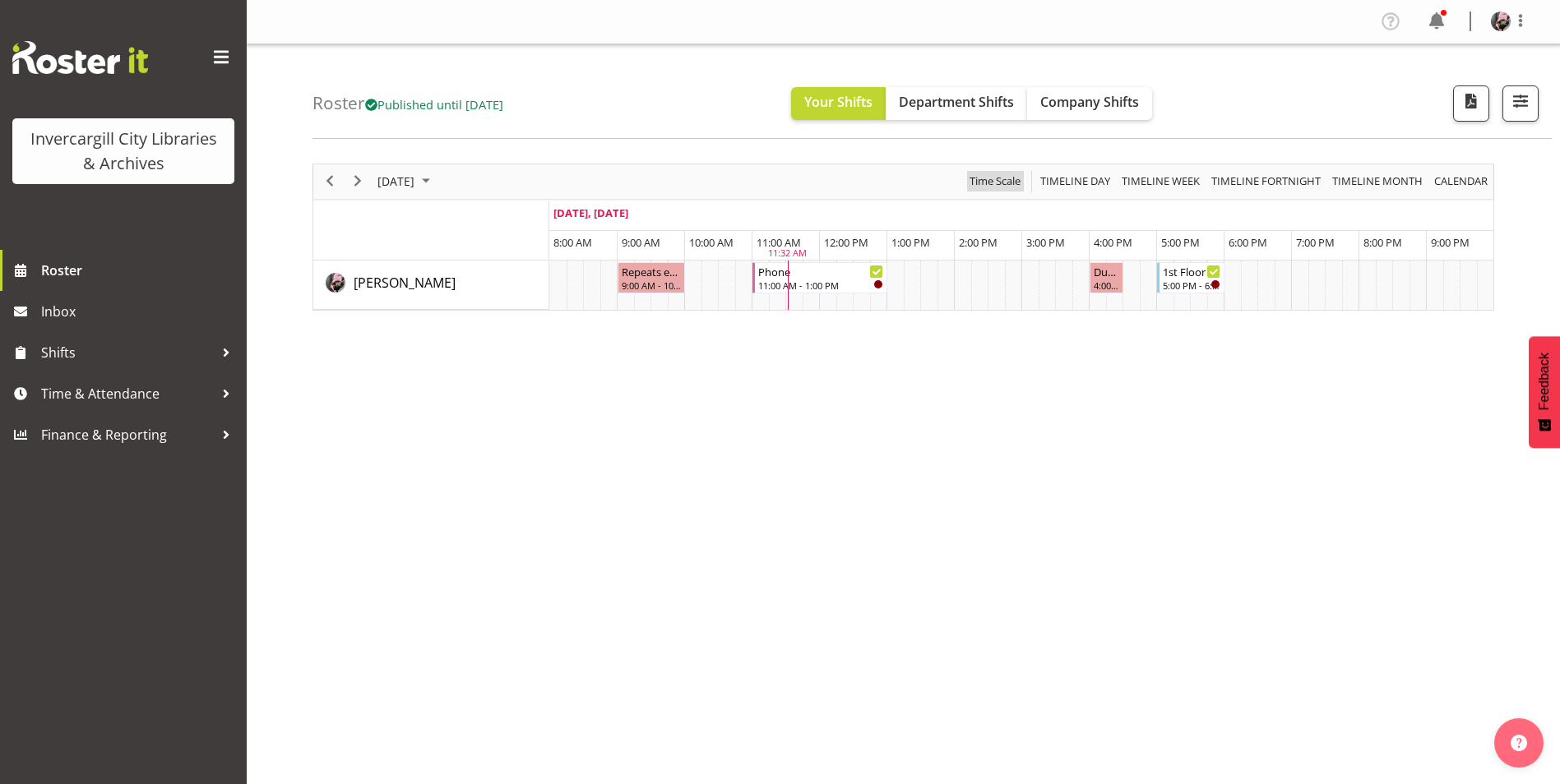
click at [1001, 186] on span "Time Scale" at bounding box center [995, 181] width 54 height 21
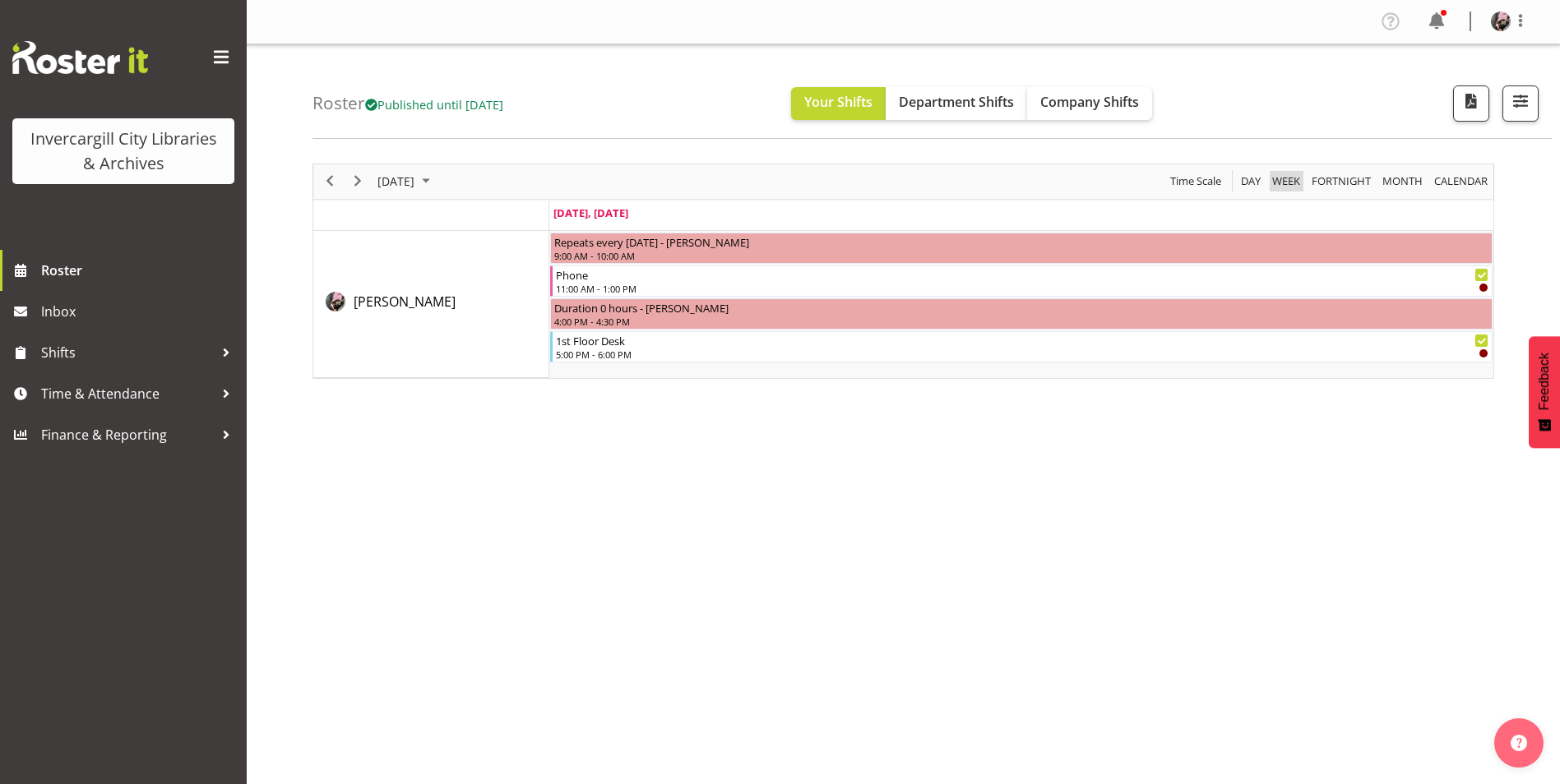
click at [1275, 176] on span "Week" at bounding box center [1286, 181] width 31 height 21
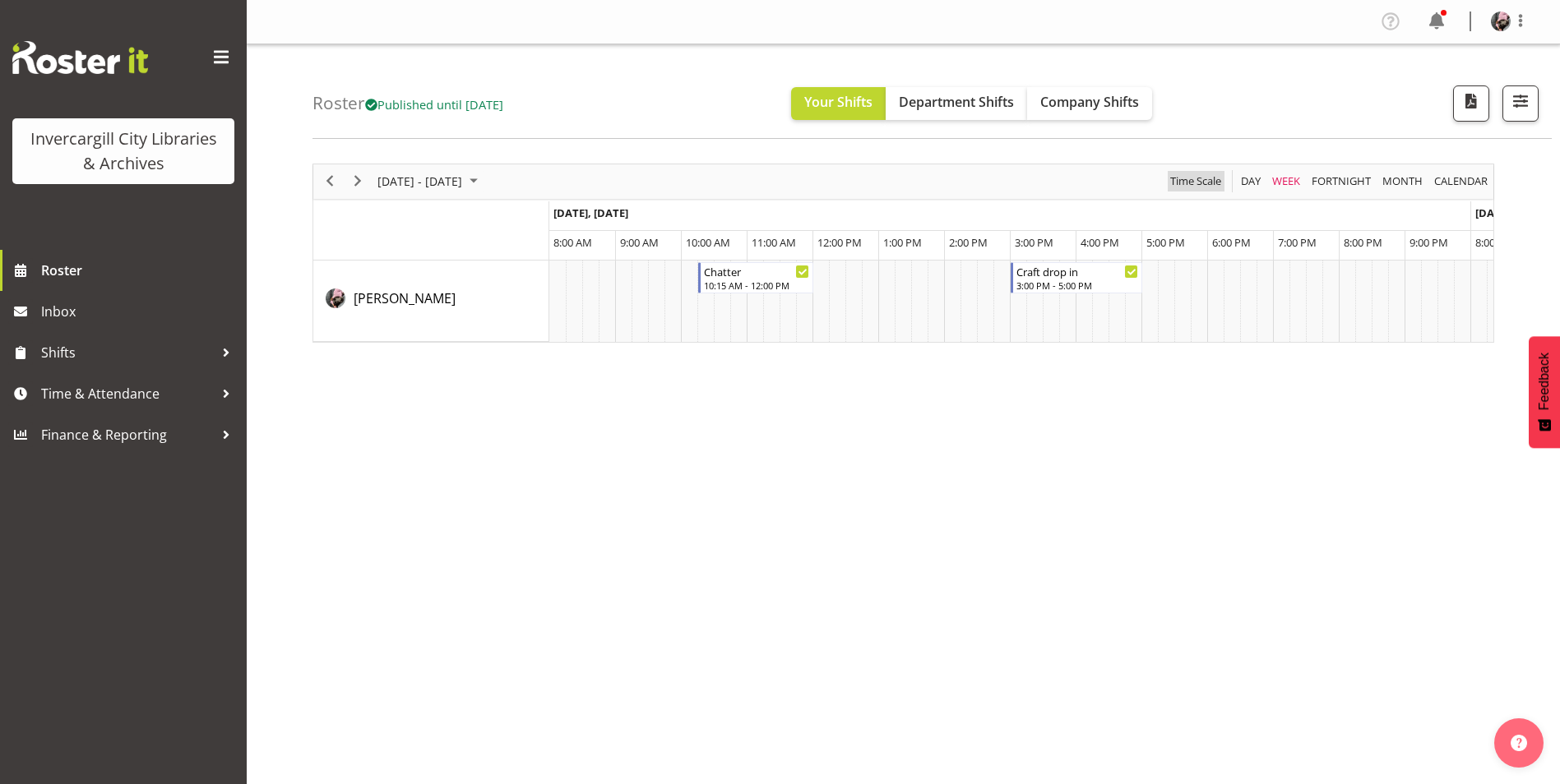
click at [1182, 181] on span "Time Scale" at bounding box center [1196, 181] width 54 height 21
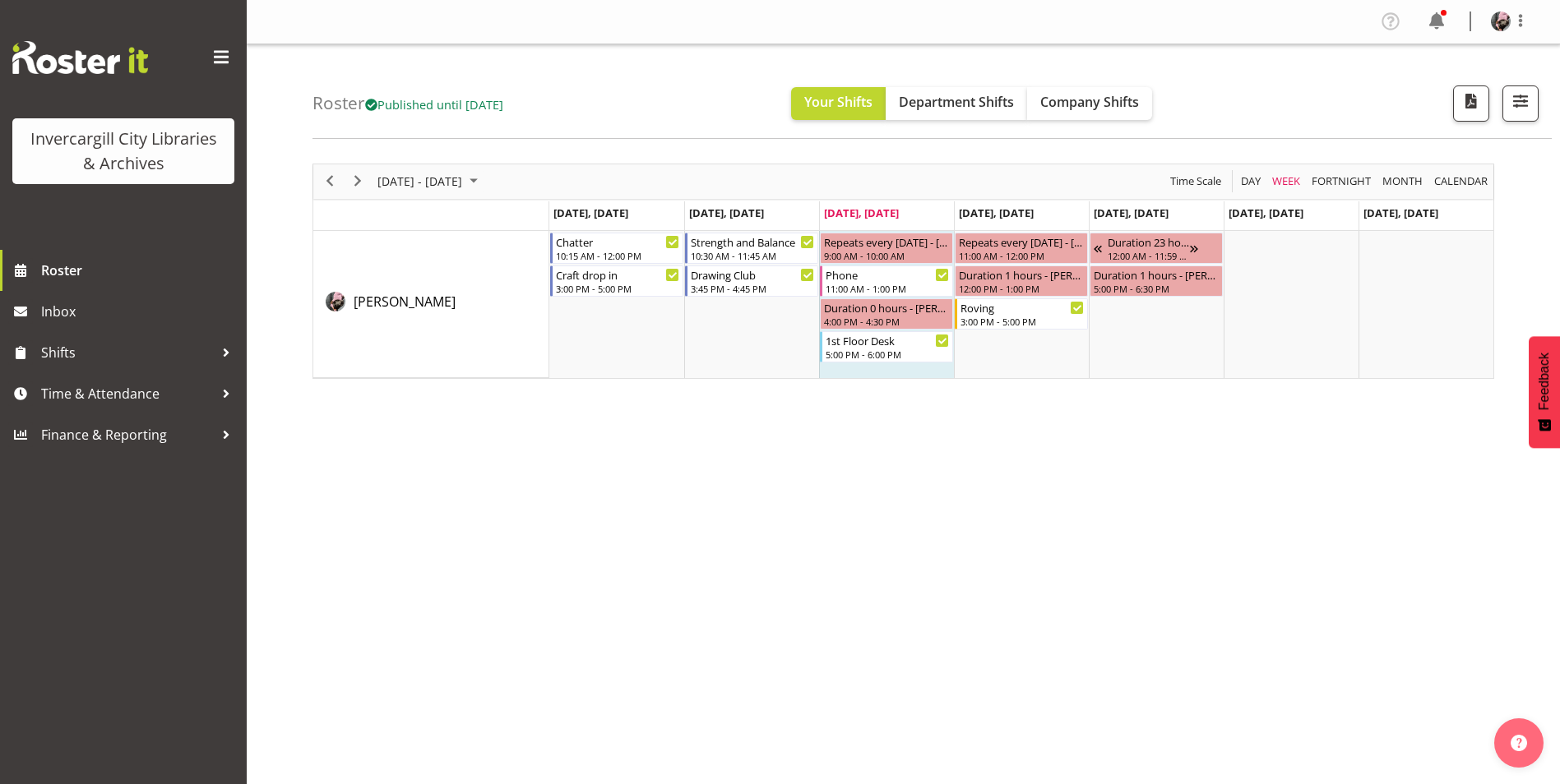
click at [1021, 458] on div "October 06 - 12, 2025 Today Day Week Fortnight Month calendar Month Agenda Time…" at bounding box center [936, 480] width 1248 height 657
drag, startPoint x: 482, startPoint y: 188, endPoint x: 482, endPoint y: 196, distance: 8.0
click at [464, 191] on span "October 06 - 12, 2025" at bounding box center [419, 181] width 88 height 21
click at [393, 338] on span "13" at bounding box center [394, 335] width 25 height 25
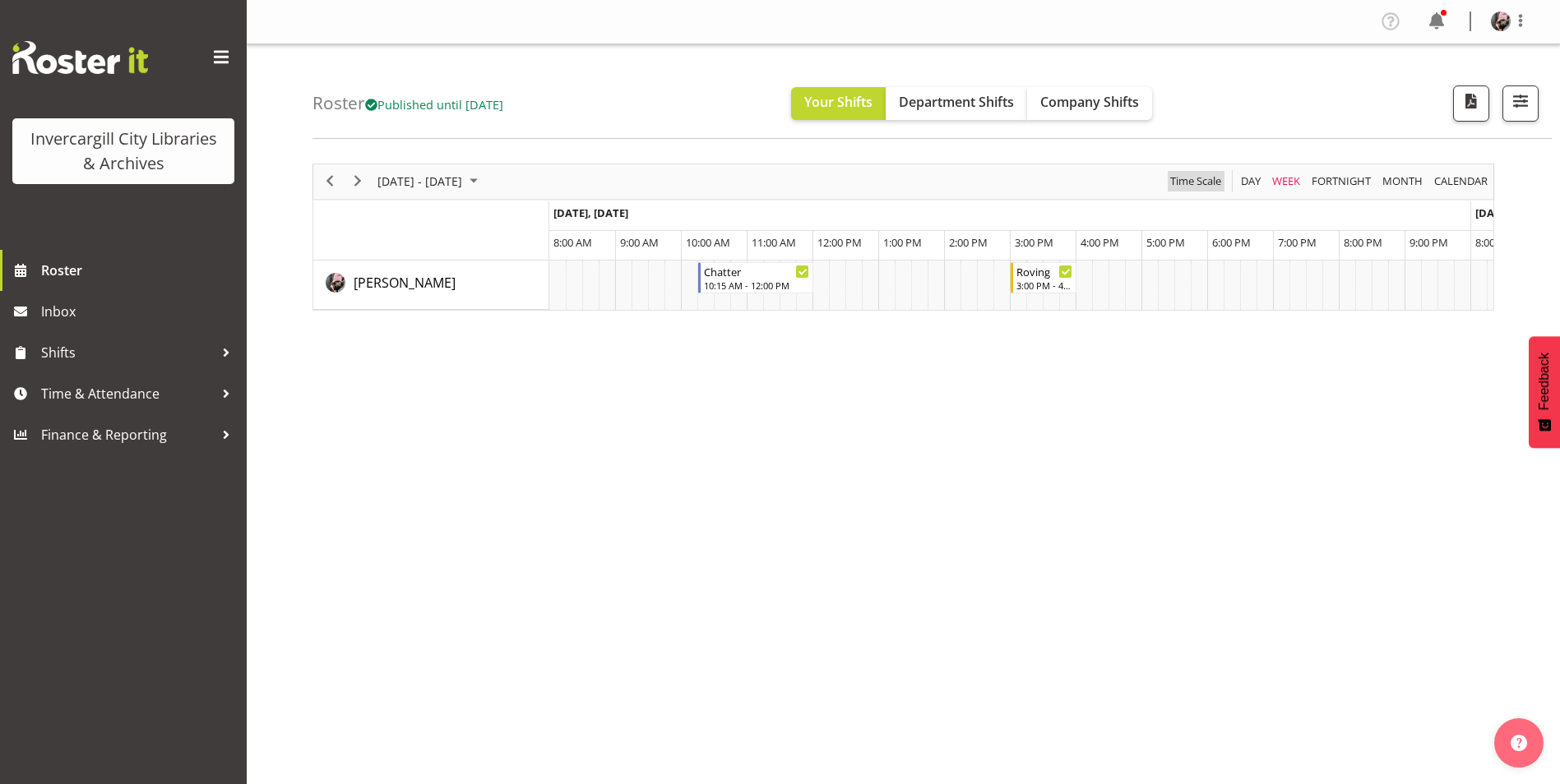
click at [1177, 178] on span "Time Scale" at bounding box center [1196, 181] width 54 height 21
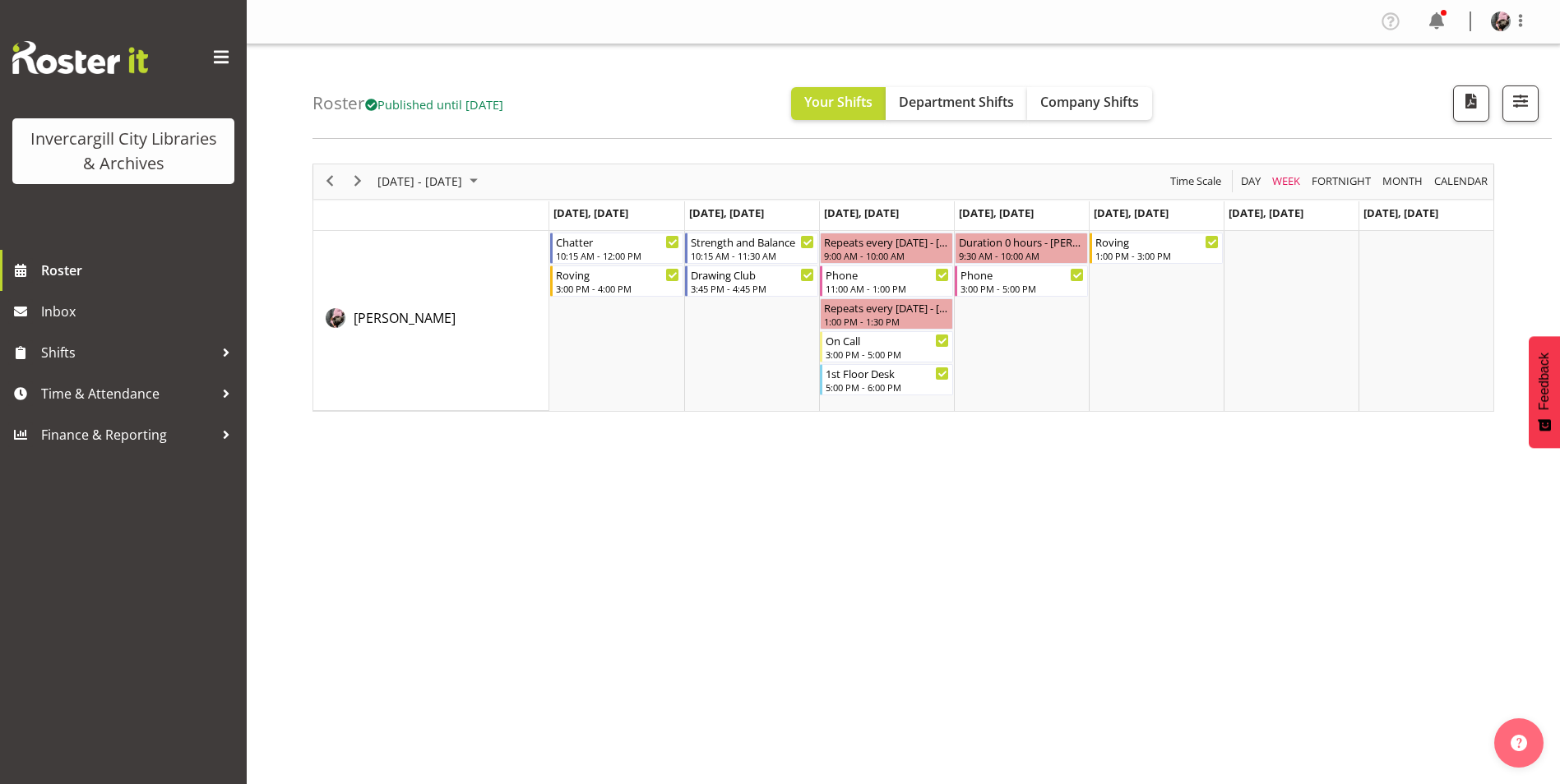
click at [931, 452] on div "October 13 - 19, 2025 Today Day Week Fortnight Month calendar Month Agenda Time…" at bounding box center [936, 480] width 1248 height 657
click at [1245, 75] on div "Roster Published until Oct 19, 2025 Your Shifts Department Shifts Company Shift…" at bounding box center [931, 91] width 1239 height 95
click at [1242, 77] on div "Roster Published until Oct 19, 2025 Your Shifts Department Shifts Company Shift…" at bounding box center [931, 91] width 1239 height 95
click at [1244, 120] on div "Roster Published until Oct 19, 2025 Your Shifts Department Shifts Company Shift…" at bounding box center [931, 91] width 1239 height 95
drag, startPoint x: 321, startPoint y: 188, endPoint x: 329, endPoint y: 187, distance: 8.1
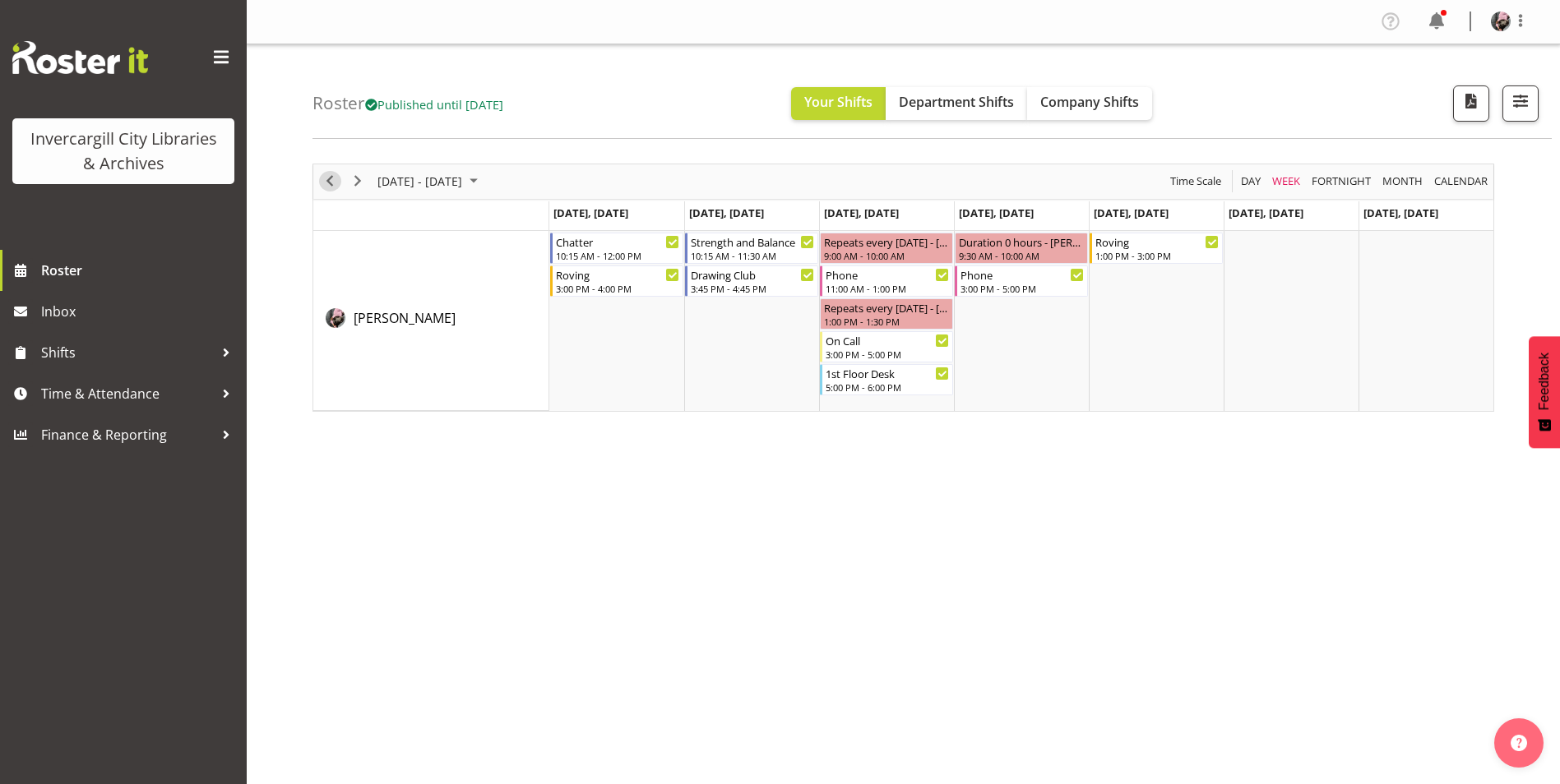
click at [321, 188] on span "Previous" at bounding box center [329, 181] width 20 height 21
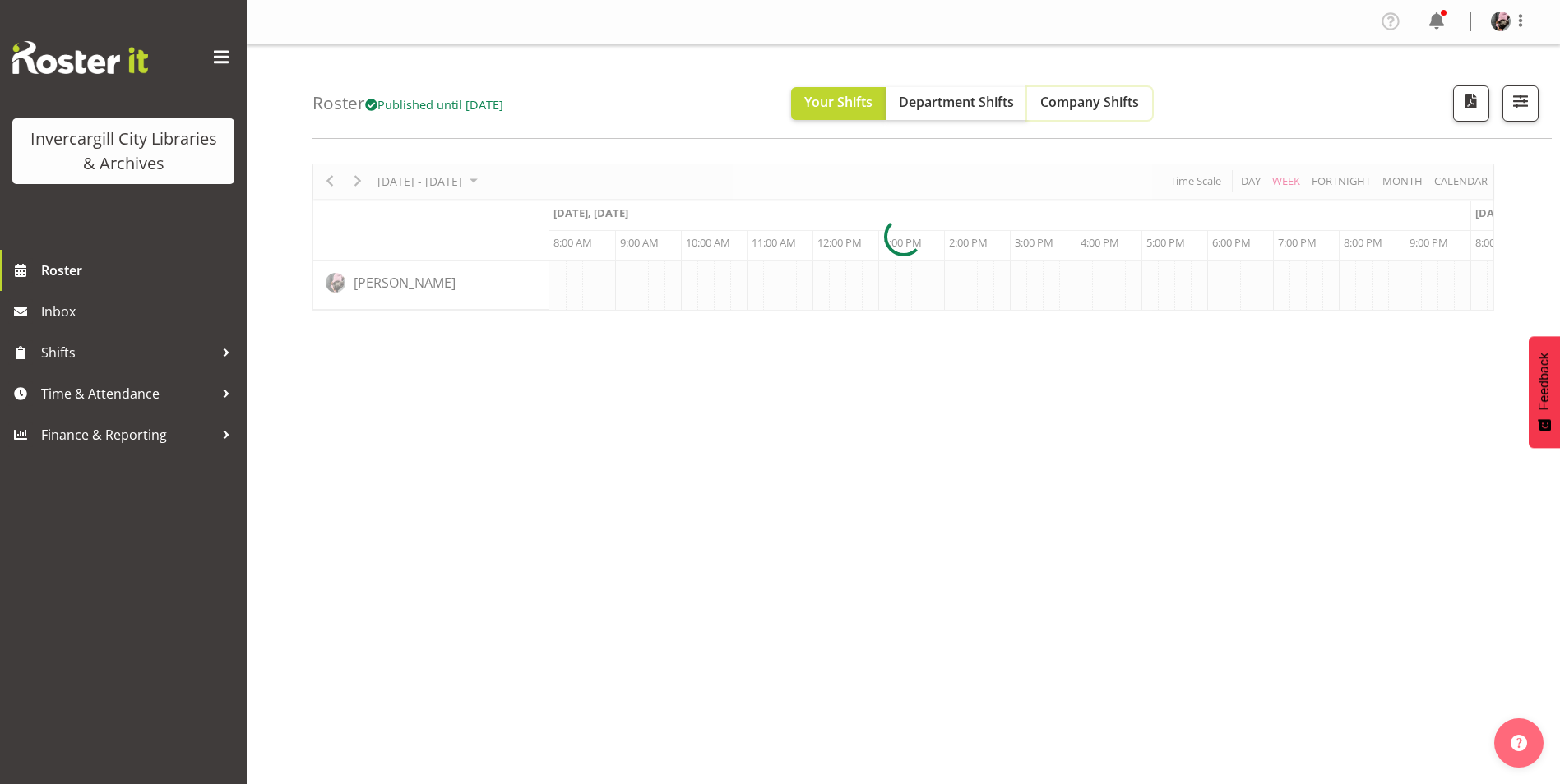
click at [1118, 108] on span "Company Shifts" at bounding box center [1089, 102] width 99 height 18
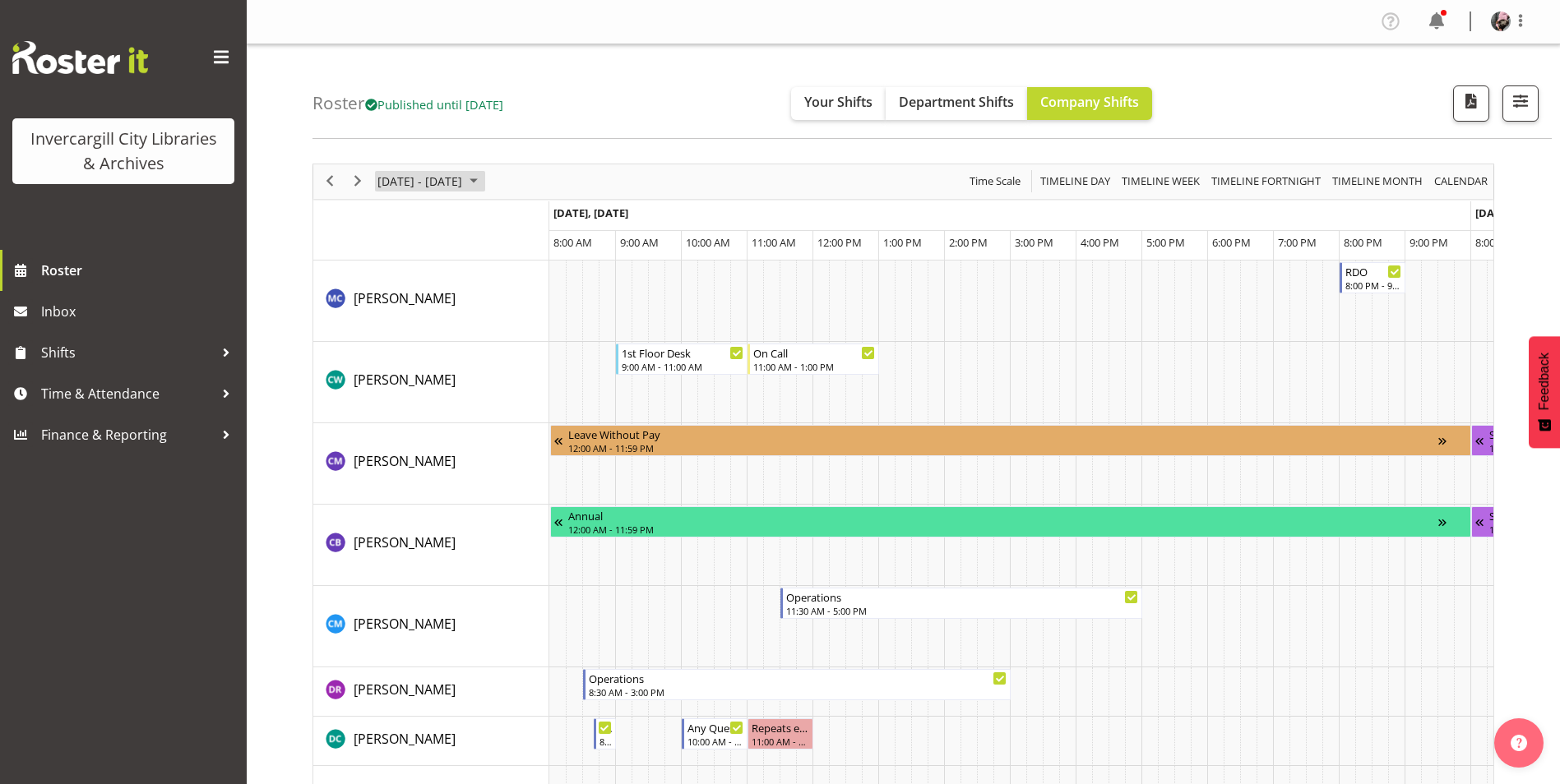
click at [464, 174] on span "October 06 - 12, 2025" at bounding box center [419, 181] width 88 height 21
drag, startPoint x: 445, startPoint y: 310, endPoint x: 482, endPoint y: 310, distance: 37.0
click at [445, 310] on span "8" at bounding box center [447, 307] width 25 height 25
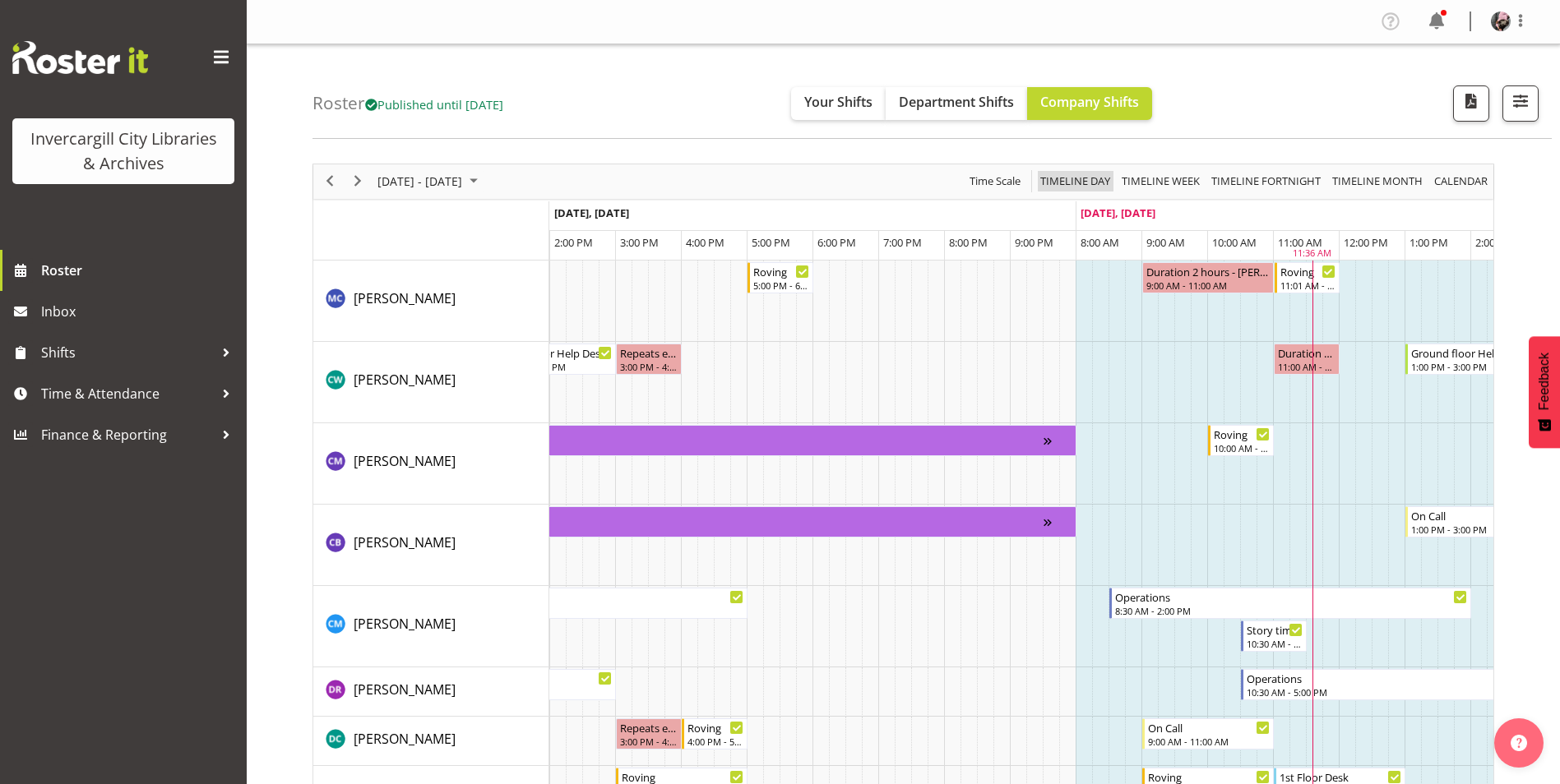
click at [1087, 187] on span "Timeline Day" at bounding box center [1074, 181] width 73 height 21
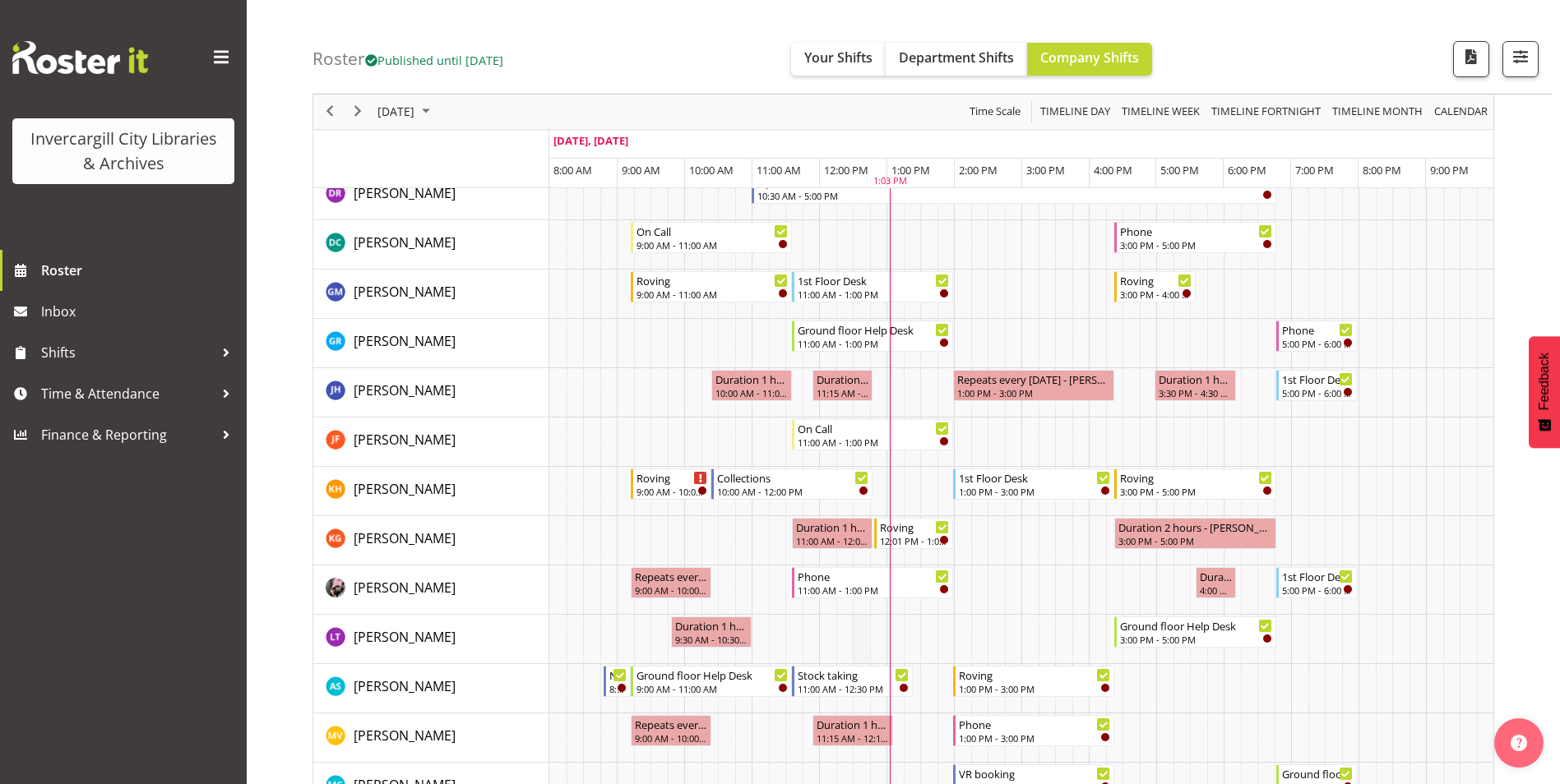
scroll to position [338, 0]
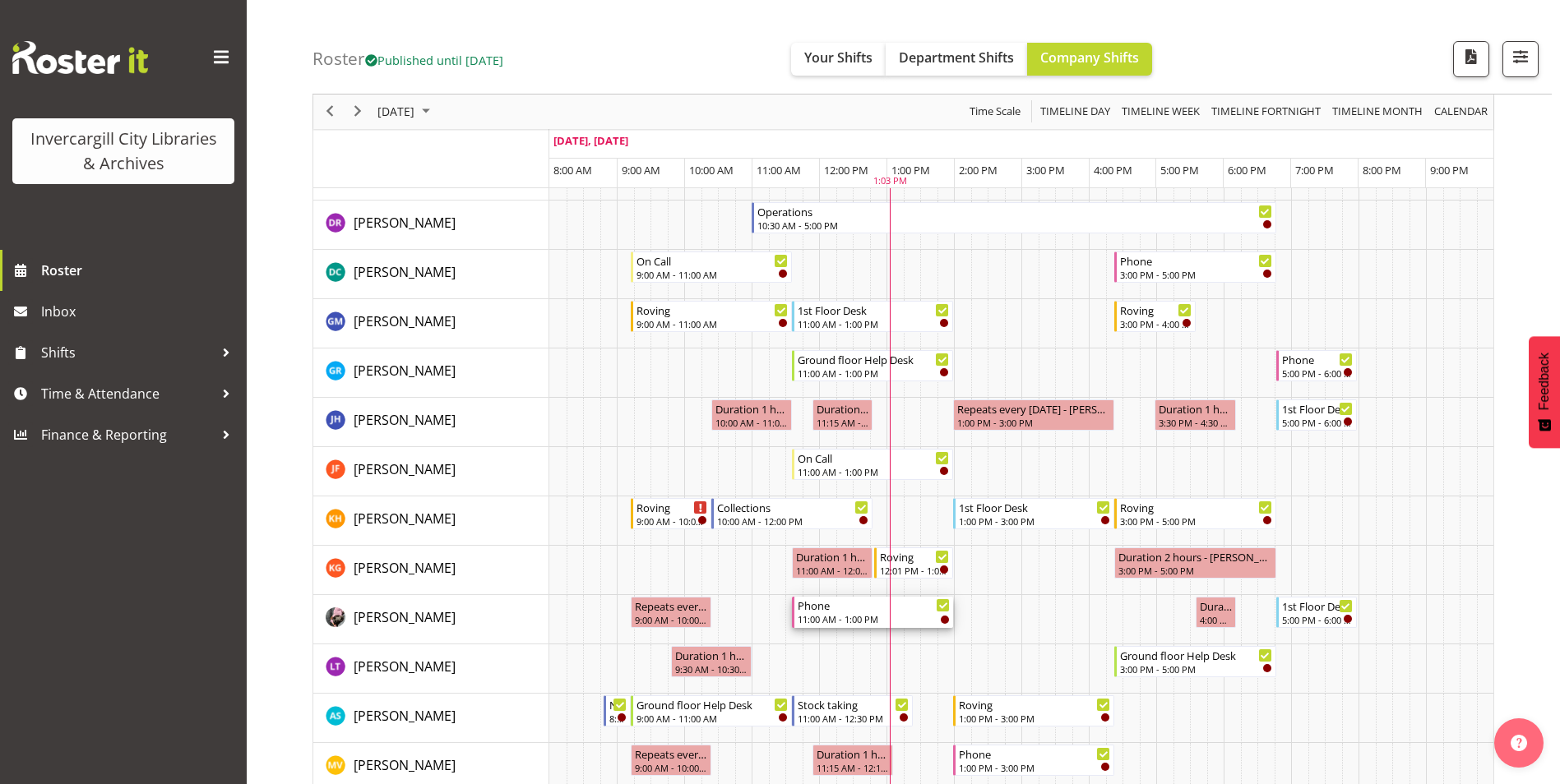
click at [885, 620] on div "11:00 AM - 1:00 PM" at bounding box center [873, 618] width 152 height 13
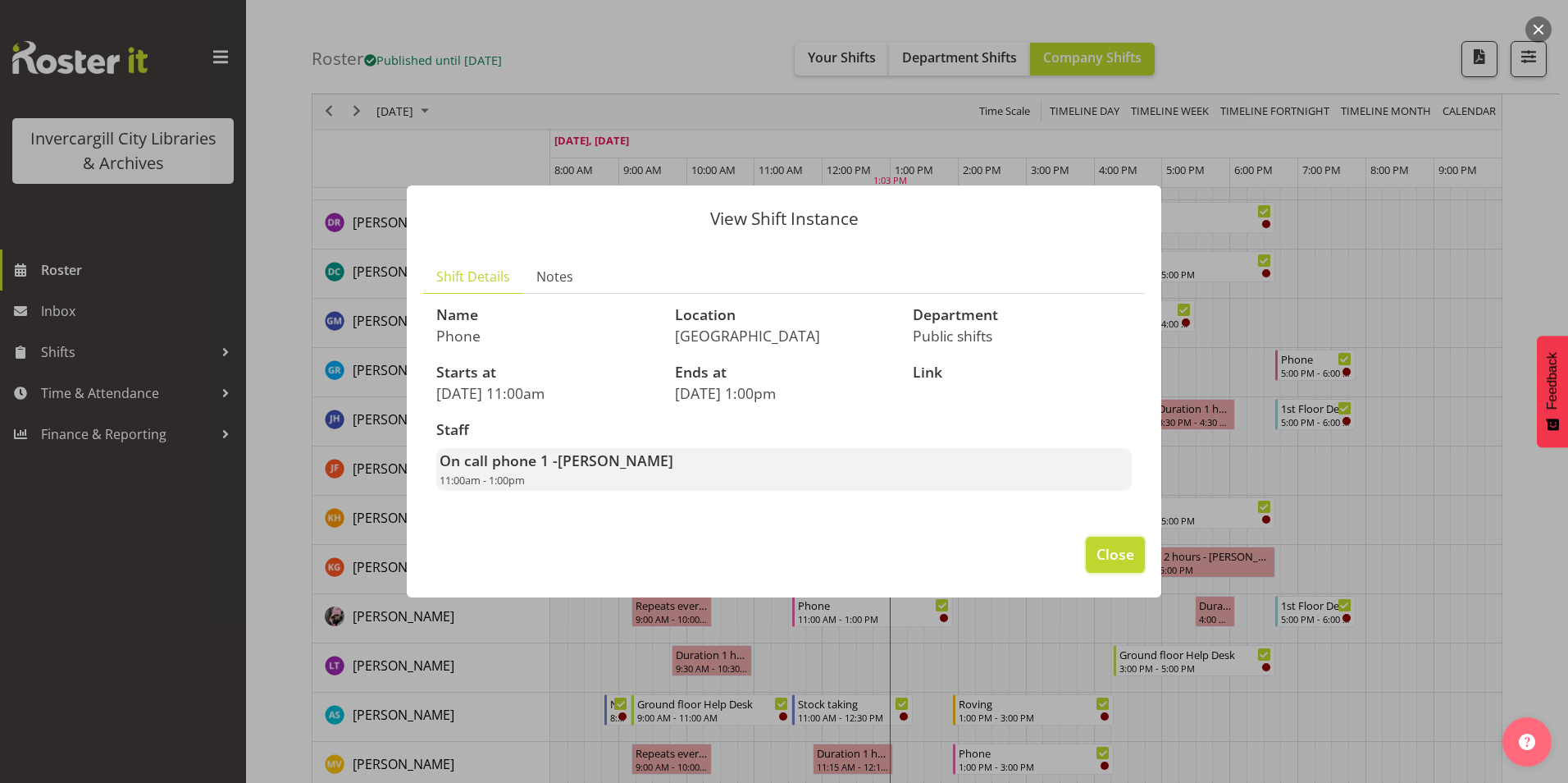
click at [1123, 557] on span "Close" at bounding box center [1115, 553] width 38 height 21
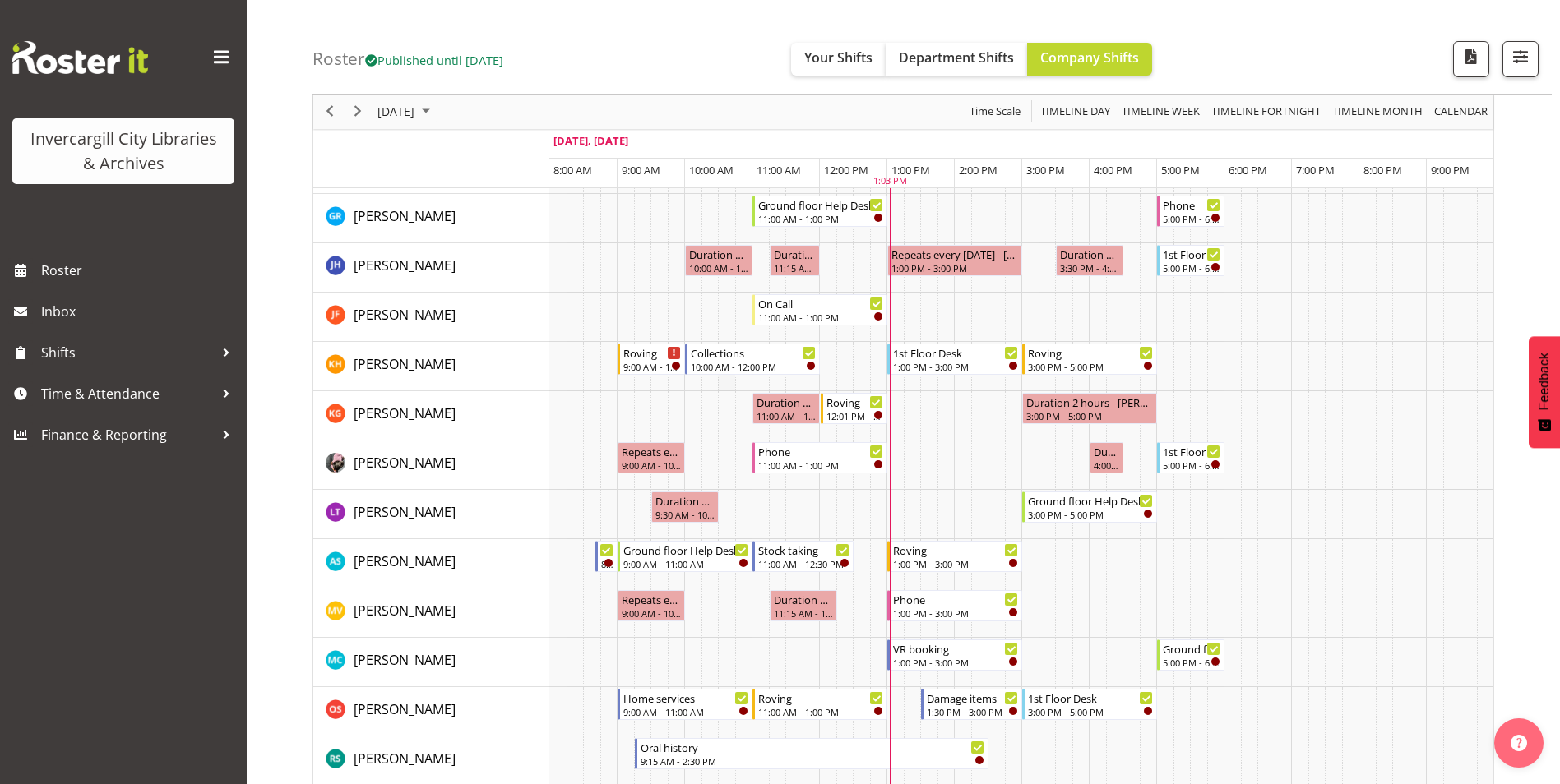
scroll to position [576, 0]
